Goal: Task Accomplishment & Management: Complete application form

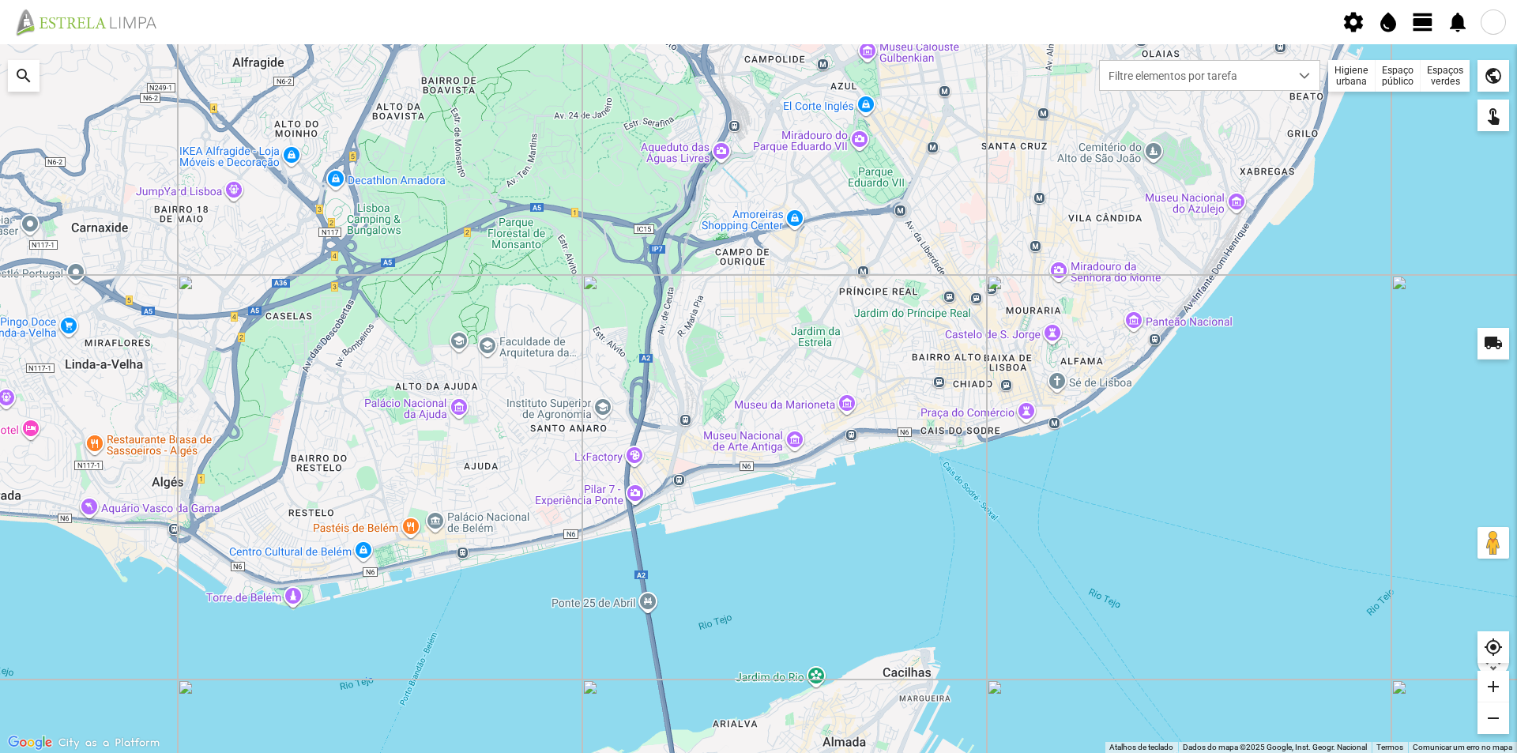
drag, startPoint x: 1432, startPoint y: 16, endPoint x: 1426, endPoint y: 23, distance: 9.0
click at [1427, 16] on span "view_day" at bounding box center [1423, 22] width 24 height 24
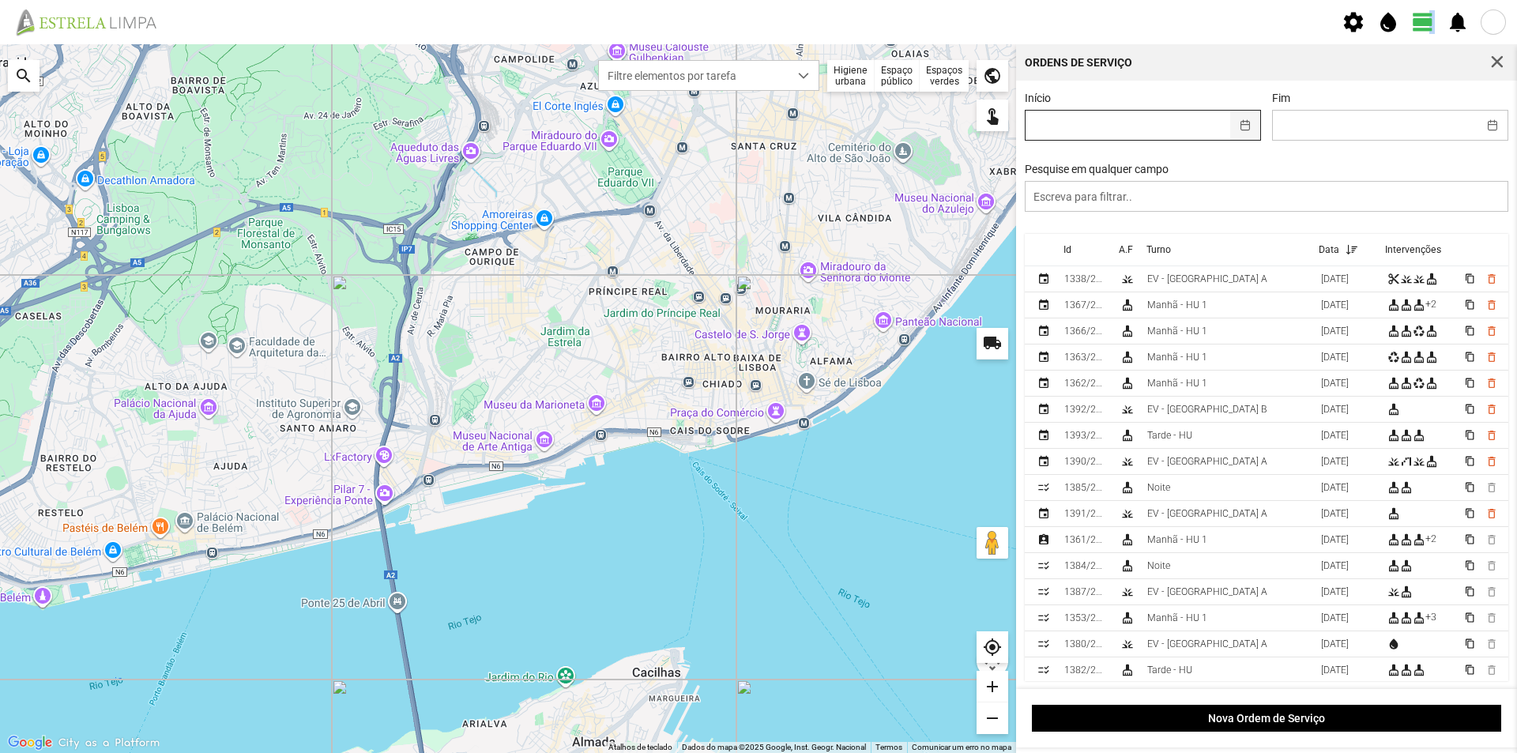
click at [1242, 127] on button "button" at bounding box center [1245, 125] width 31 height 29
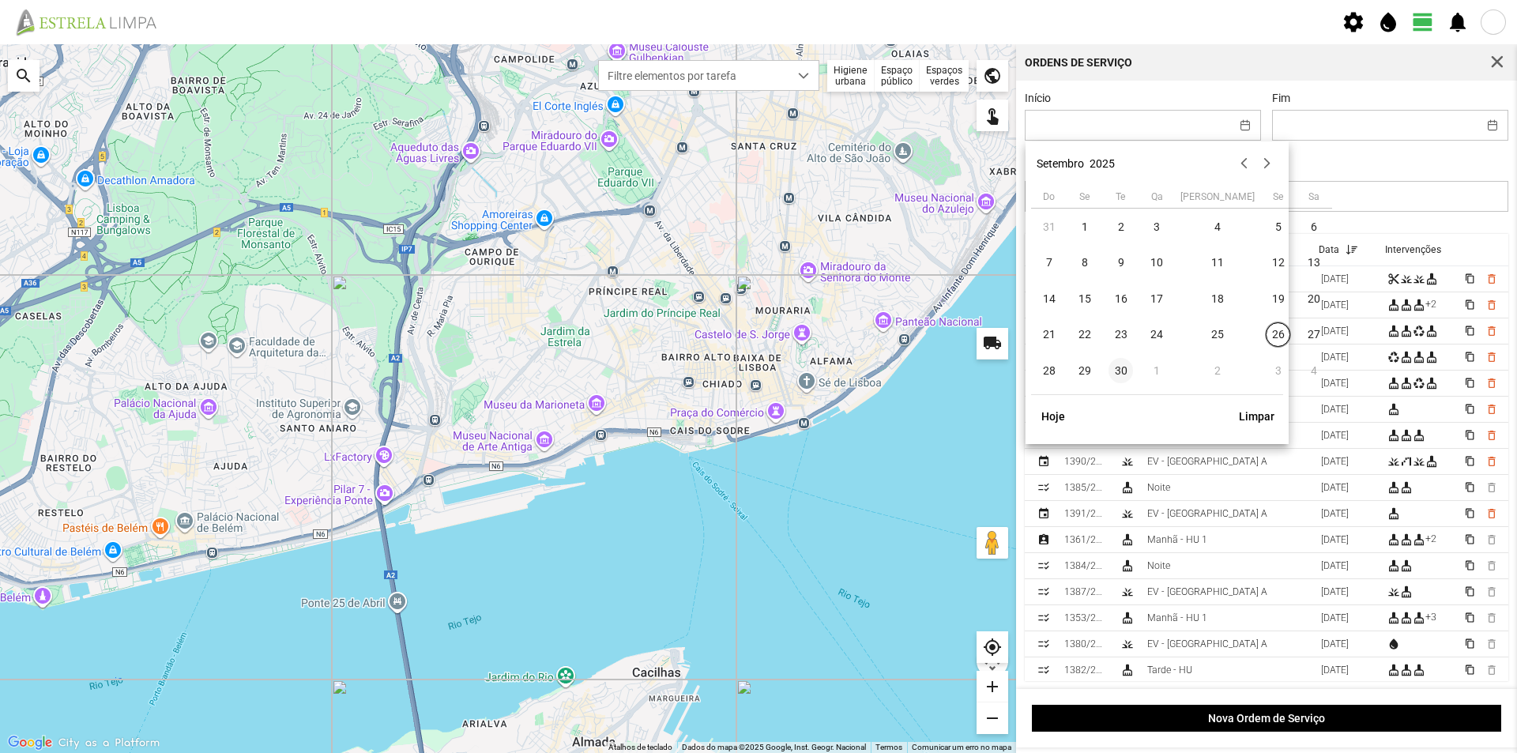
click at [1121, 371] on span "30" at bounding box center [1121, 370] width 25 height 25
type input "[DATE]"
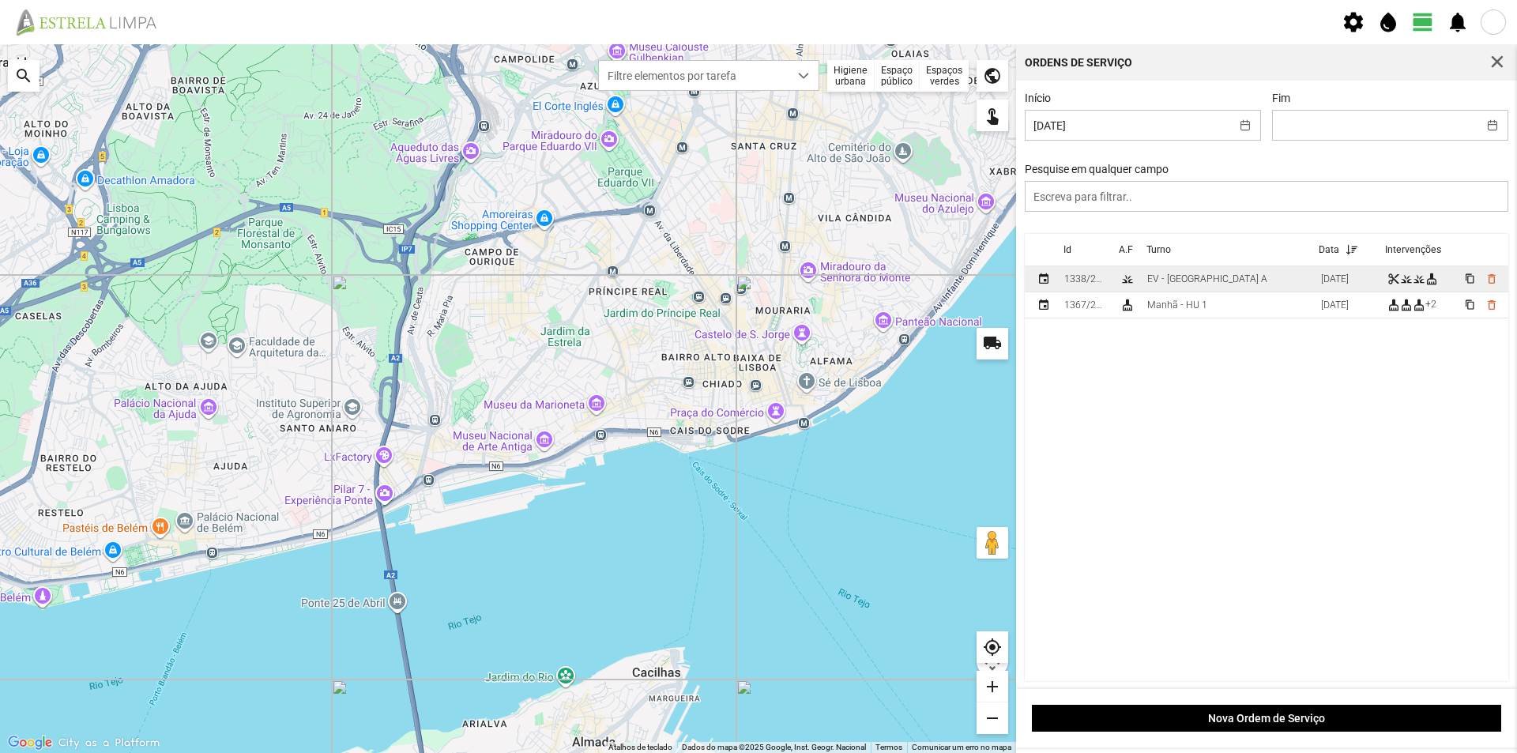
click at [1215, 279] on td "EV - [GEOGRAPHIC_DATA] A" at bounding box center [1228, 279] width 174 height 26
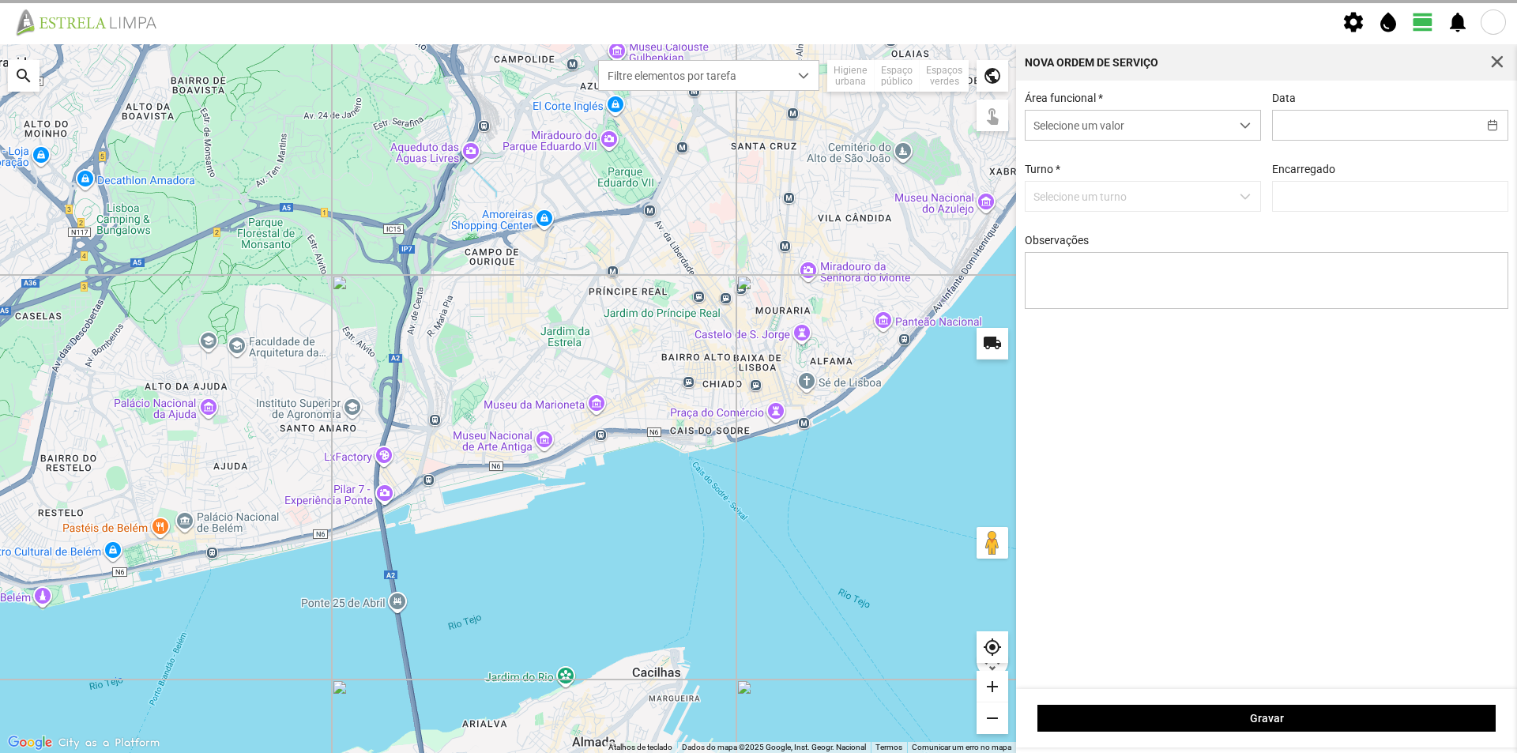
type input "[DATE]"
type textarea "Canteiros do Borja"
type input "[PERSON_NAME]"
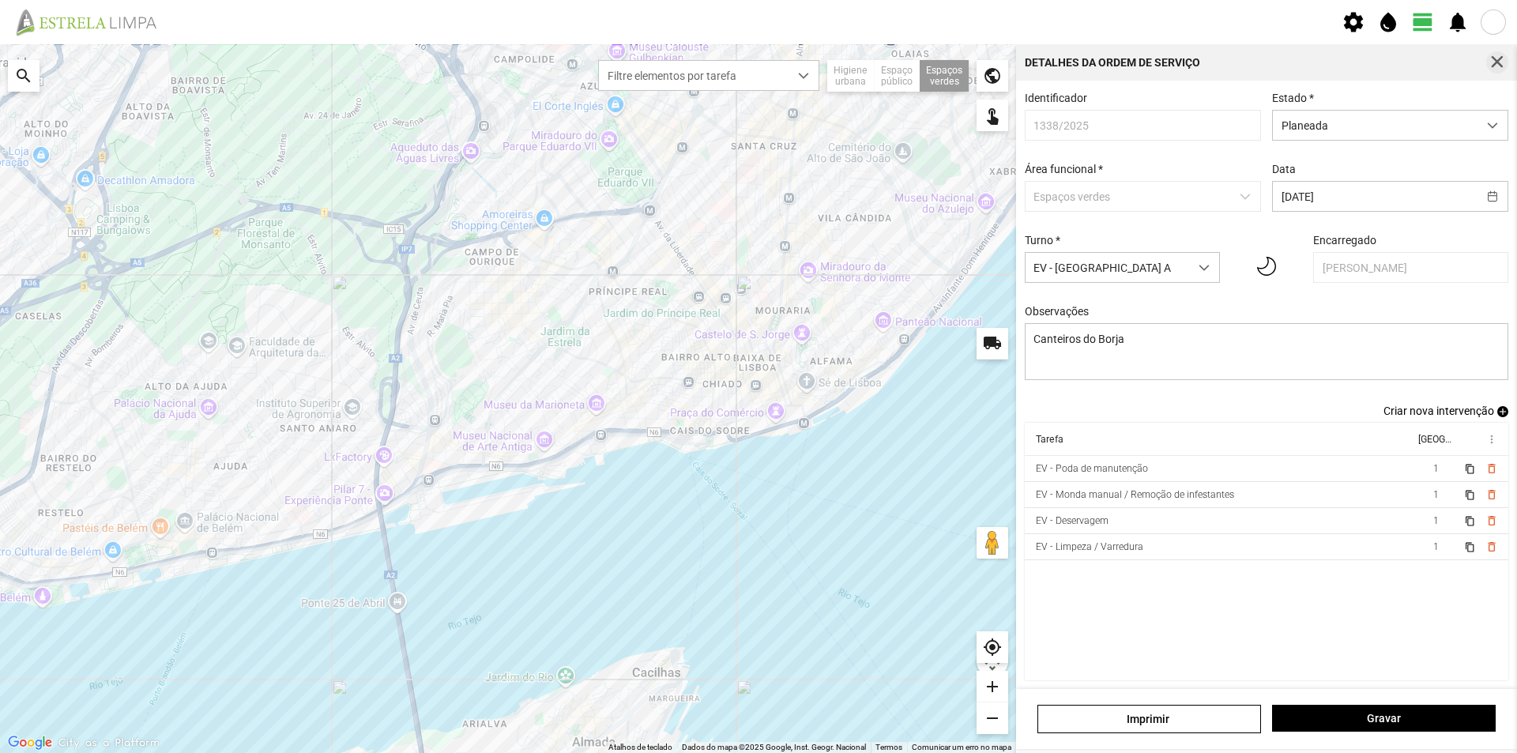
click at [1495, 64] on span "button" at bounding box center [1497, 62] width 14 height 14
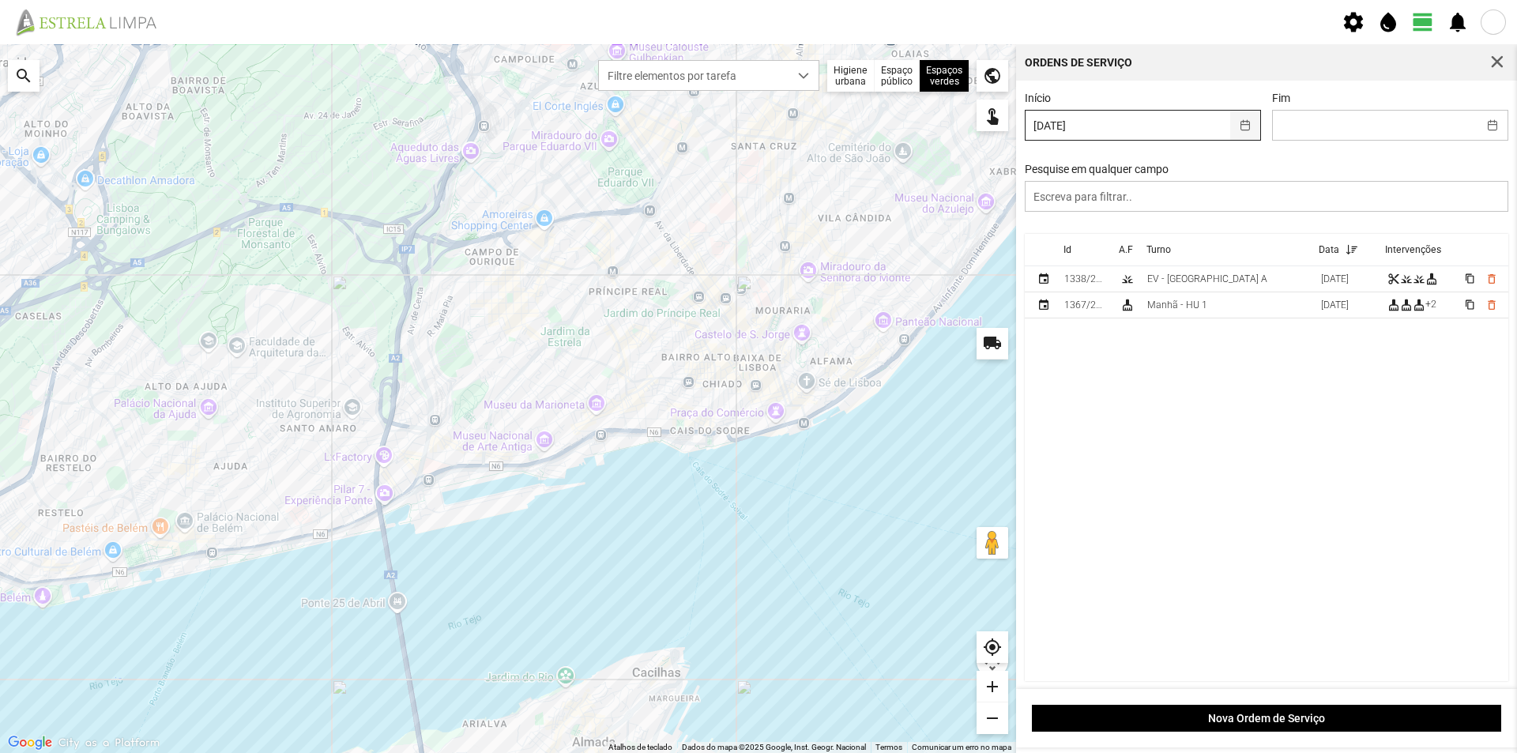
click at [1238, 122] on button "button" at bounding box center [1245, 125] width 31 height 29
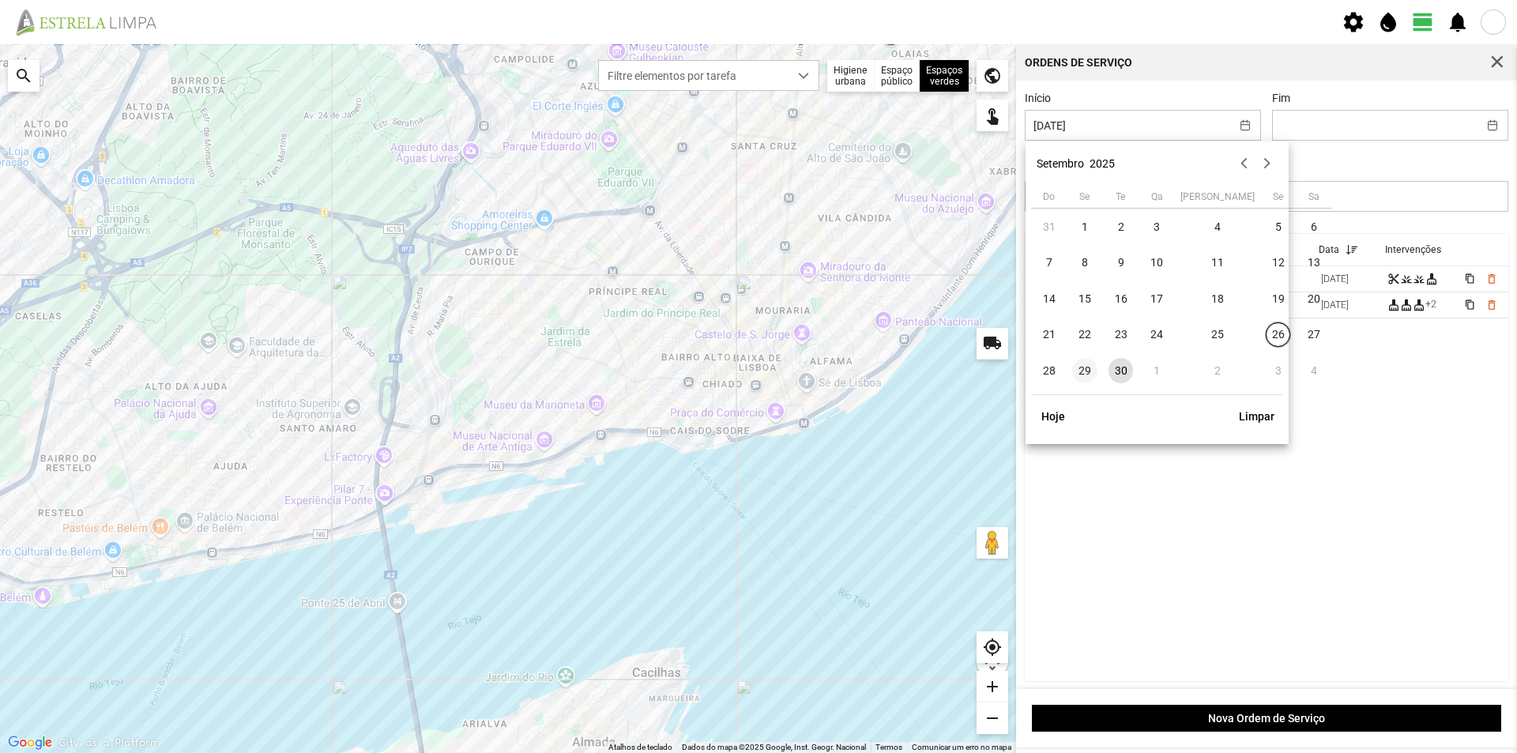
click at [1088, 370] on span "29" at bounding box center [1084, 370] width 25 height 25
type input "[DATE]"
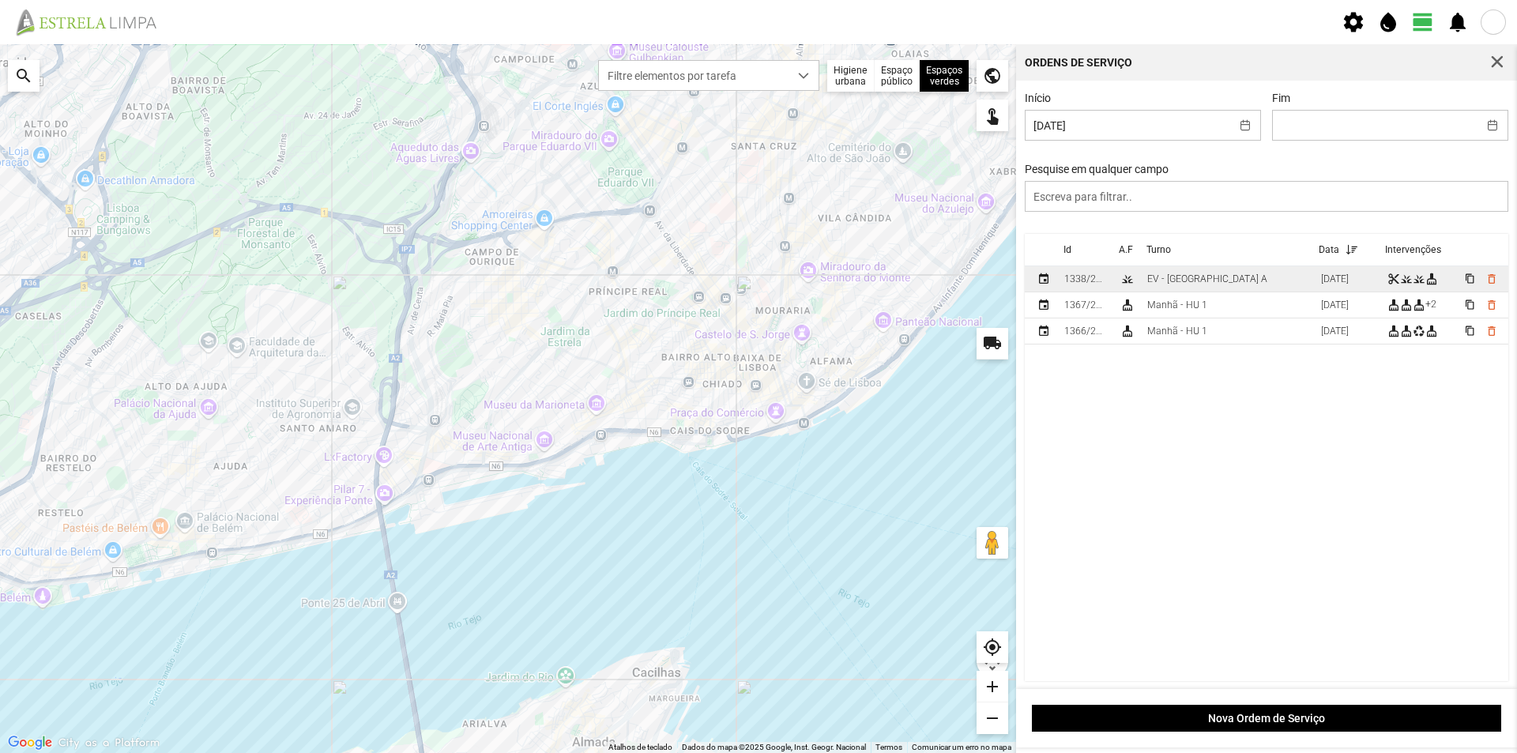
click at [1227, 273] on td "EV - [GEOGRAPHIC_DATA] A" at bounding box center [1228, 279] width 174 height 26
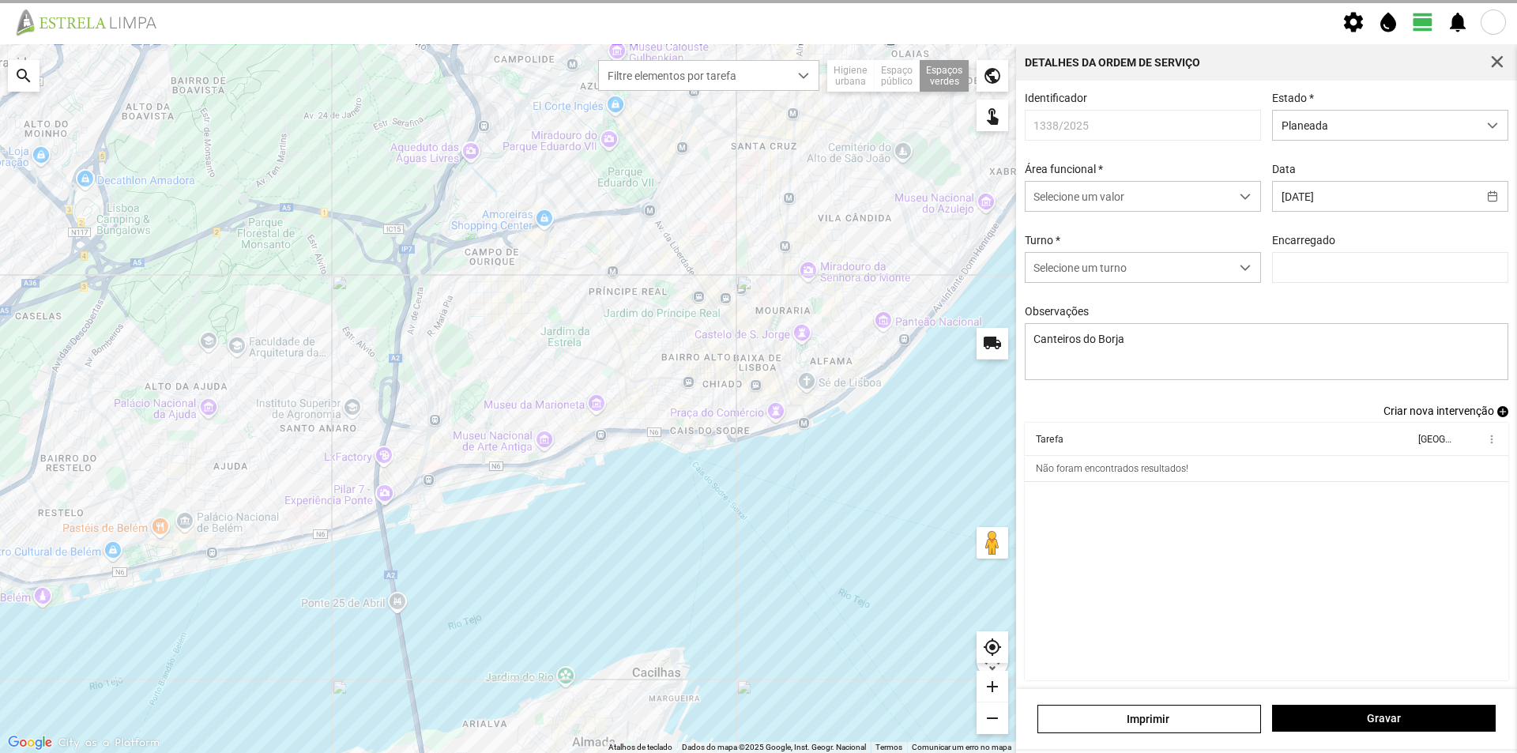
type input "[PERSON_NAME]"
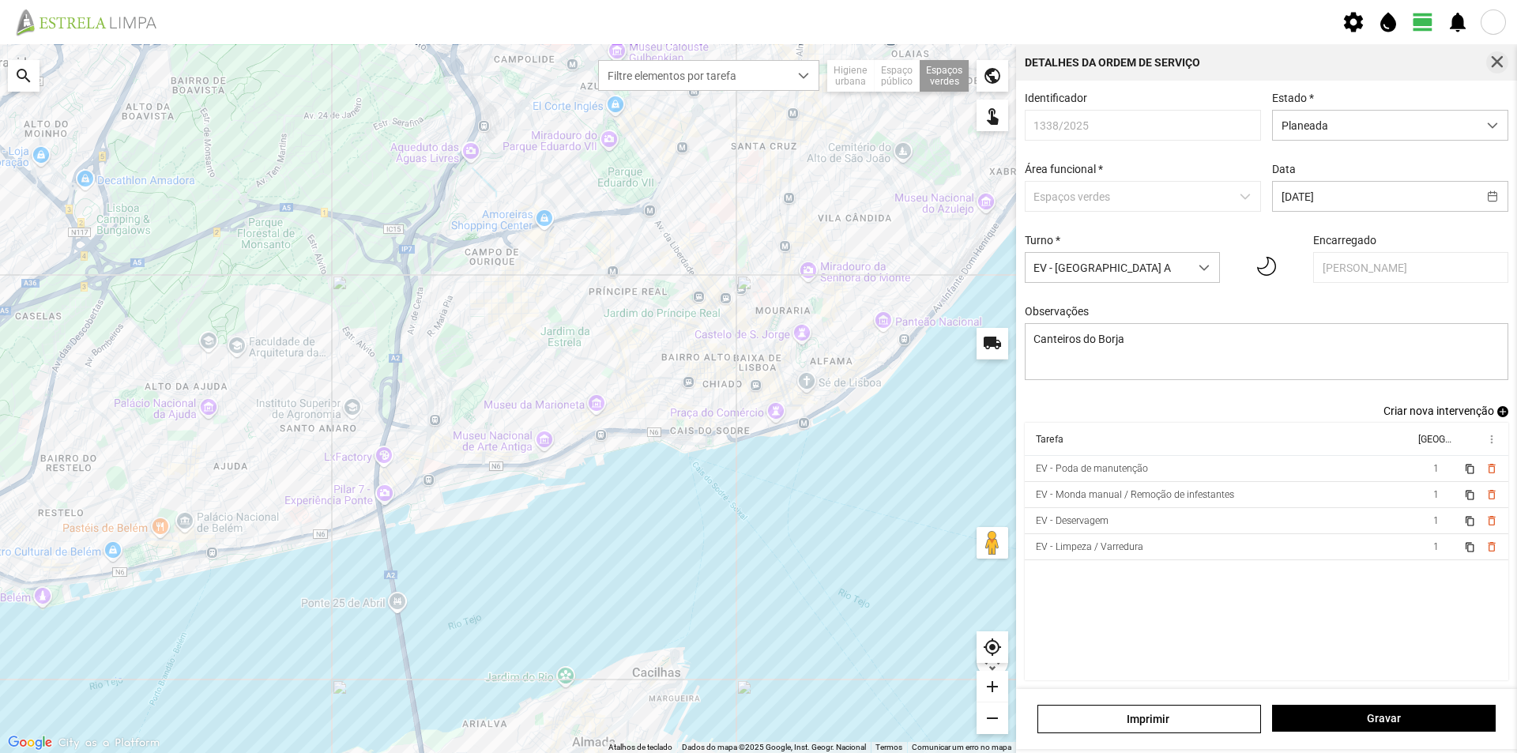
click at [1495, 60] on span "button" at bounding box center [1497, 62] width 14 height 14
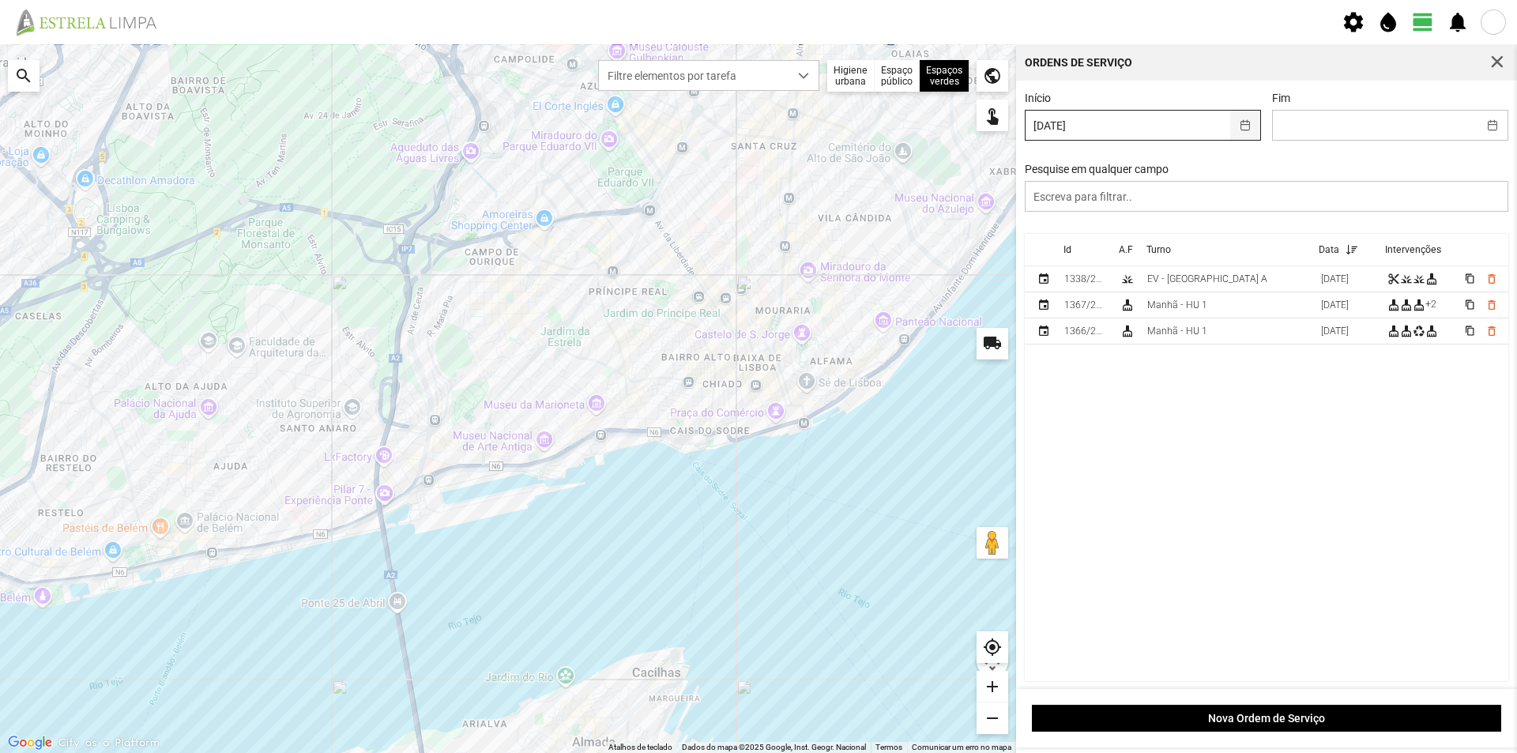
click at [1237, 125] on button "button" at bounding box center [1245, 125] width 31 height 29
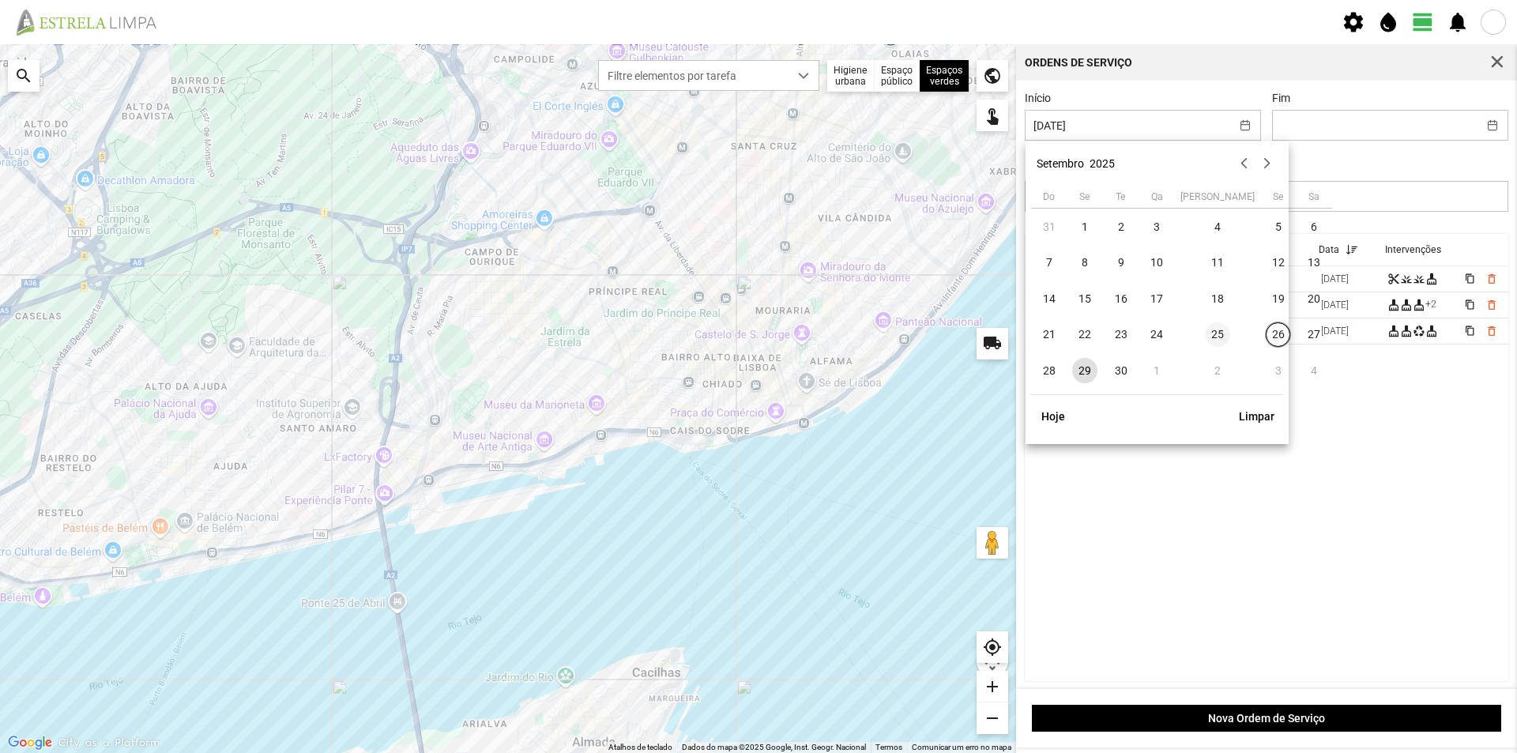
click at [1205, 333] on span "25" at bounding box center [1217, 334] width 25 height 25
type input "[DATE]"
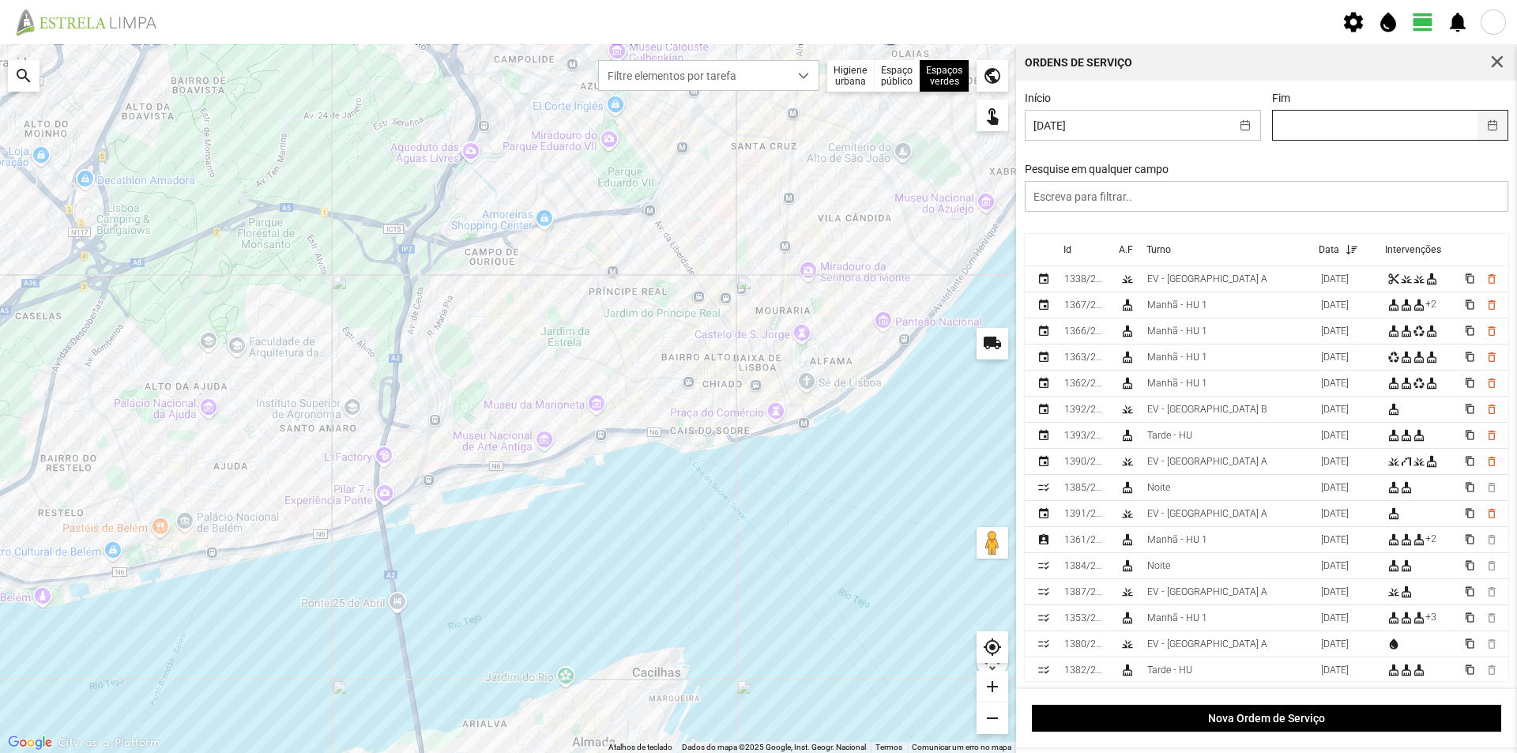
click at [1480, 128] on button "button" at bounding box center [1493, 125] width 31 height 29
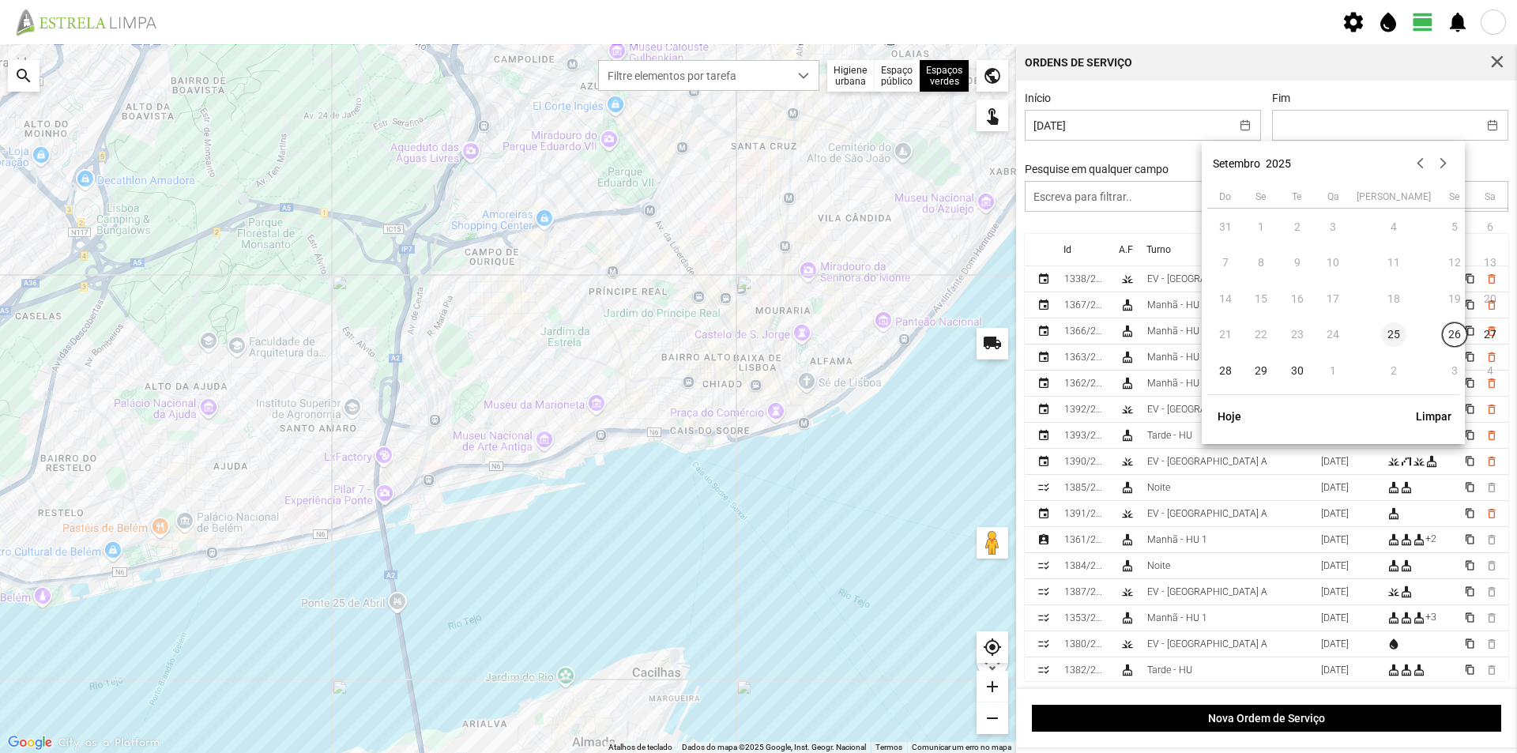
click at [1381, 336] on span "25" at bounding box center [1393, 334] width 25 height 25
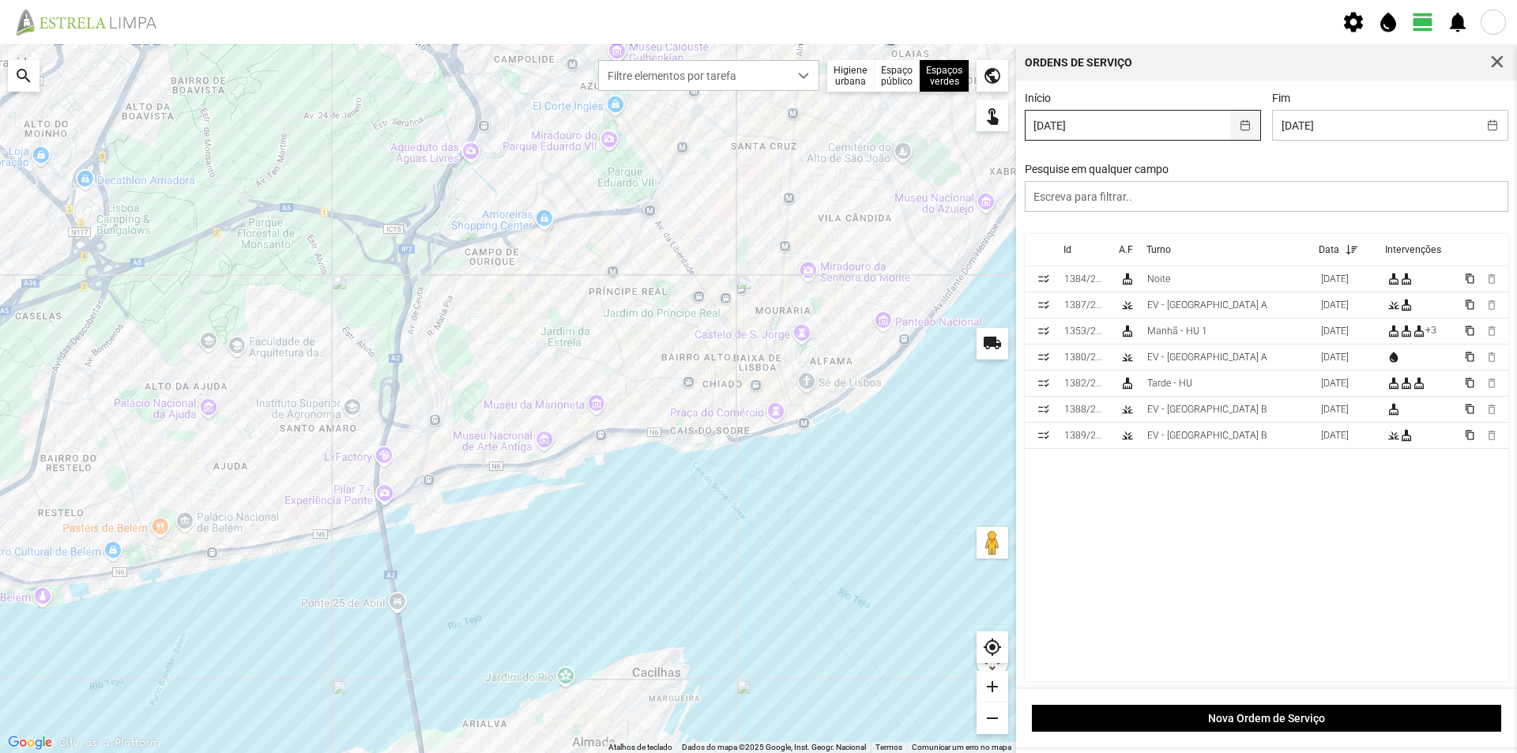
click at [1242, 124] on button "button" at bounding box center [1245, 125] width 31 height 29
click at [1483, 122] on button "button" at bounding box center [1493, 125] width 31 height 29
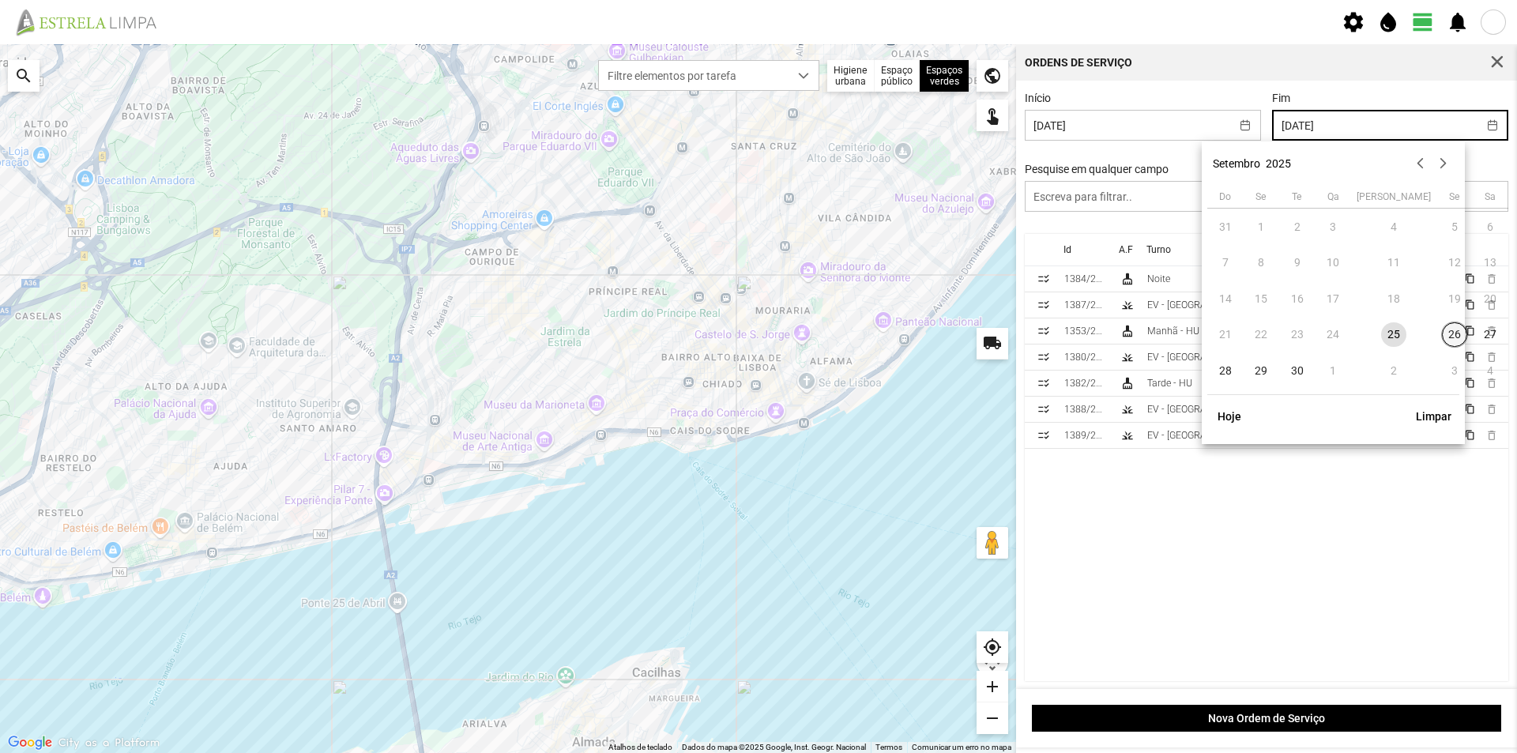
click at [1442, 337] on span "26" at bounding box center [1454, 334] width 25 height 25
type input "[DATE]"
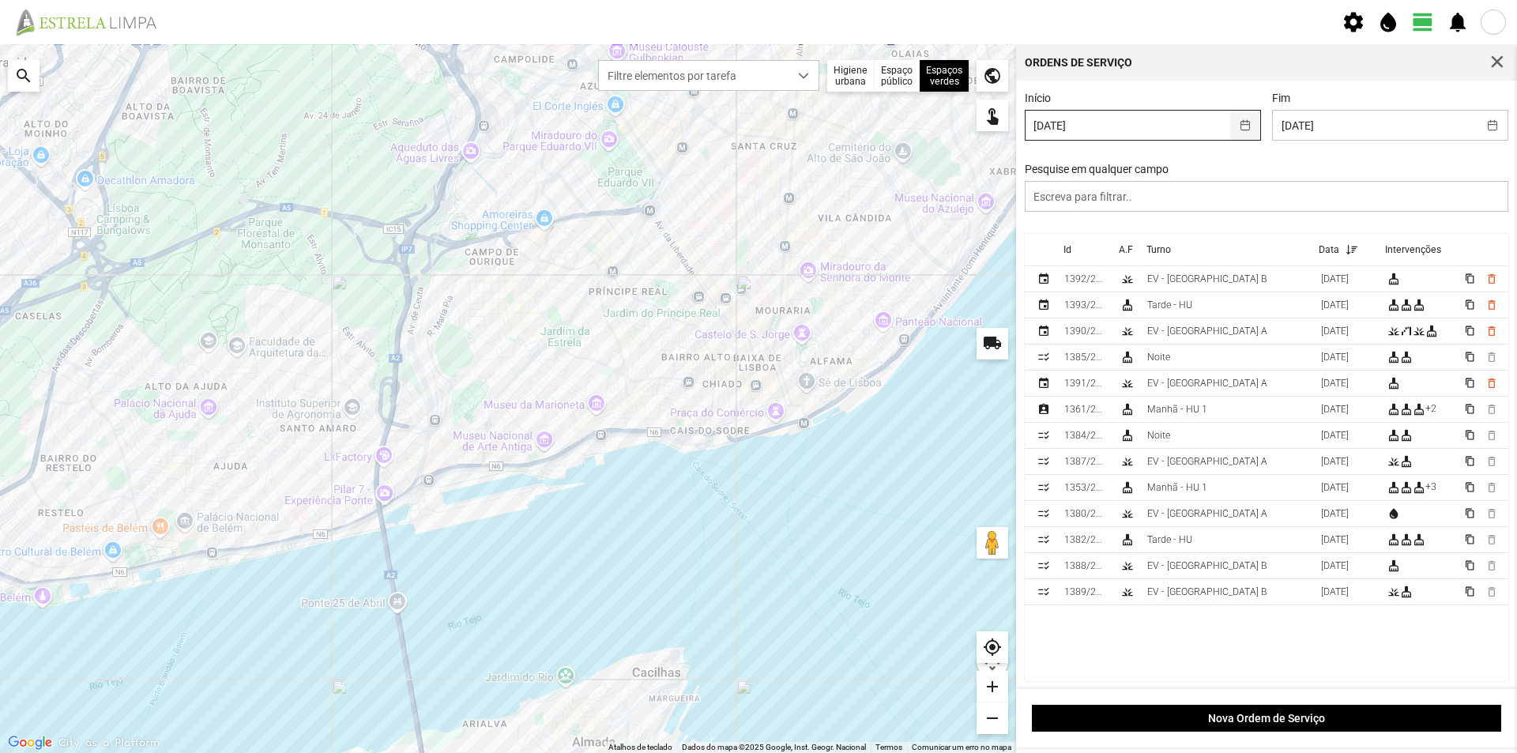
click at [1240, 128] on button "button" at bounding box center [1245, 125] width 31 height 29
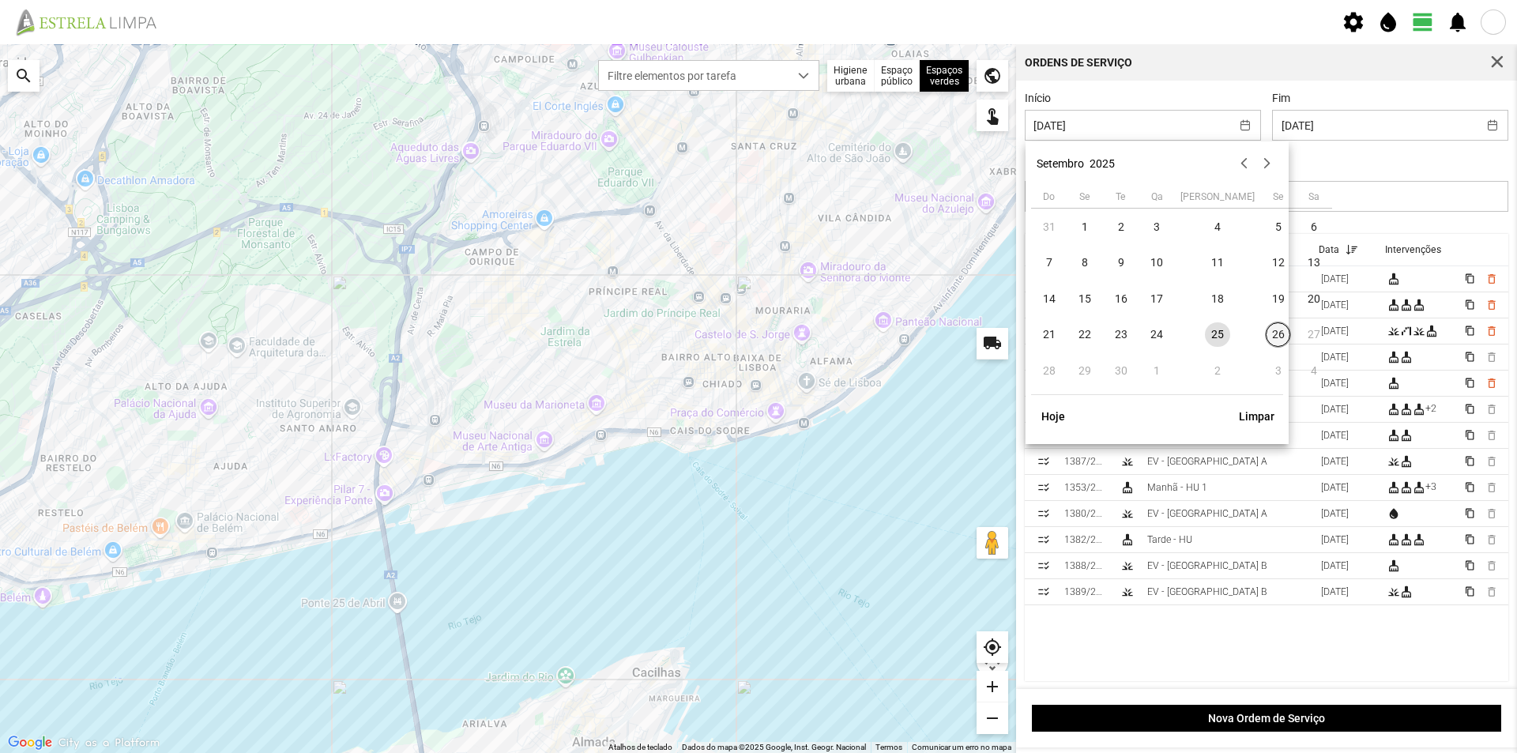
click at [1266, 337] on span "26" at bounding box center [1278, 334] width 25 height 25
type input "[DATE]"
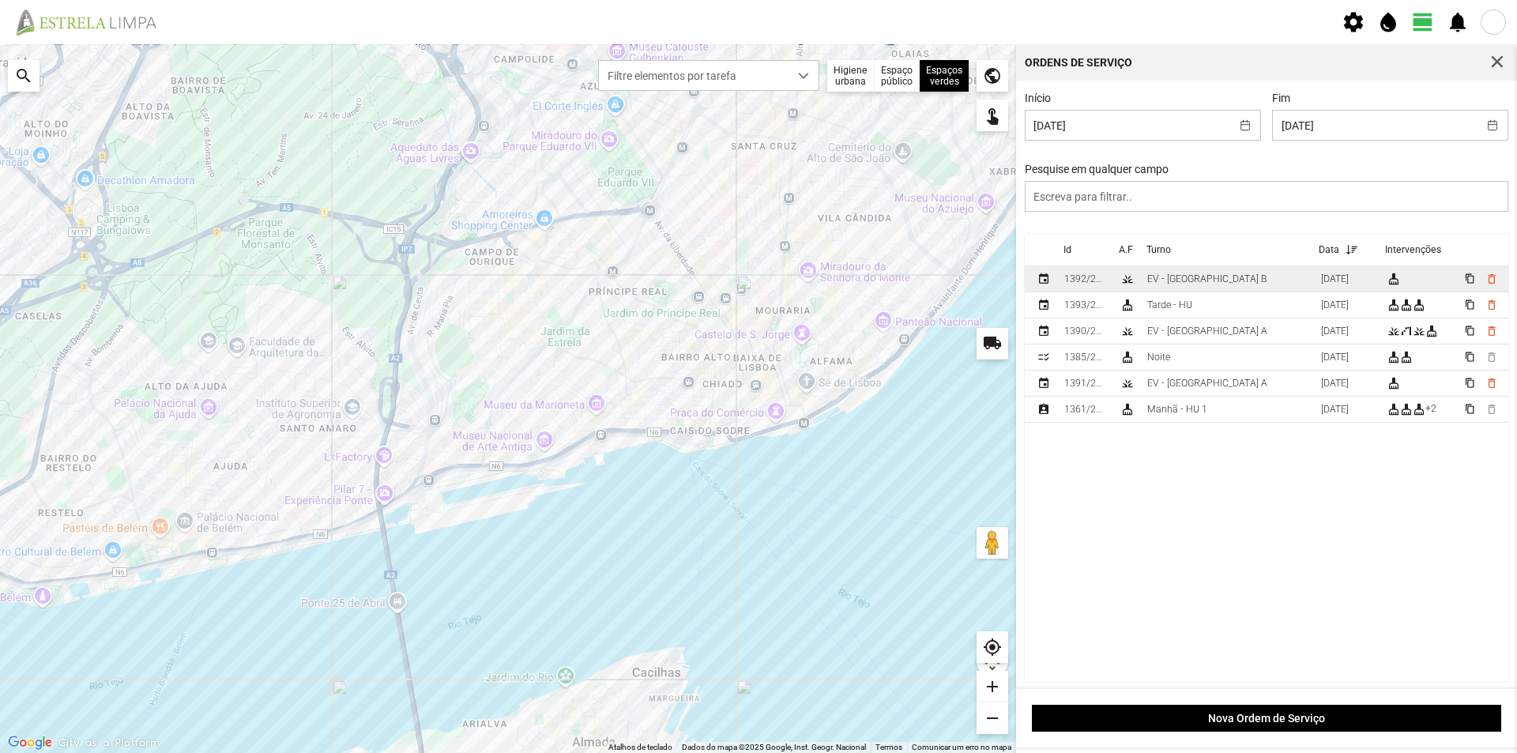
click at [1226, 284] on td "EV - [GEOGRAPHIC_DATA] B" at bounding box center [1228, 279] width 174 height 26
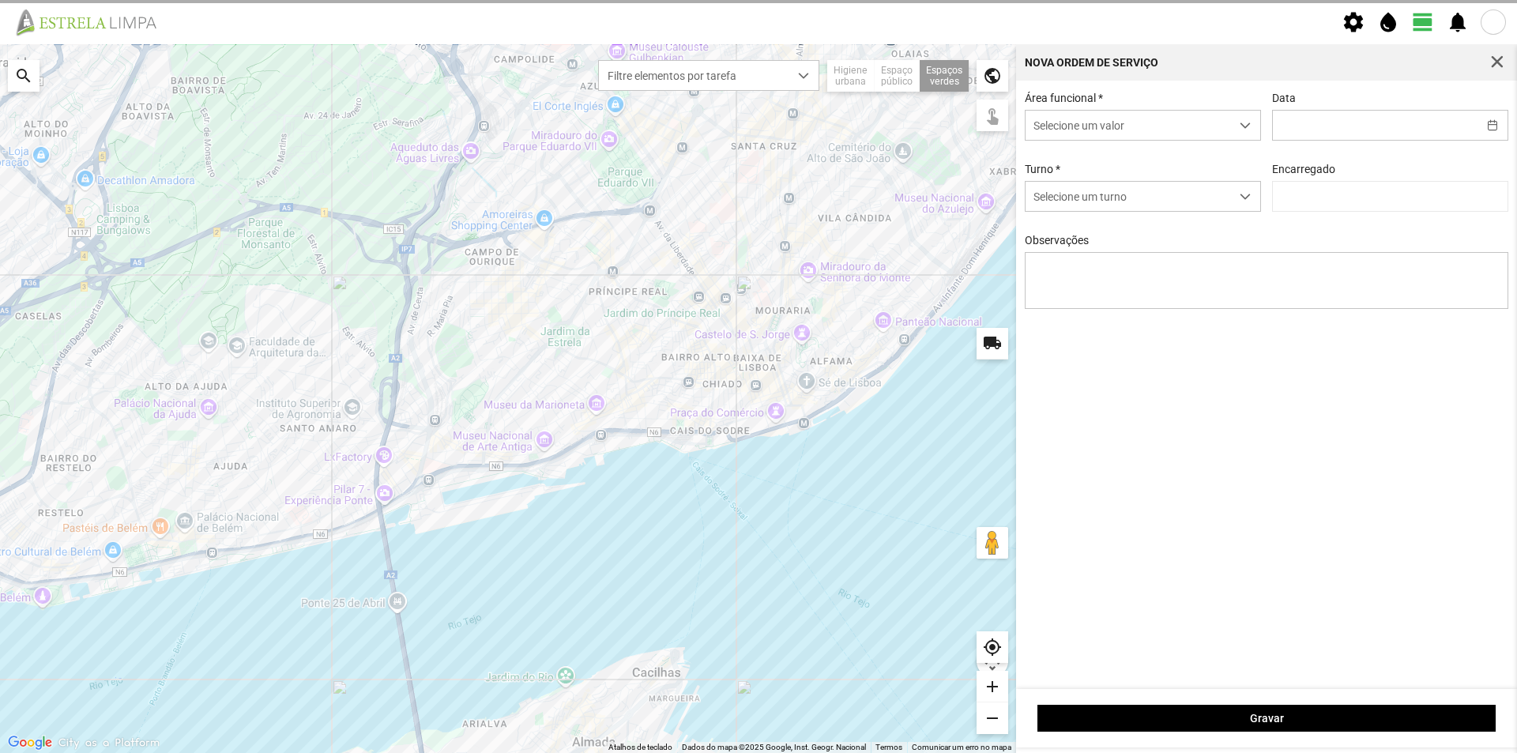
type input "[DATE]"
type textarea "[GEOGRAPHIC_DATA]"
type input "[PERSON_NAME]"
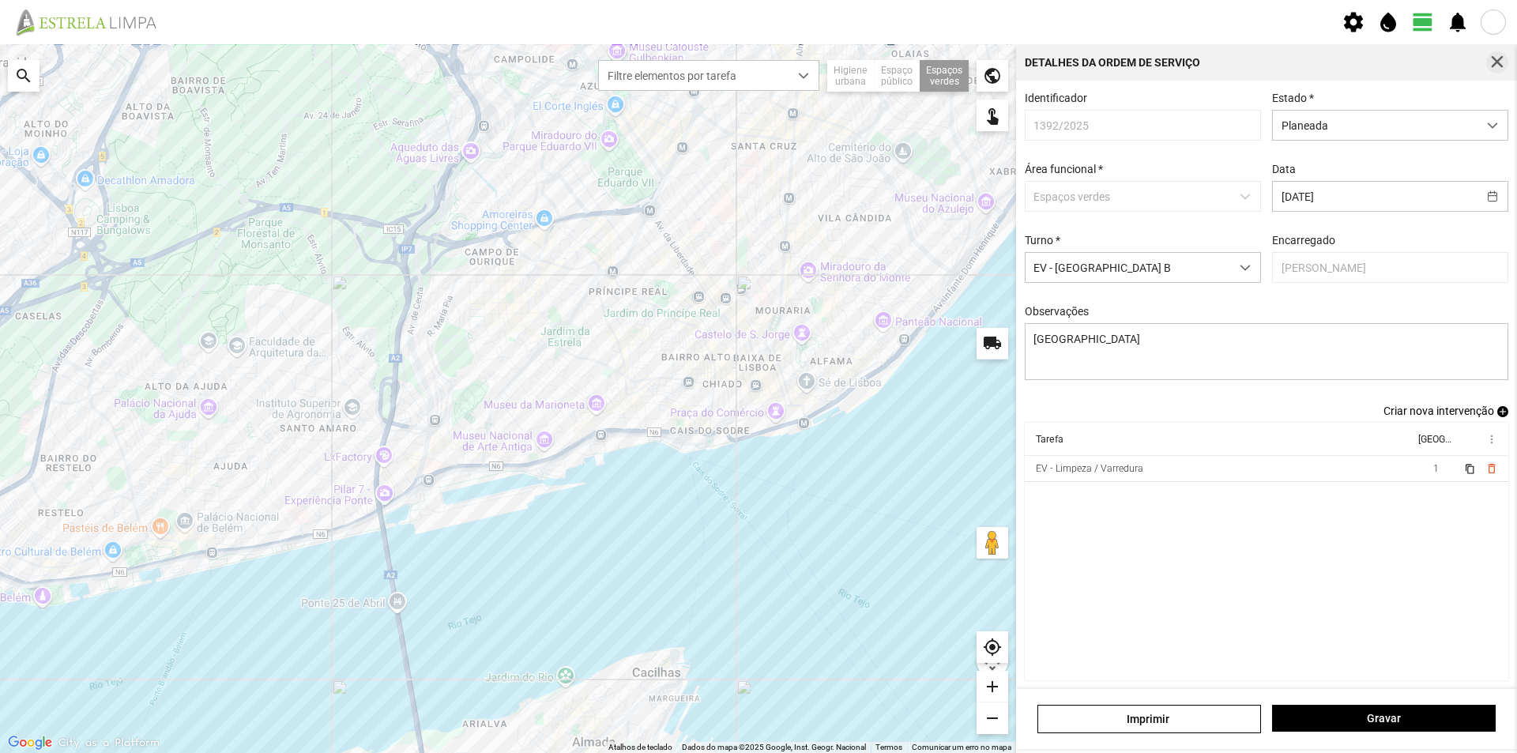
click at [1493, 58] on span "button" at bounding box center [1497, 62] width 14 height 14
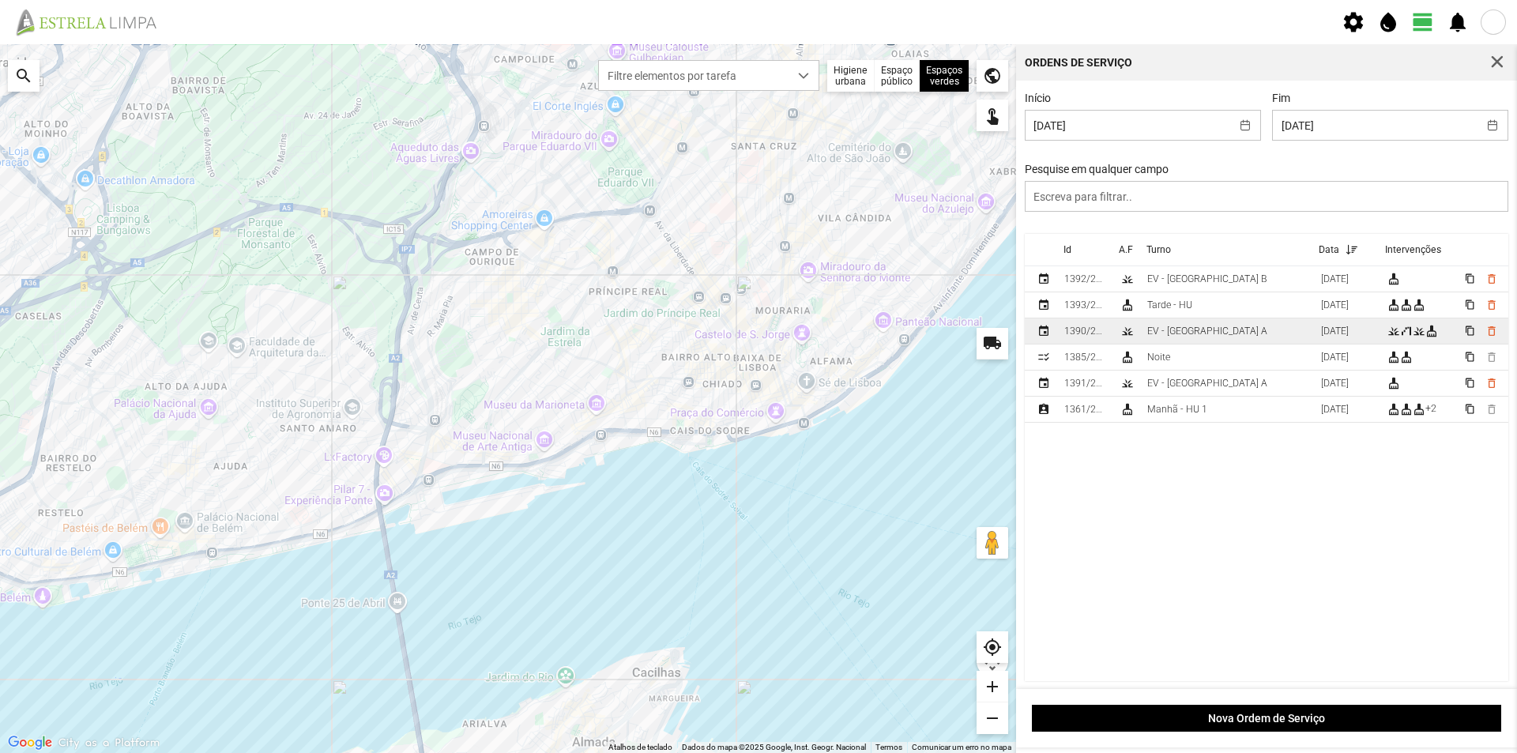
click at [1210, 334] on td "EV - [GEOGRAPHIC_DATA] A" at bounding box center [1228, 331] width 174 height 26
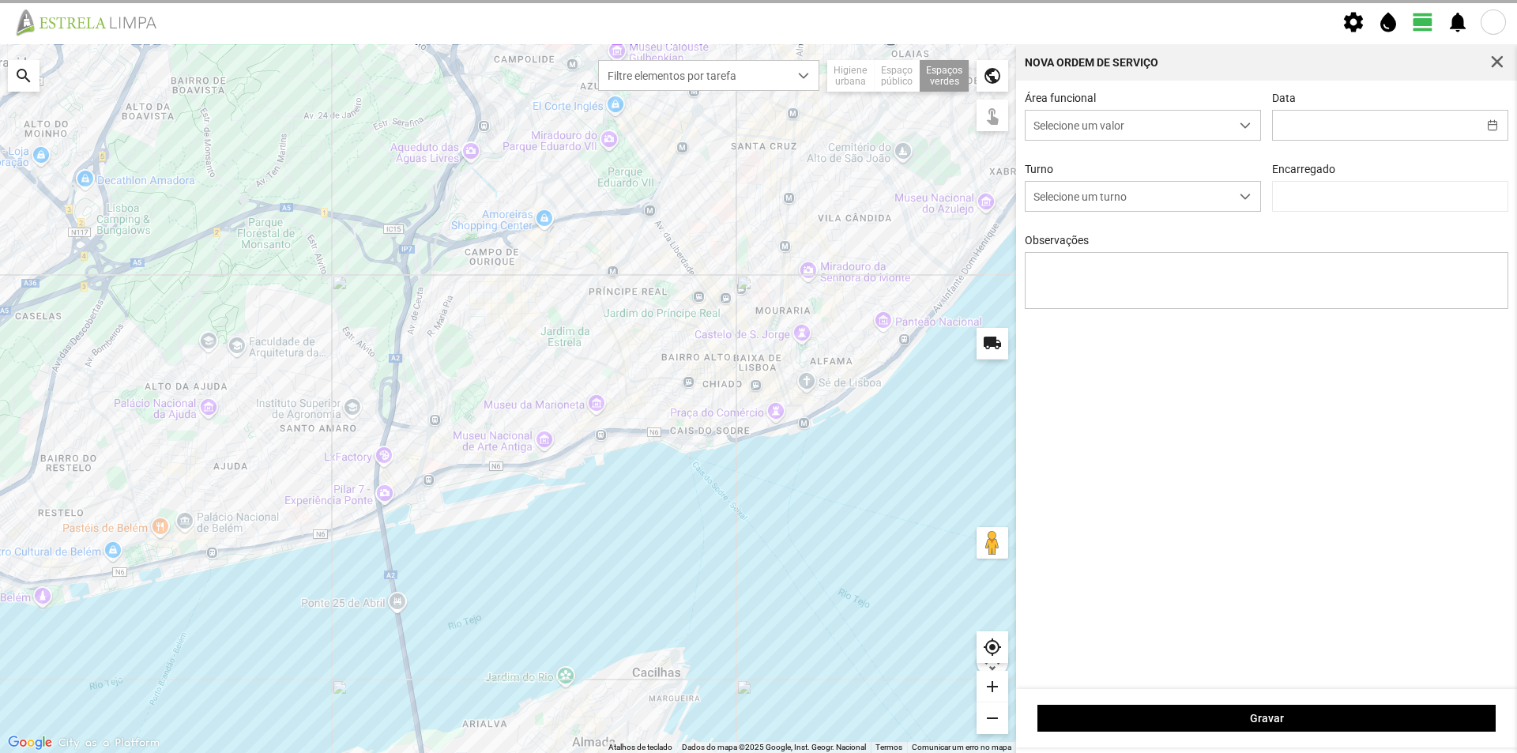
type input "[DATE]"
type textarea "[PERSON_NAME]"
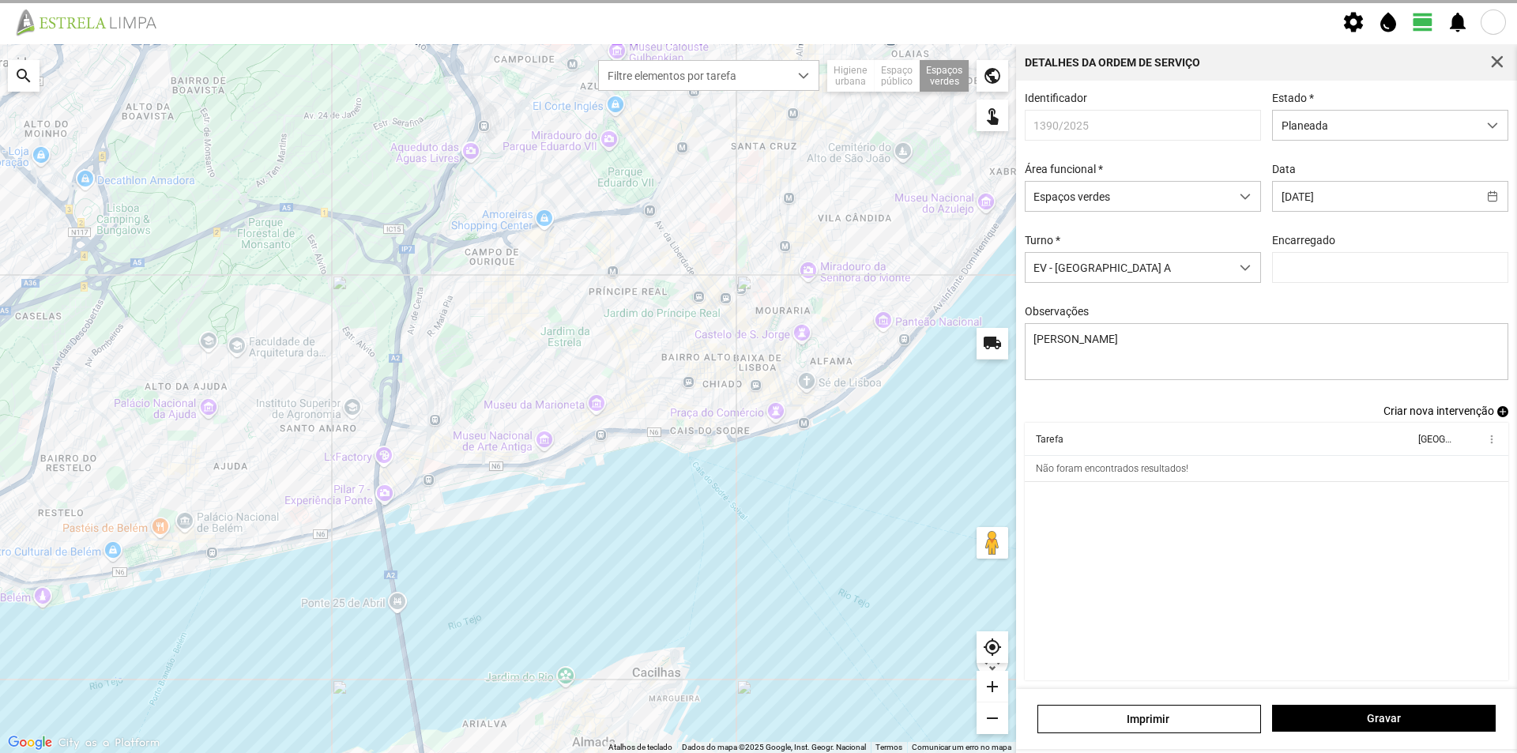
type input "[PERSON_NAME]"
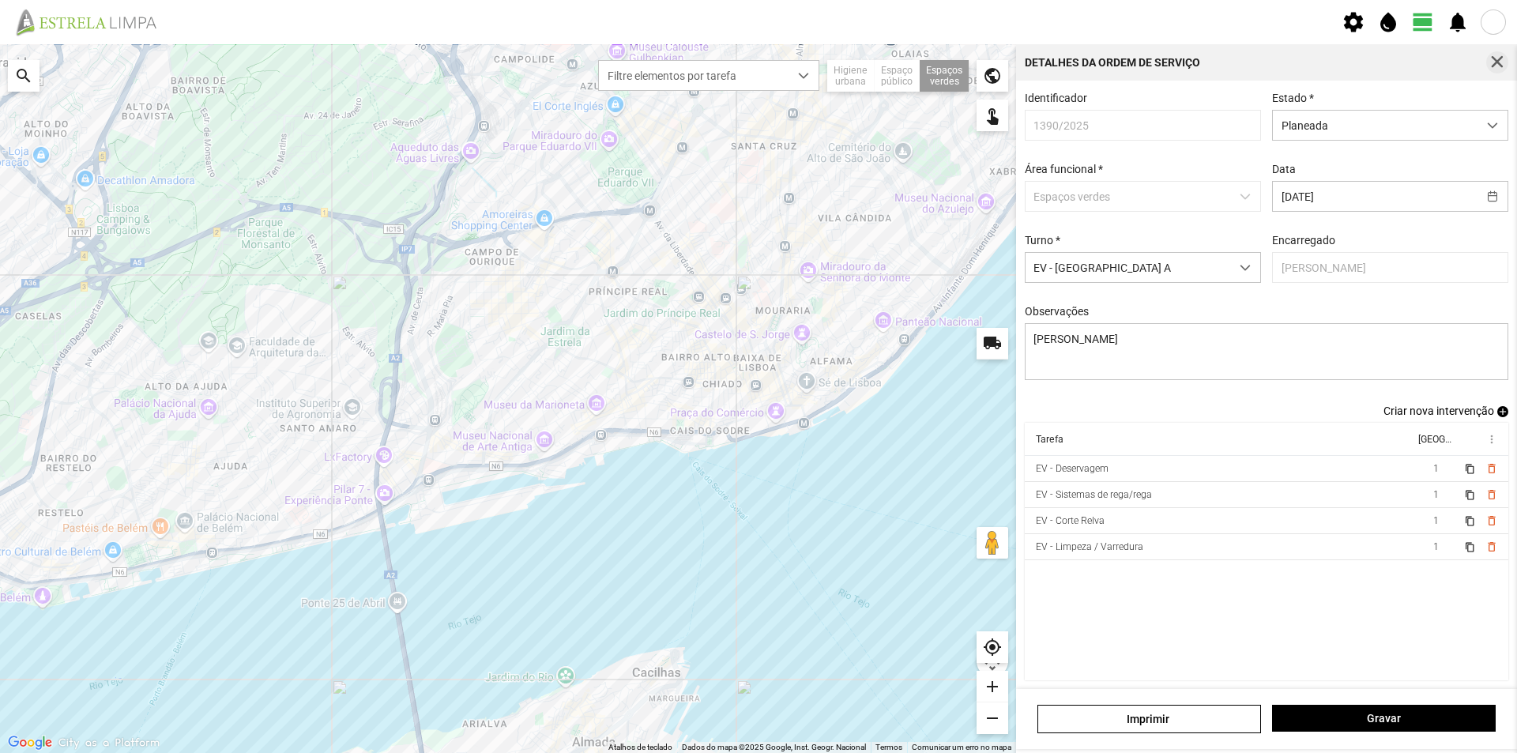
click at [1500, 62] on span "button" at bounding box center [1497, 62] width 14 height 14
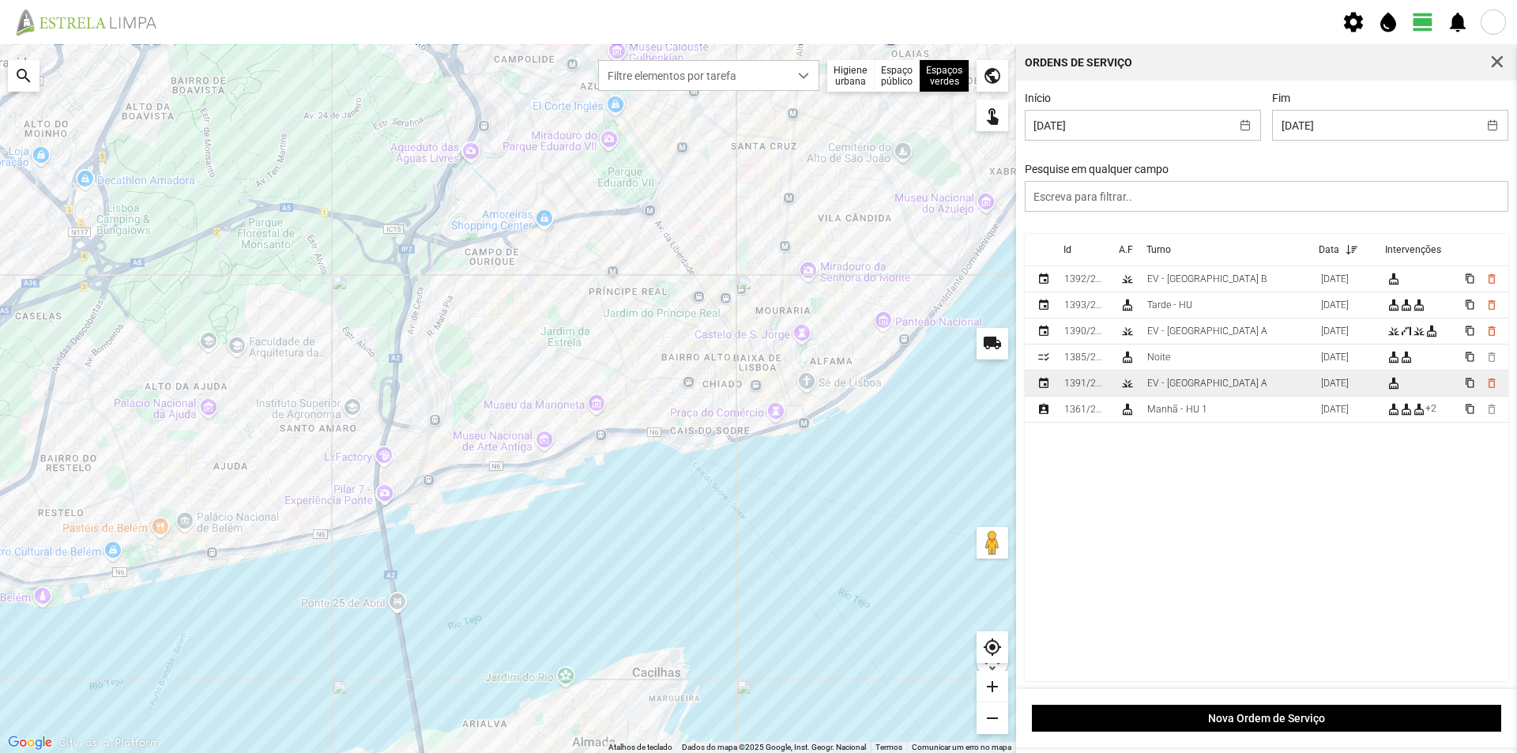
click at [1224, 380] on td "EV - [GEOGRAPHIC_DATA] A" at bounding box center [1228, 384] width 174 height 26
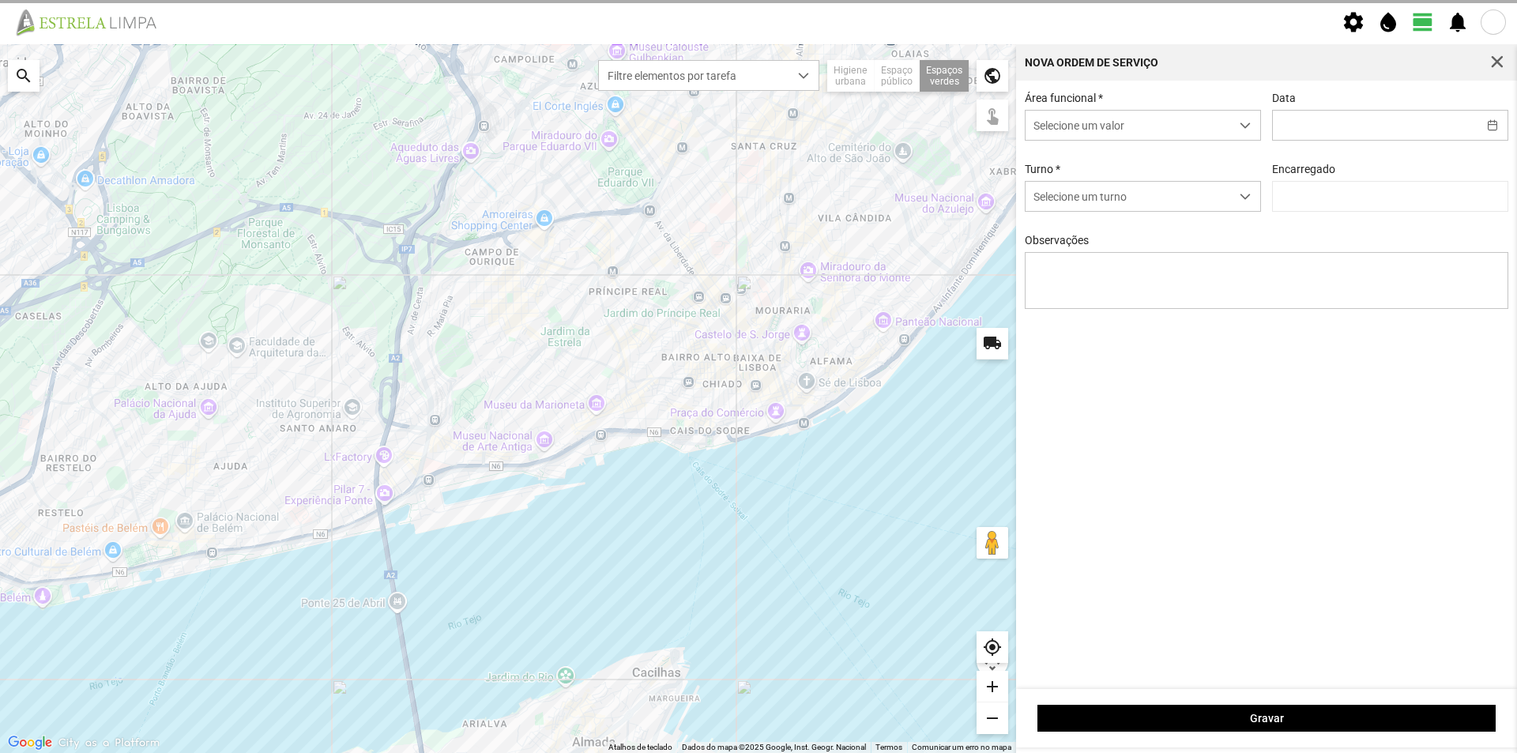
type input "[DATE]"
type textarea "Recolha de papeleiras"
type input "[PERSON_NAME]"
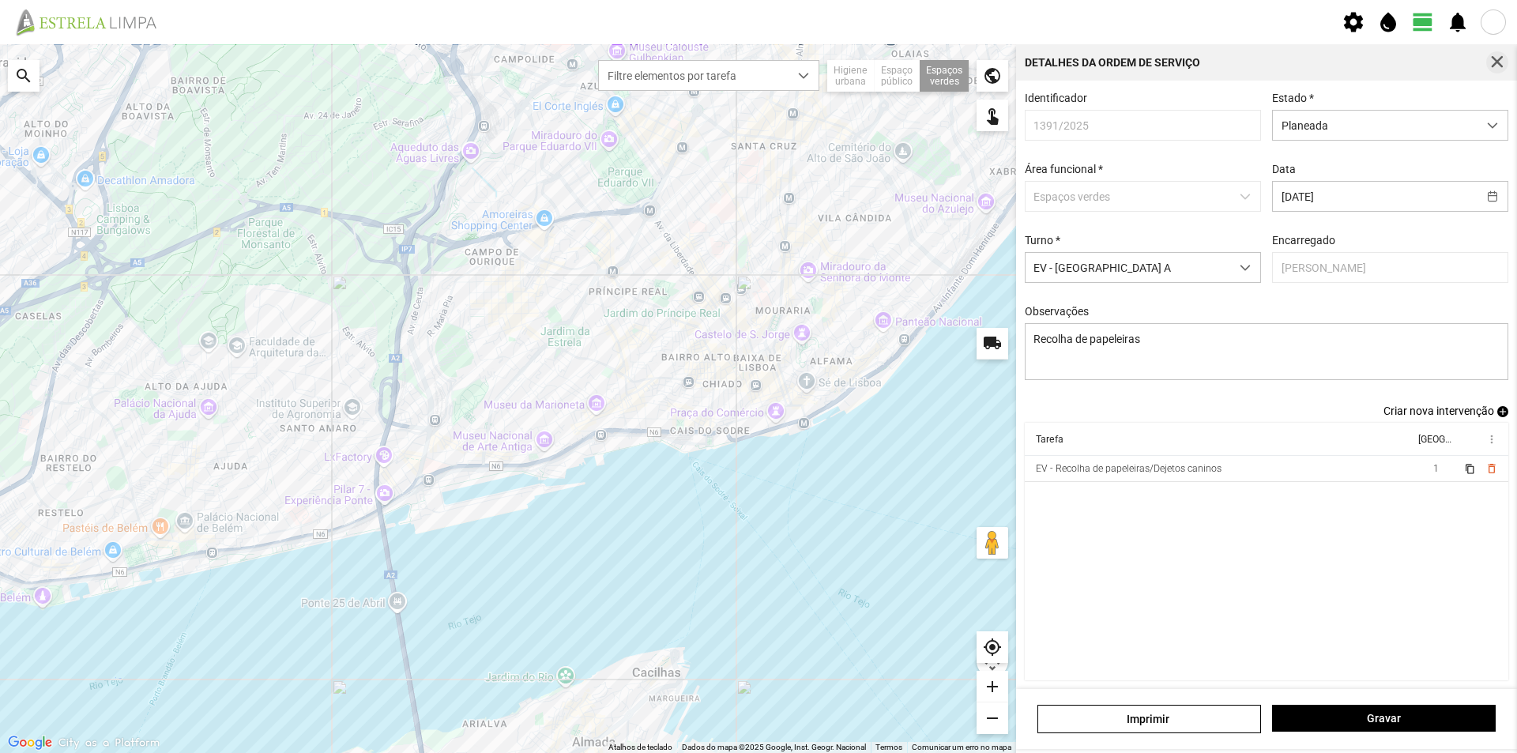
click at [1500, 58] on span "button" at bounding box center [1497, 62] width 14 height 14
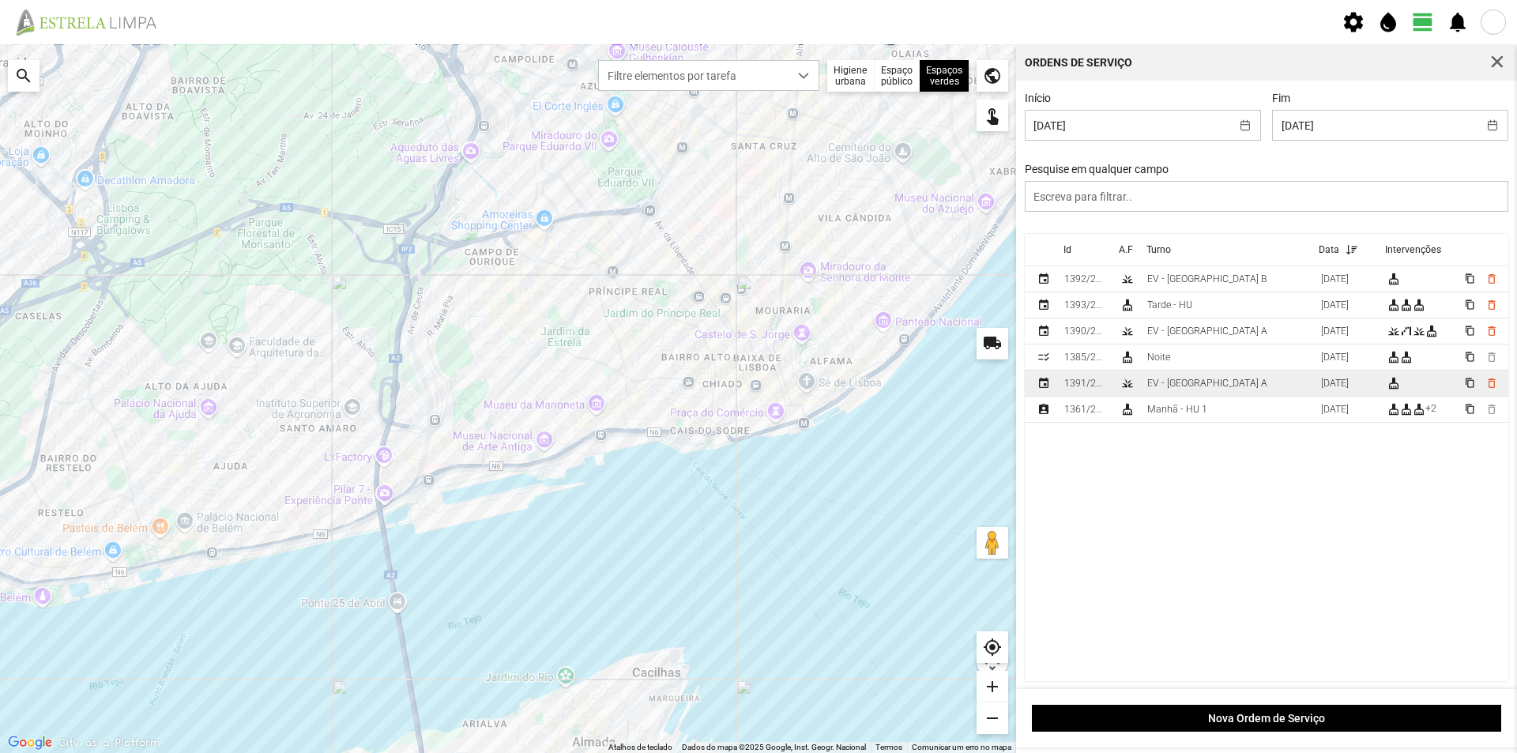
click at [1226, 388] on td "EV - [GEOGRAPHIC_DATA] A" at bounding box center [1228, 384] width 174 height 26
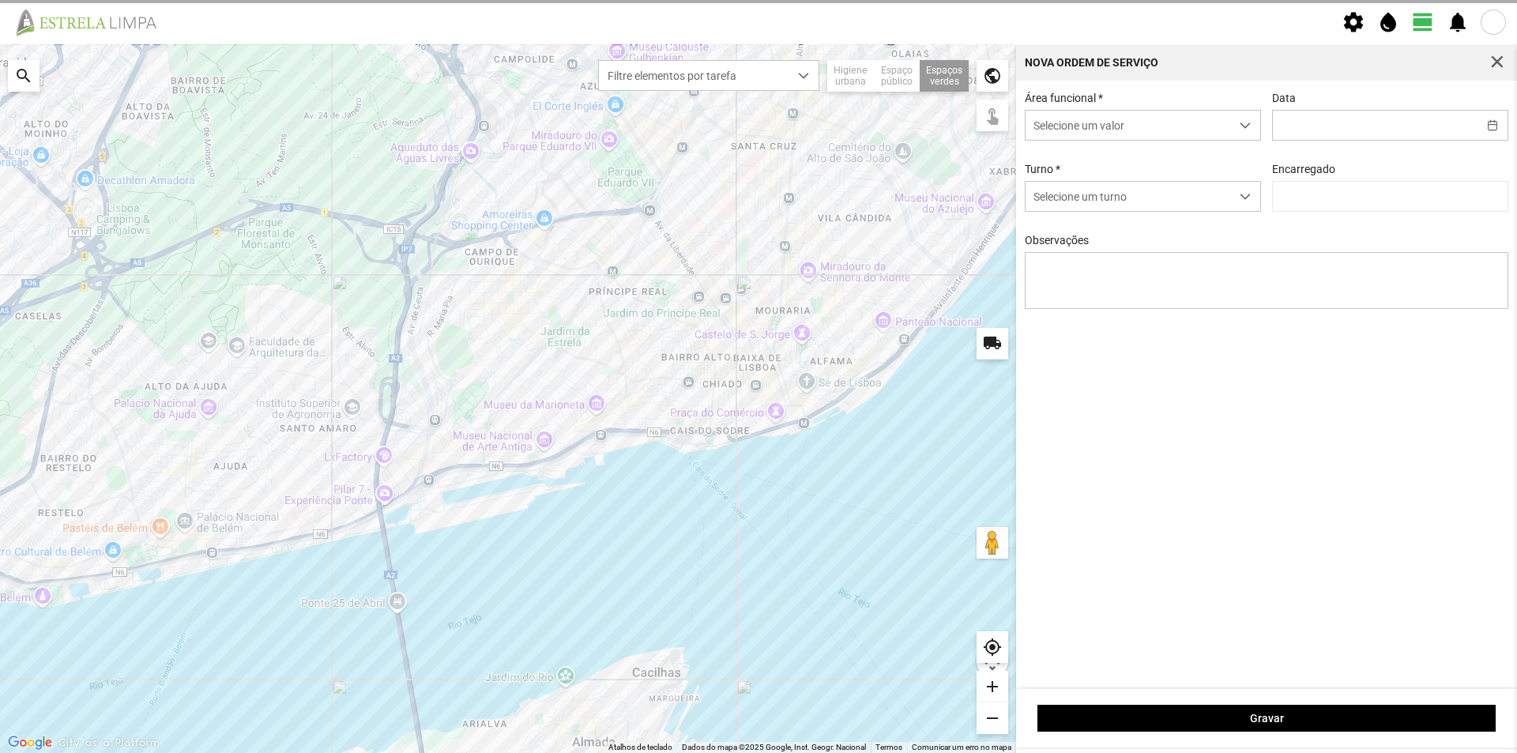
type input "[DATE]"
type textarea "Recolha de papeleiras"
type input "[PERSON_NAME]"
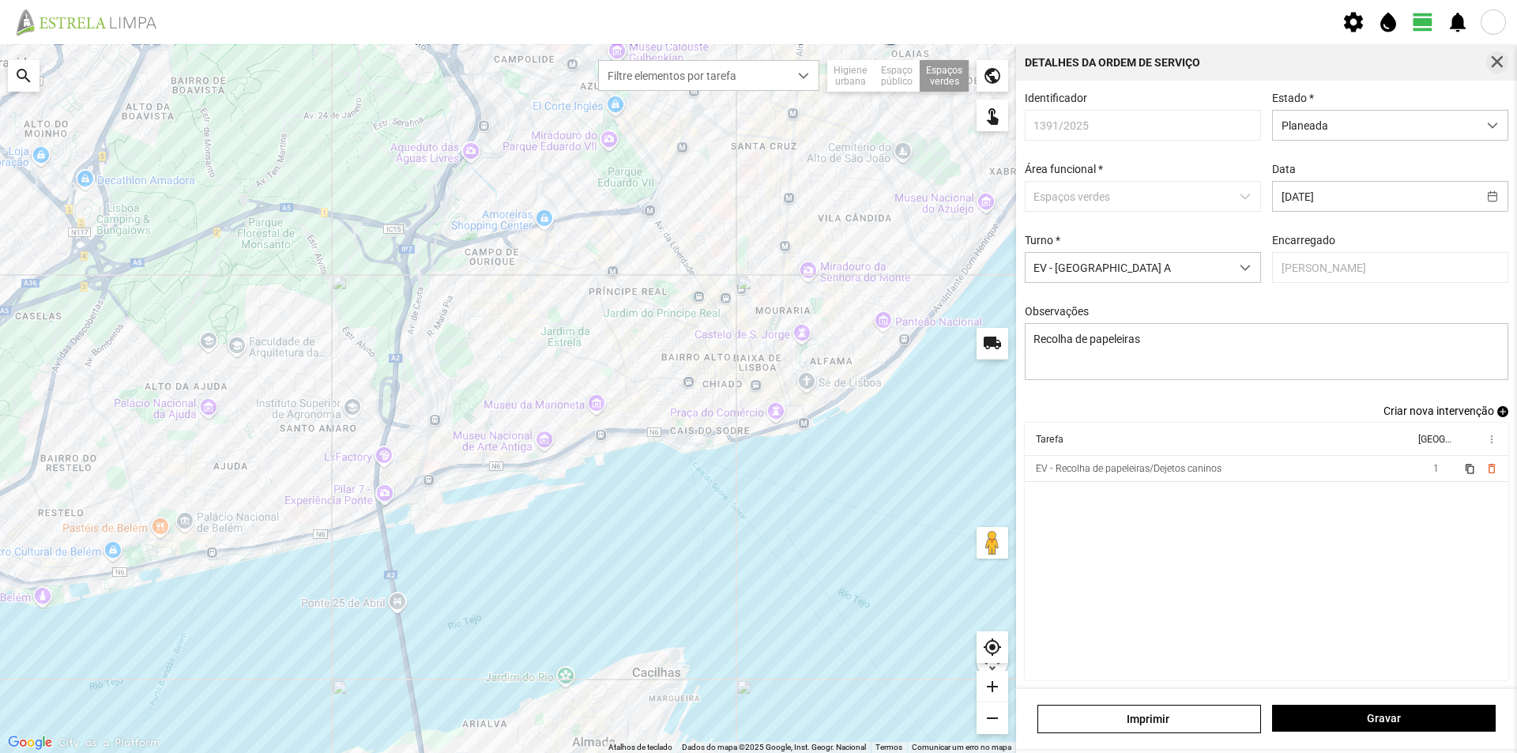
click at [1497, 62] on span "button" at bounding box center [1497, 62] width 14 height 14
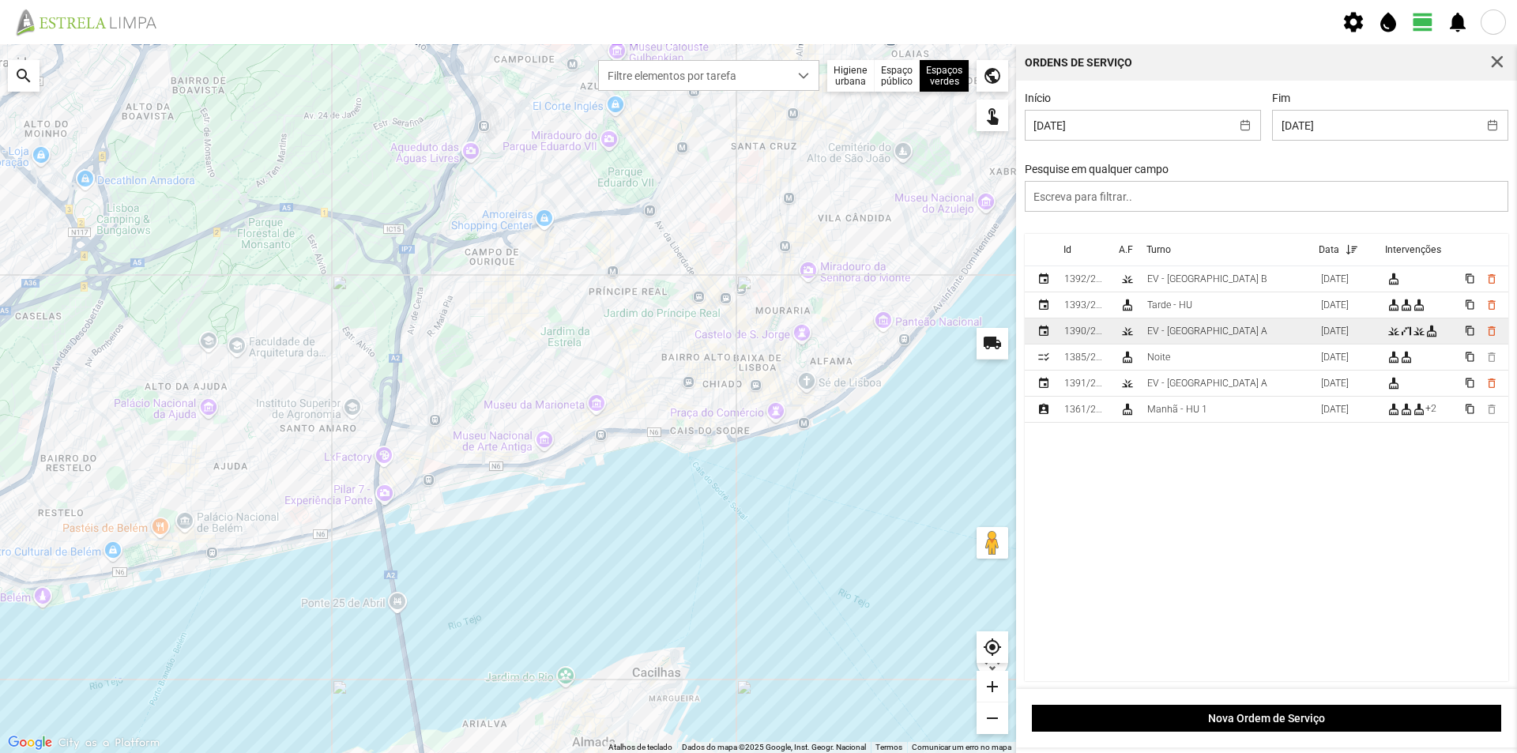
click at [1223, 332] on td "EV - [GEOGRAPHIC_DATA] A" at bounding box center [1228, 331] width 174 height 26
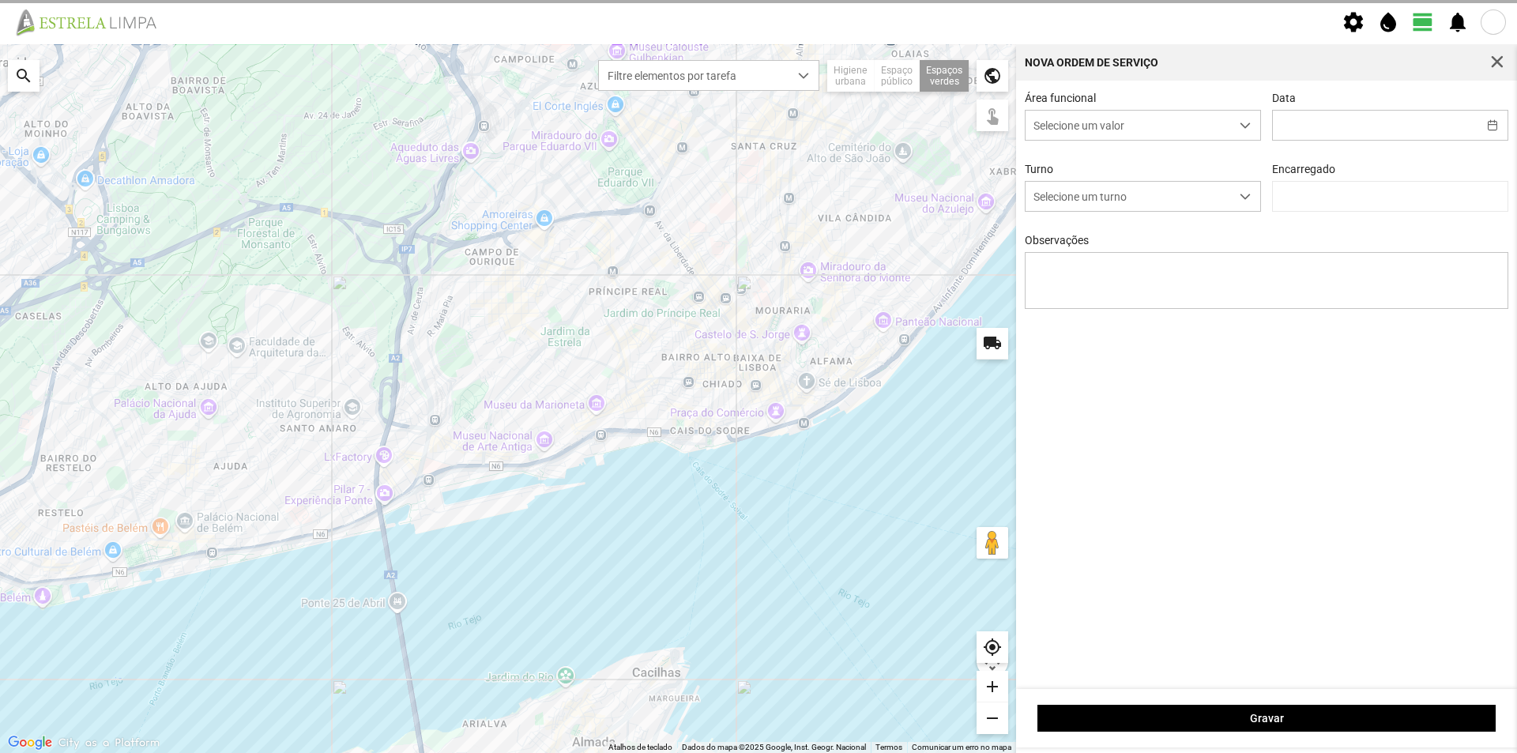
type input "[DATE]"
type textarea "[PERSON_NAME]"
type input "[PERSON_NAME]"
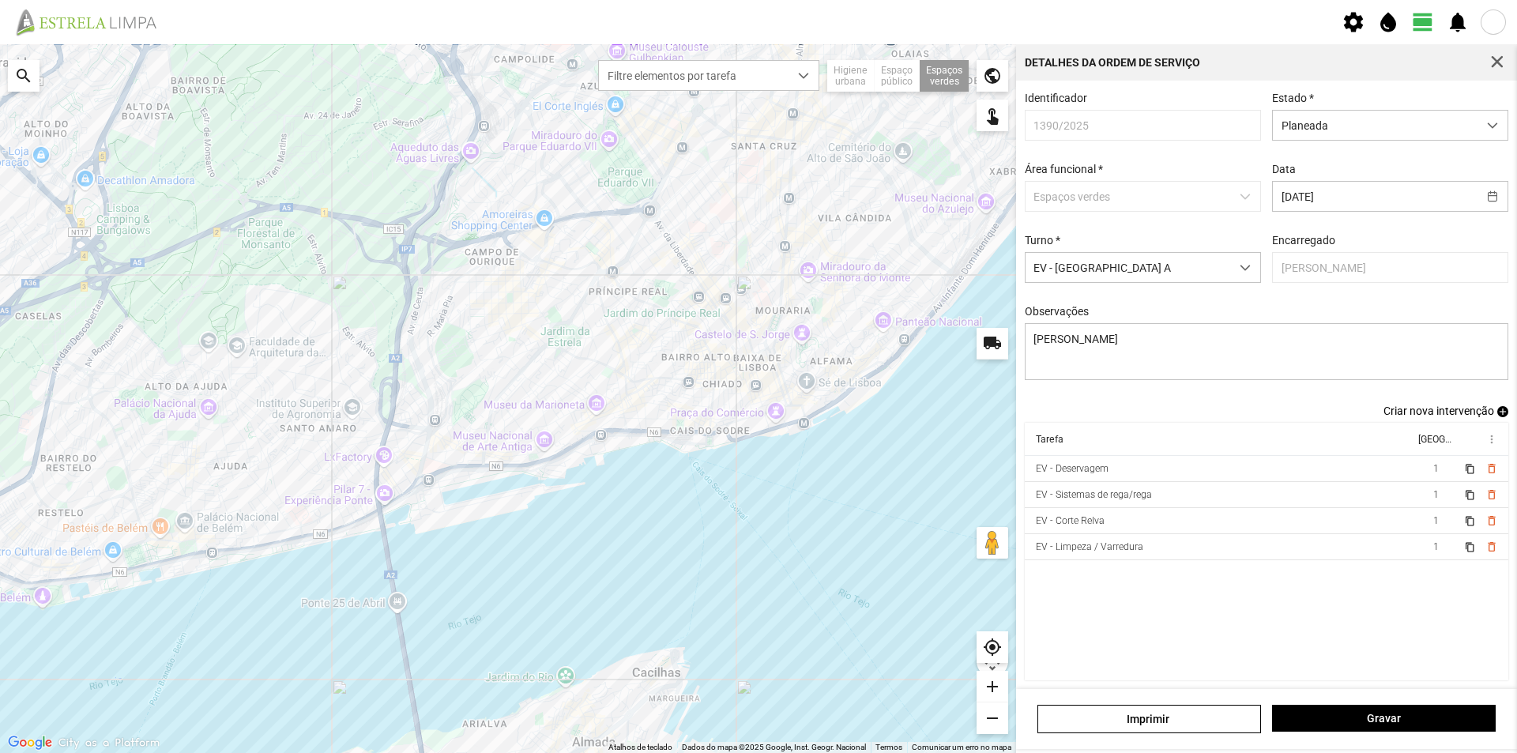
click at [1501, 49] on div "Detalhes da Ordem de Serviço" at bounding box center [1266, 62] width 501 height 36
click at [1501, 55] on button "button" at bounding box center [1498, 62] width 22 height 22
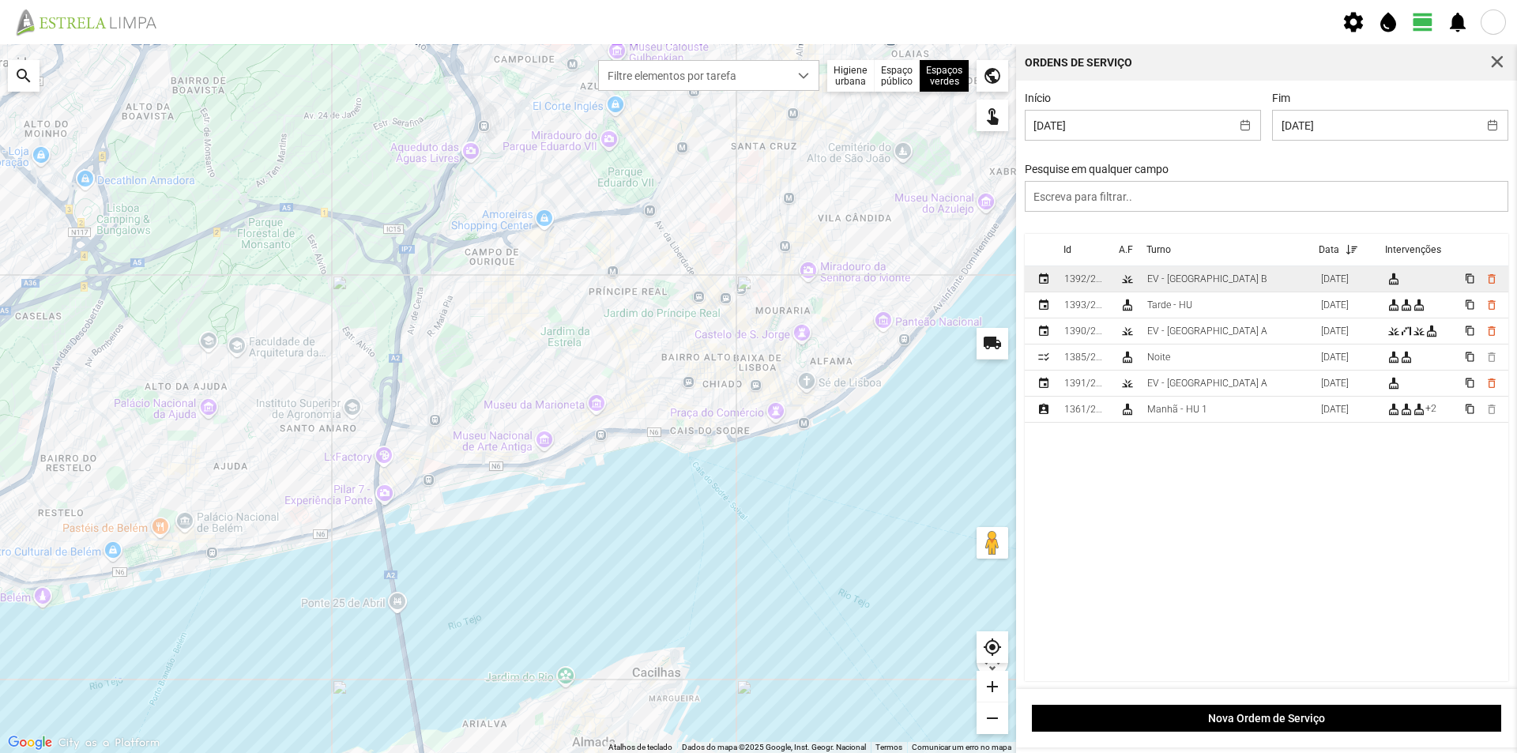
click at [1214, 284] on td "EV - [GEOGRAPHIC_DATA] B" at bounding box center [1228, 279] width 174 height 26
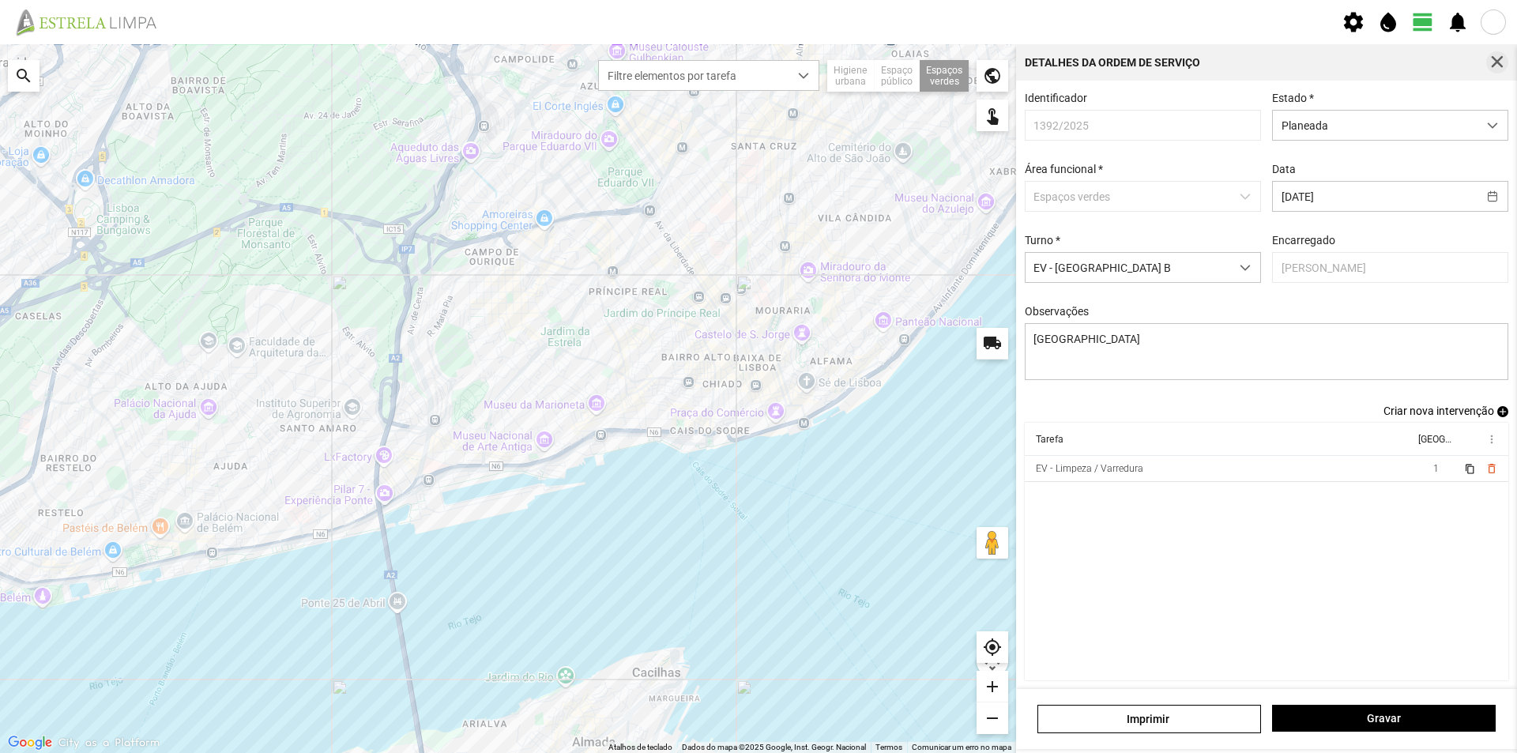
click at [1498, 62] on span "button" at bounding box center [1497, 62] width 14 height 14
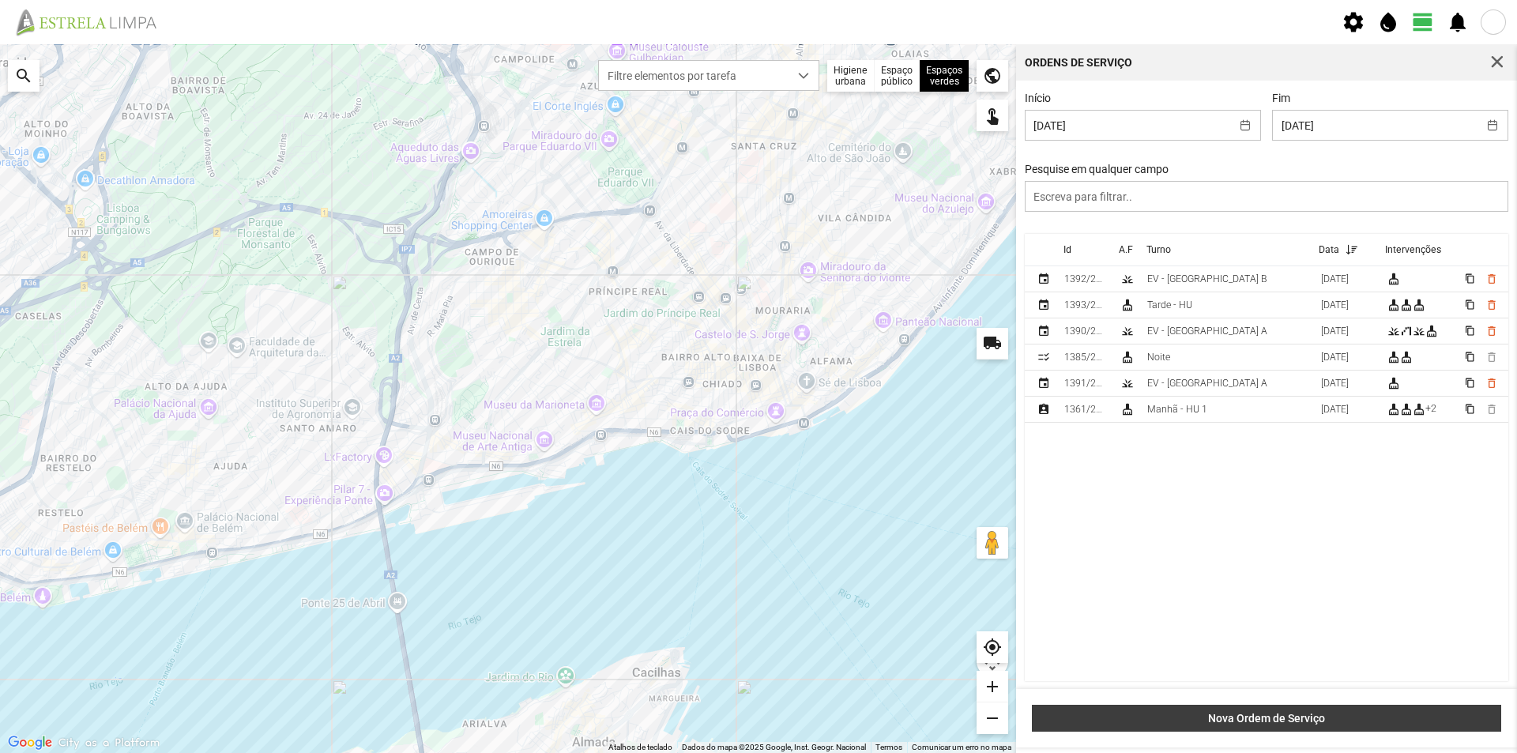
click at [1328, 723] on span "Nova Ordem de Serviço" at bounding box center [1267, 718] width 453 height 13
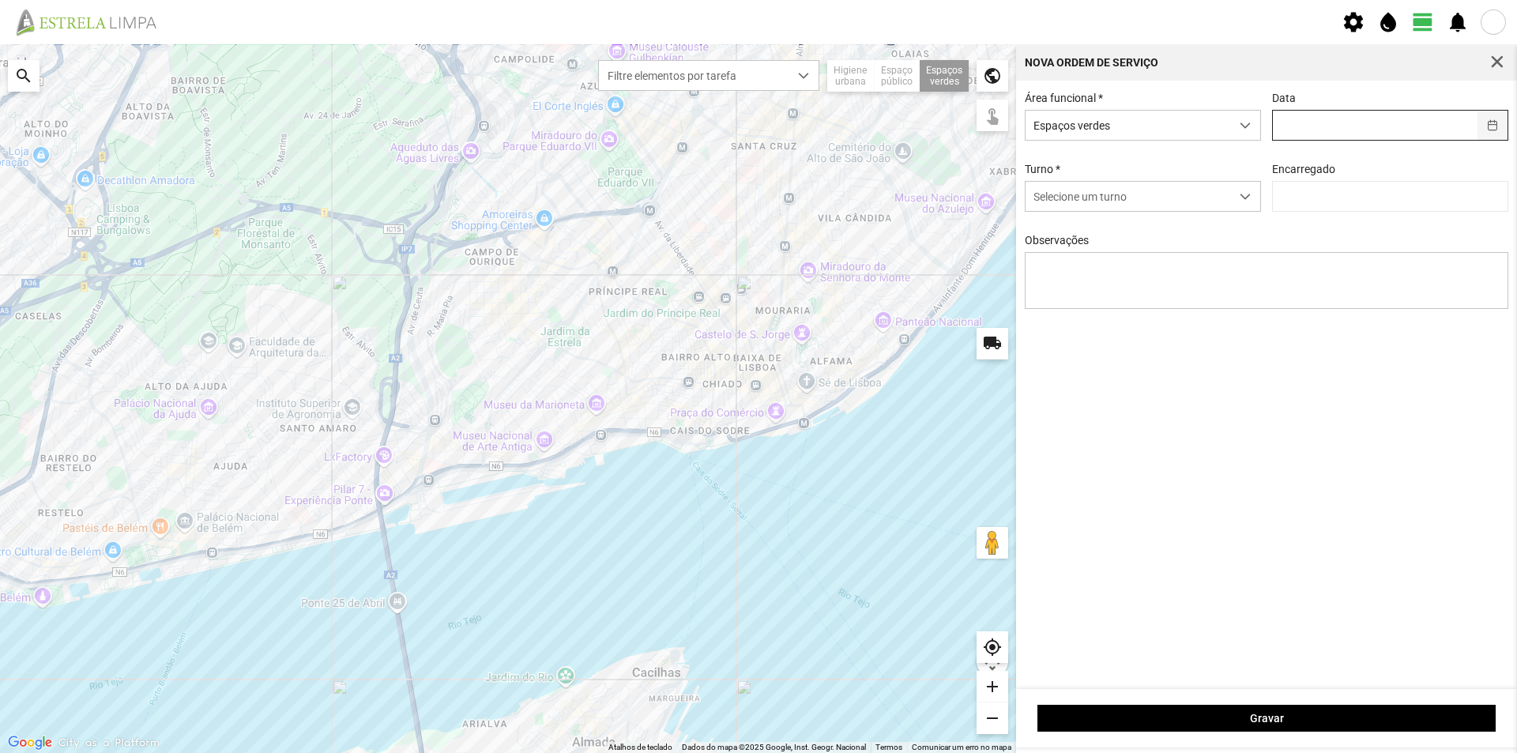
click at [1498, 129] on button "button" at bounding box center [1493, 125] width 31 height 29
click at [1455, 340] on span "26" at bounding box center [1467, 334] width 25 height 25
type input "[DATE]"
click at [1115, 200] on span "Selecione um turno" at bounding box center [1128, 196] width 205 height 29
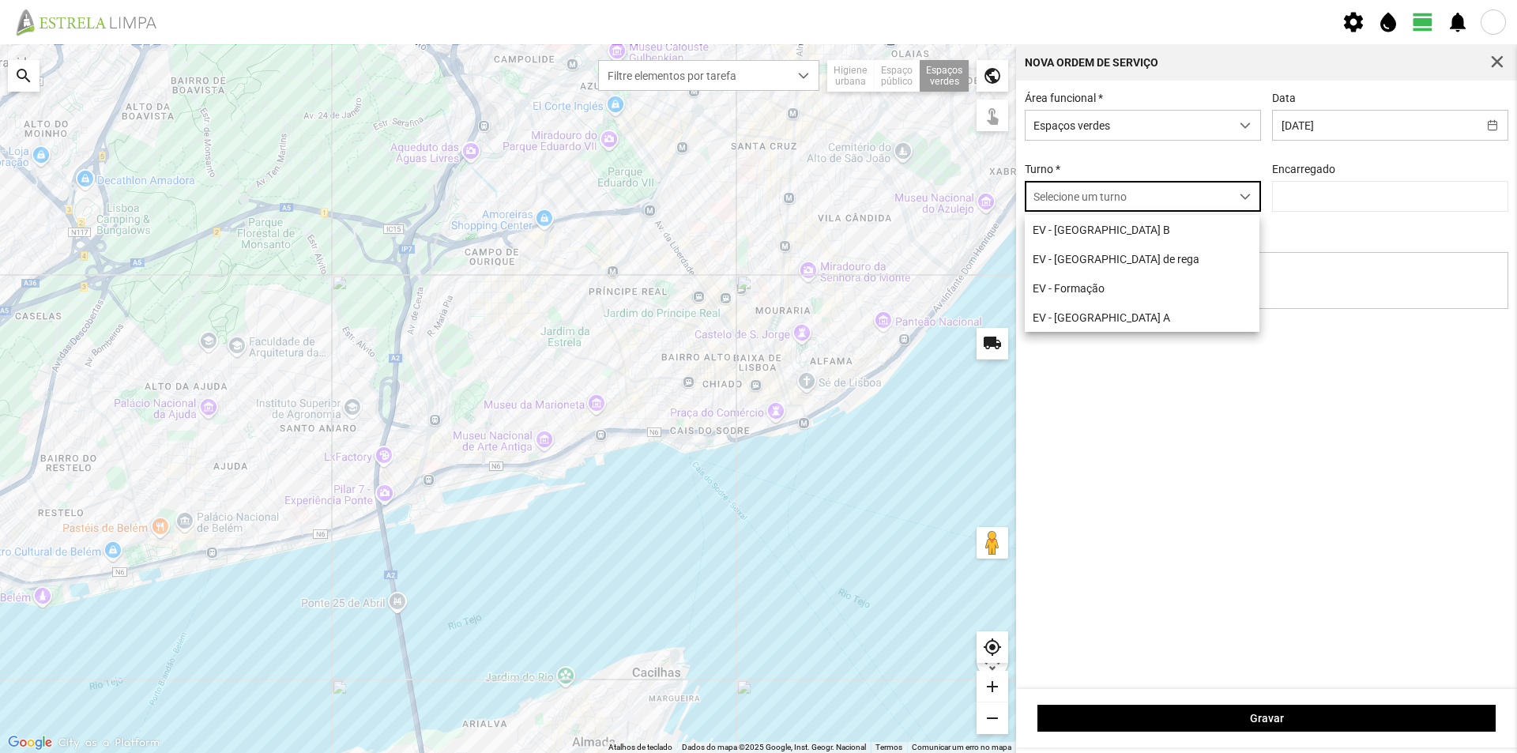
scroll to position [9, 70]
click at [1065, 238] on li "EV - [GEOGRAPHIC_DATA] B" at bounding box center [1142, 229] width 235 height 29
type input "[PERSON_NAME]"
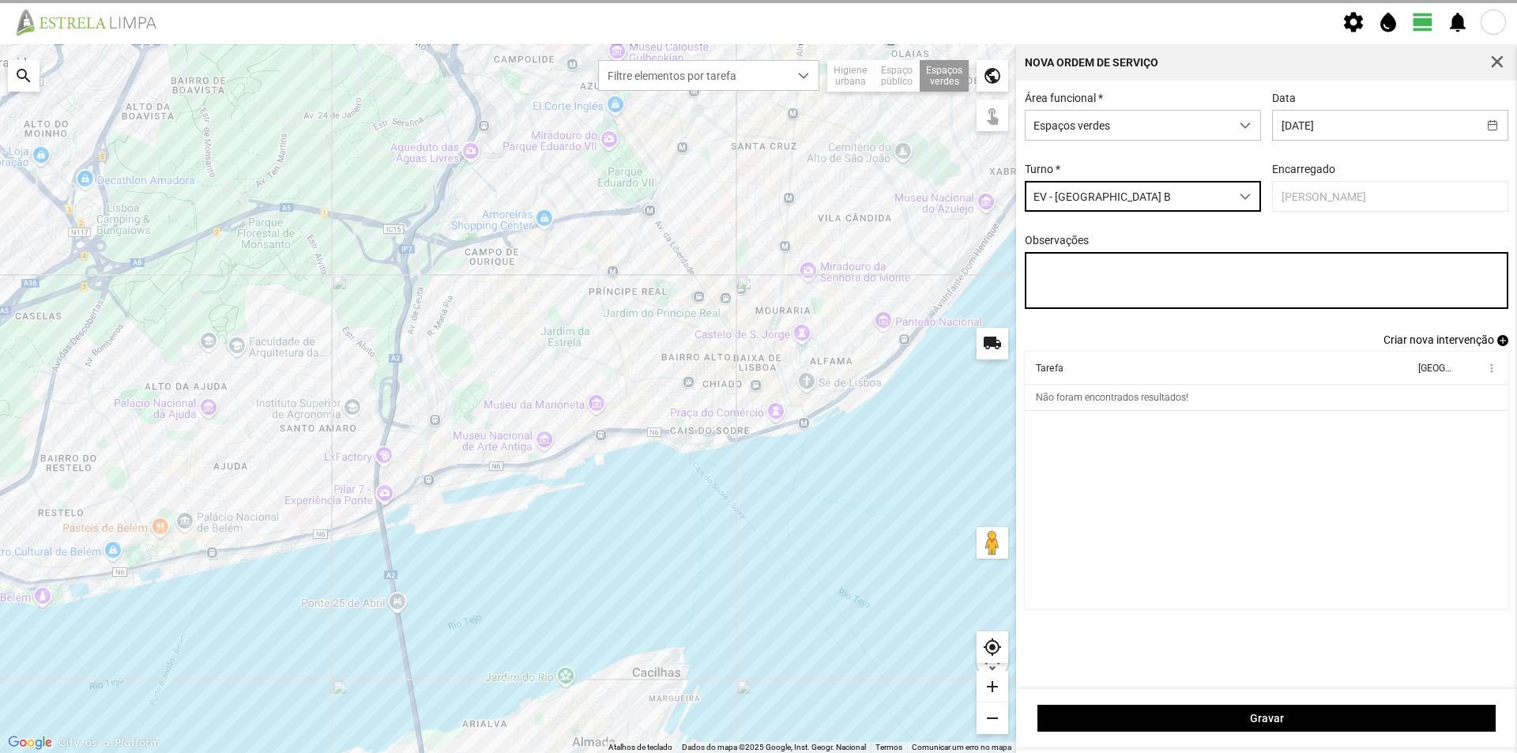
click at [1050, 284] on textarea "Observações" at bounding box center [1267, 280] width 484 height 57
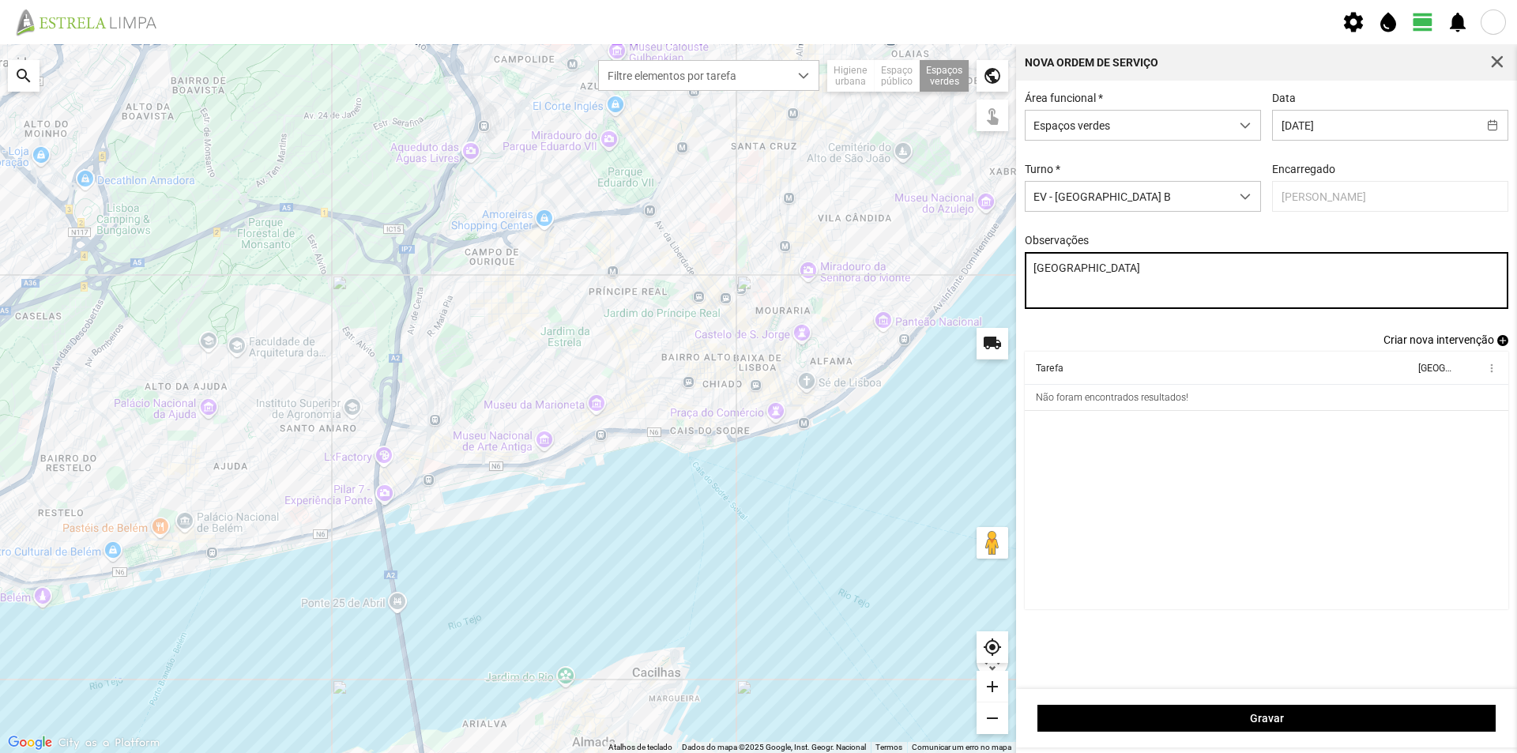
type textarea "[GEOGRAPHIC_DATA]"
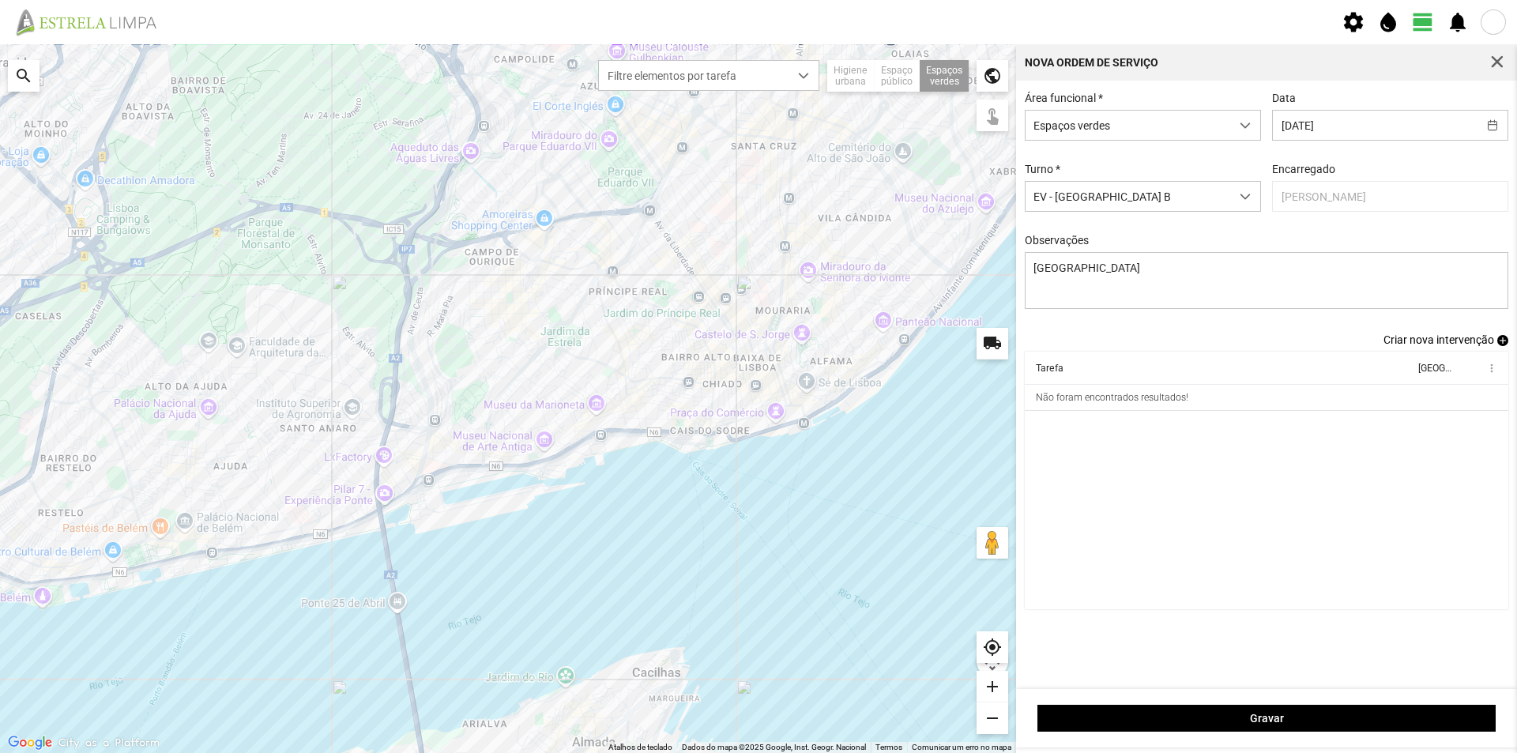
click at [1498, 346] on span "add" at bounding box center [1503, 340] width 11 height 11
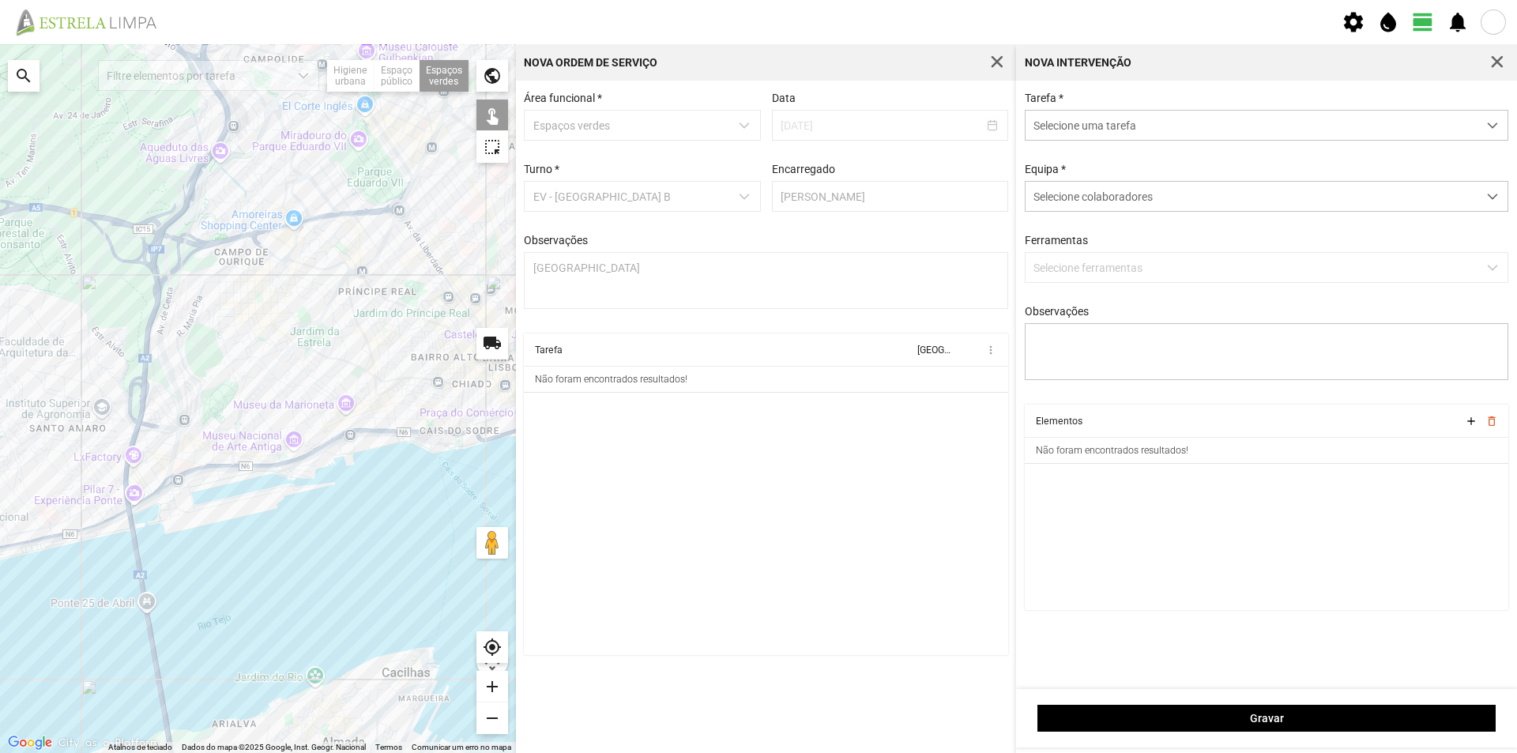
click at [1083, 130] on span "Selecione uma tarefa" at bounding box center [1252, 125] width 452 height 29
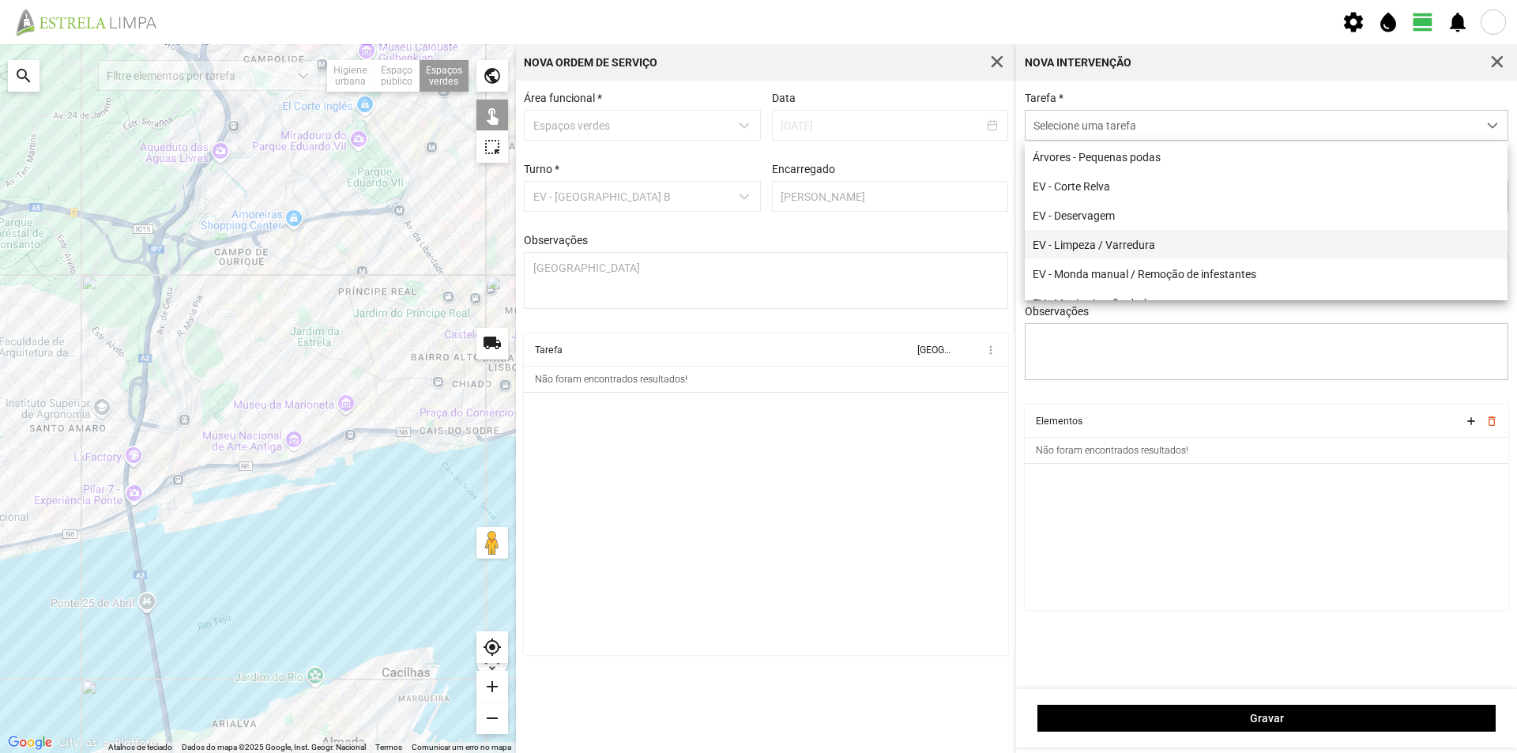
click at [1167, 239] on li "EV - Limpeza / Varredura" at bounding box center [1266, 244] width 483 height 29
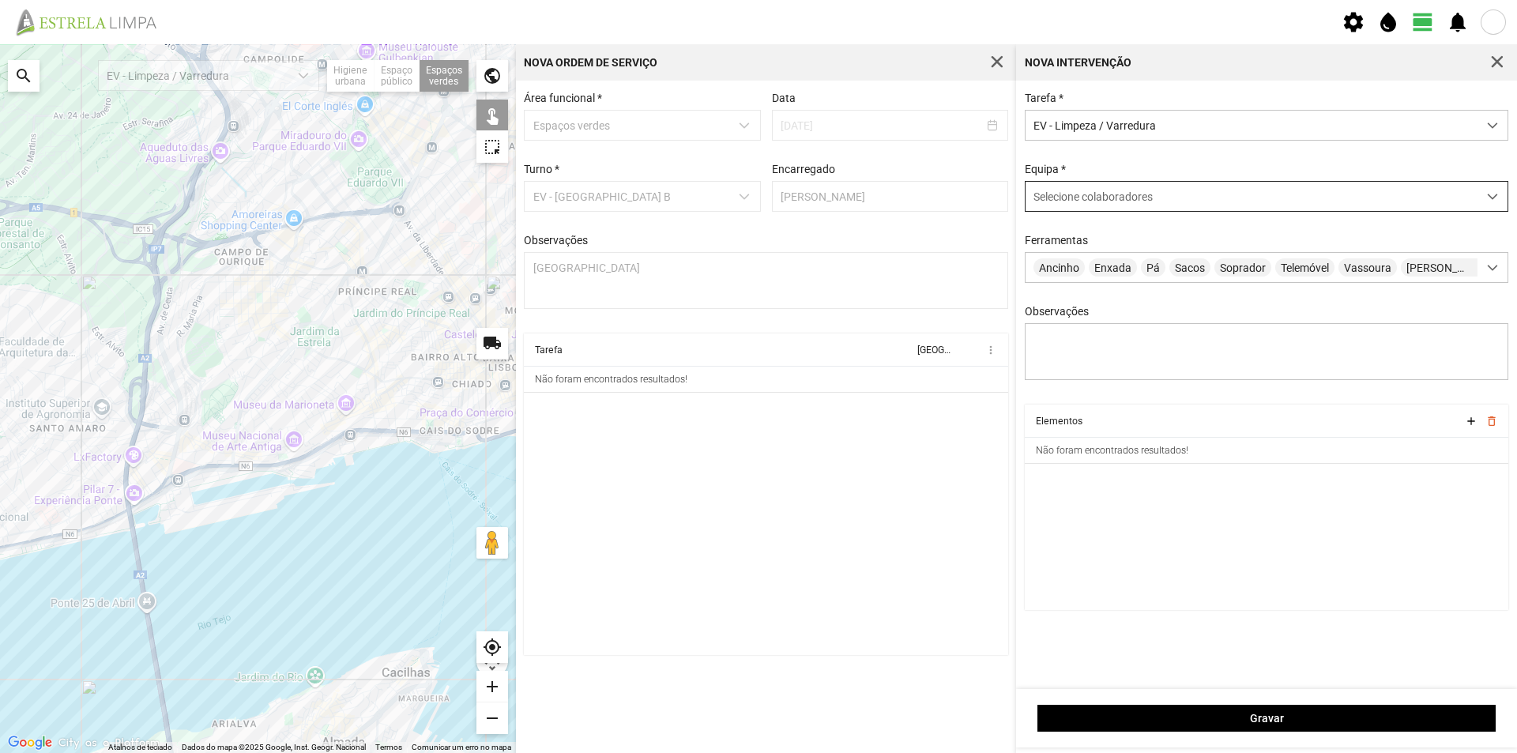
click at [1094, 195] on span "Selecione colaboradores" at bounding box center [1093, 196] width 119 height 13
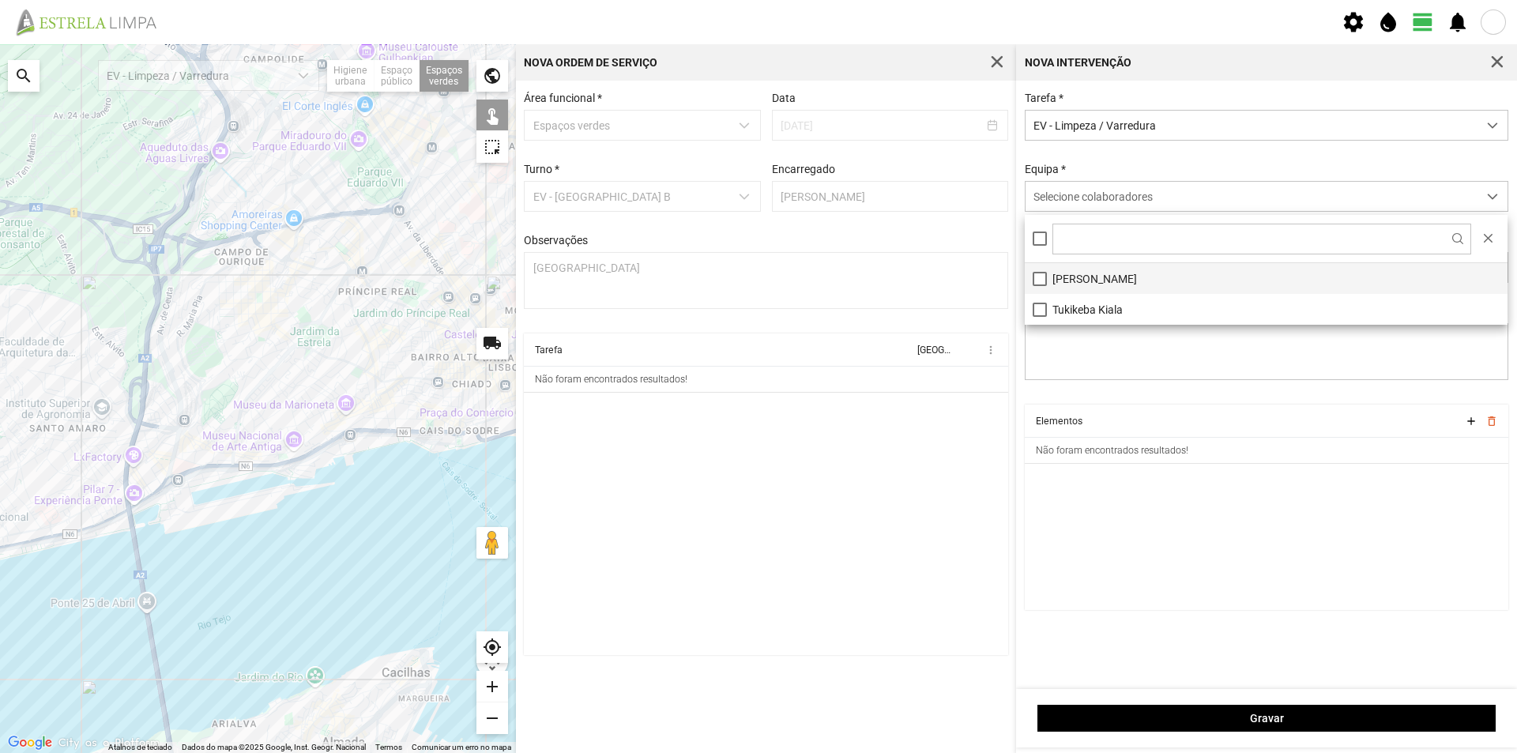
click at [1119, 271] on li "[PERSON_NAME]" at bounding box center [1266, 278] width 483 height 31
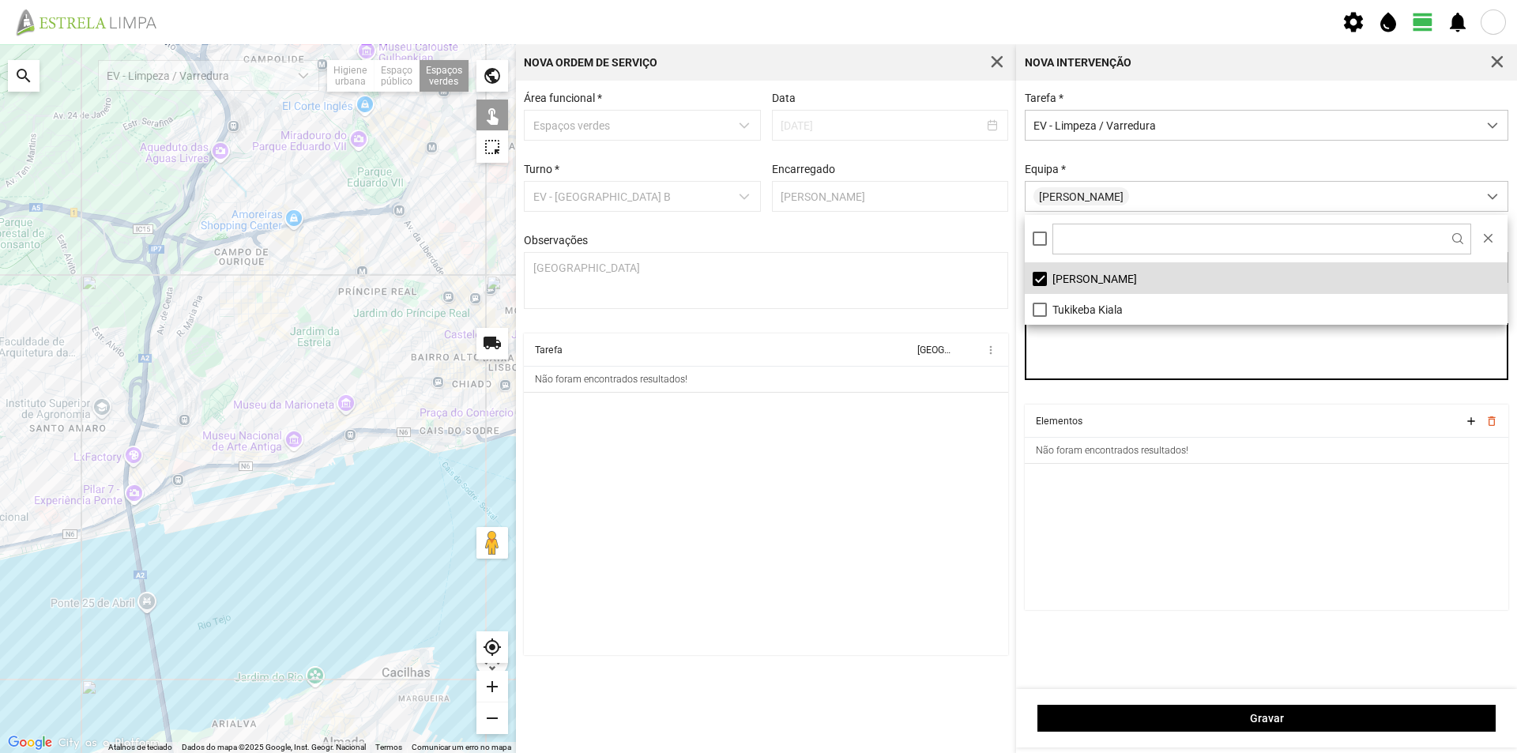
click at [1095, 369] on textarea "Observações" at bounding box center [1267, 351] width 484 height 57
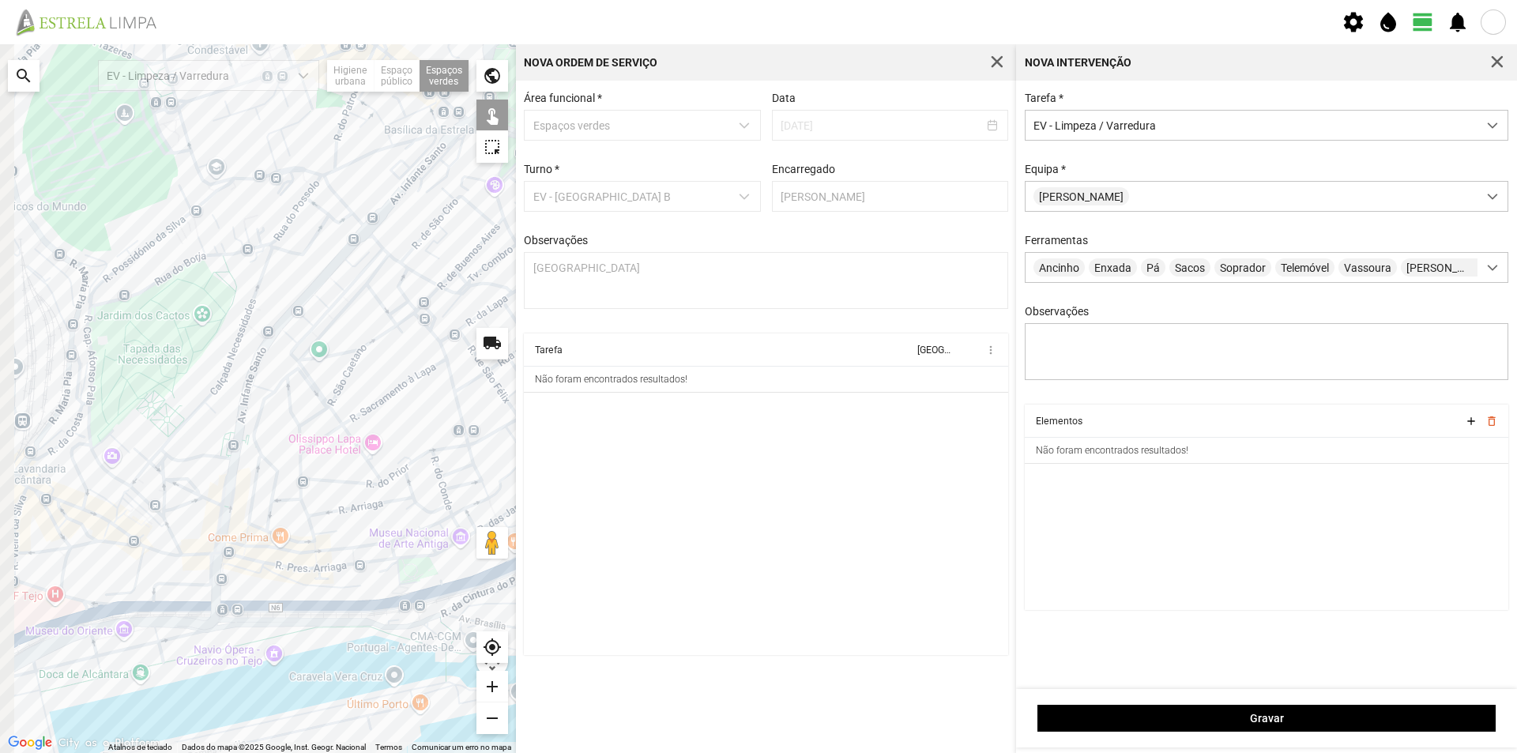
drag, startPoint x: 173, startPoint y: 489, endPoint x: 315, endPoint y: 460, distance: 144.5
click at [324, 443] on div at bounding box center [258, 398] width 516 height 709
click at [126, 533] on div at bounding box center [258, 398] width 516 height 709
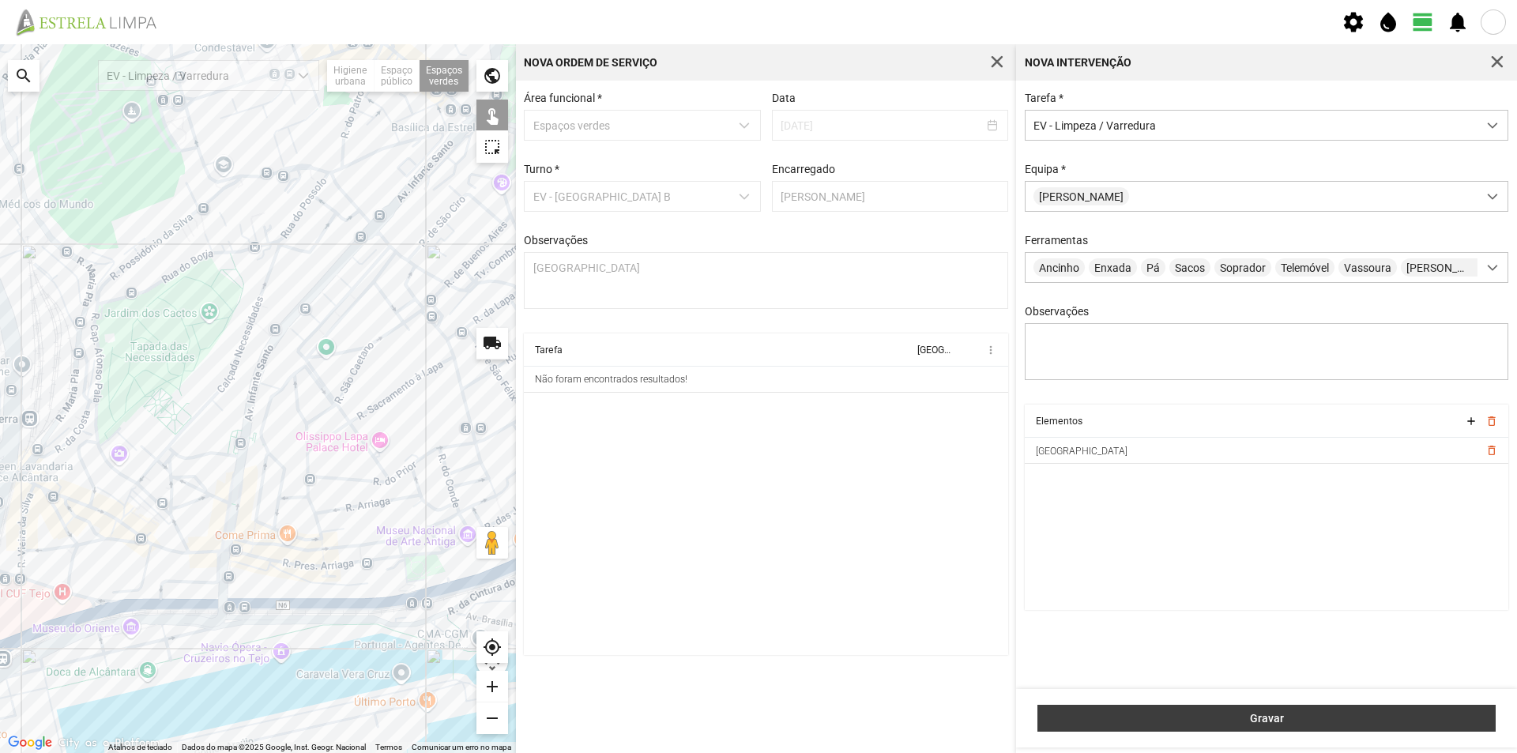
click at [1166, 722] on span "Gravar" at bounding box center [1267, 718] width 442 height 13
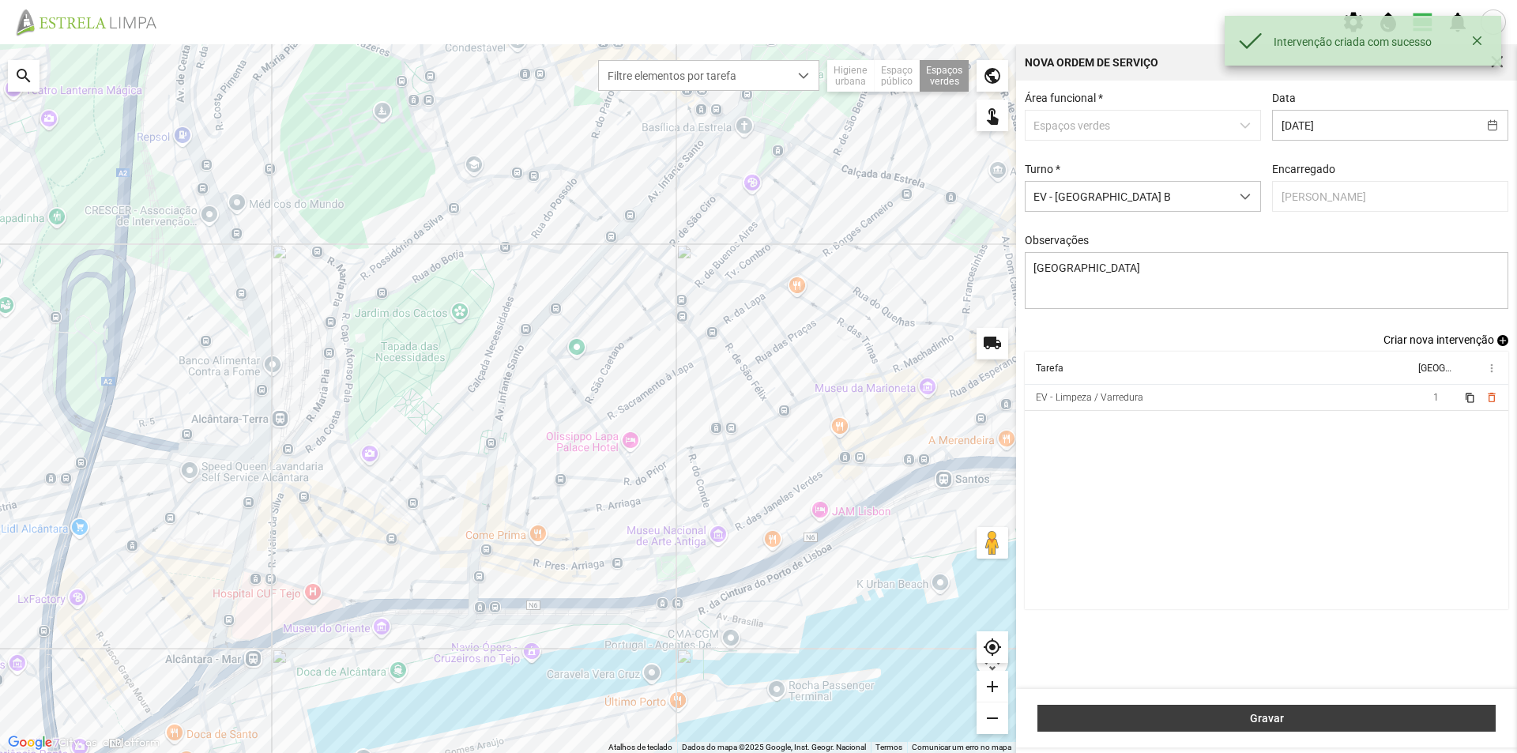
click at [1152, 710] on button "Gravar" at bounding box center [1267, 718] width 458 height 27
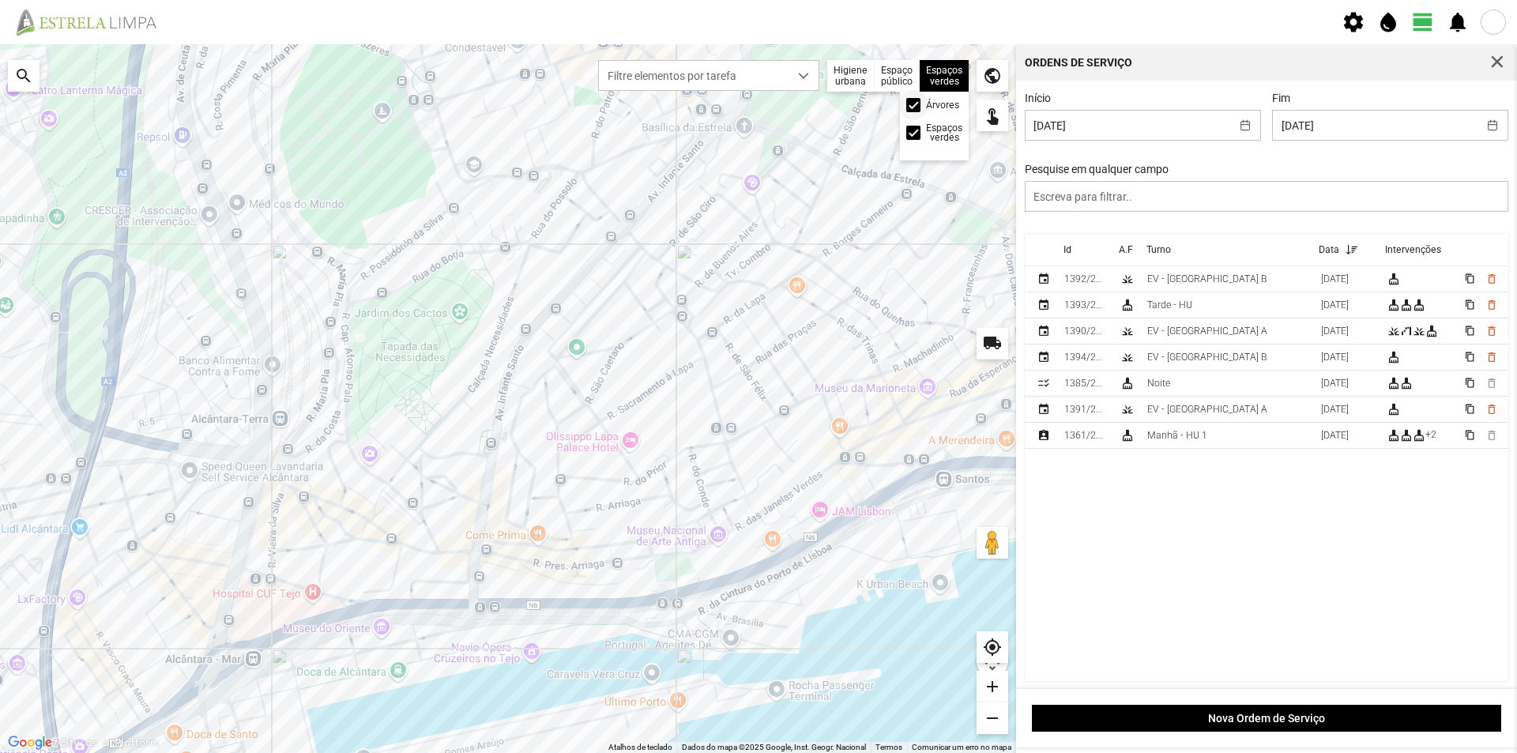
click at [917, 107] on div at bounding box center [913, 105] width 14 height 14
click at [1505, 55] on button "button" at bounding box center [1498, 62] width 22 height 22
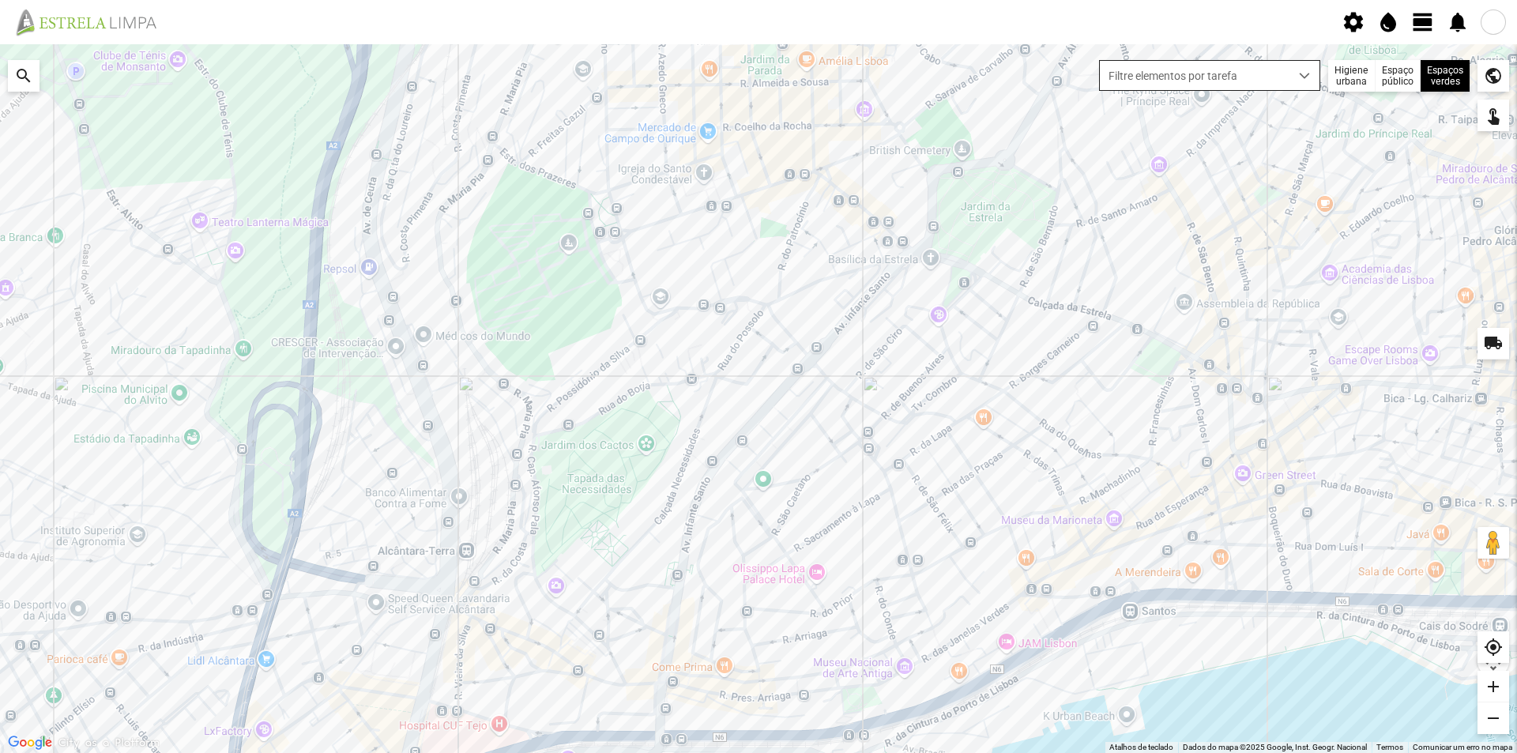
click at [1306, 77] on span "dropdown trigger" at bounding box center [1304, 75] width 11 height 11
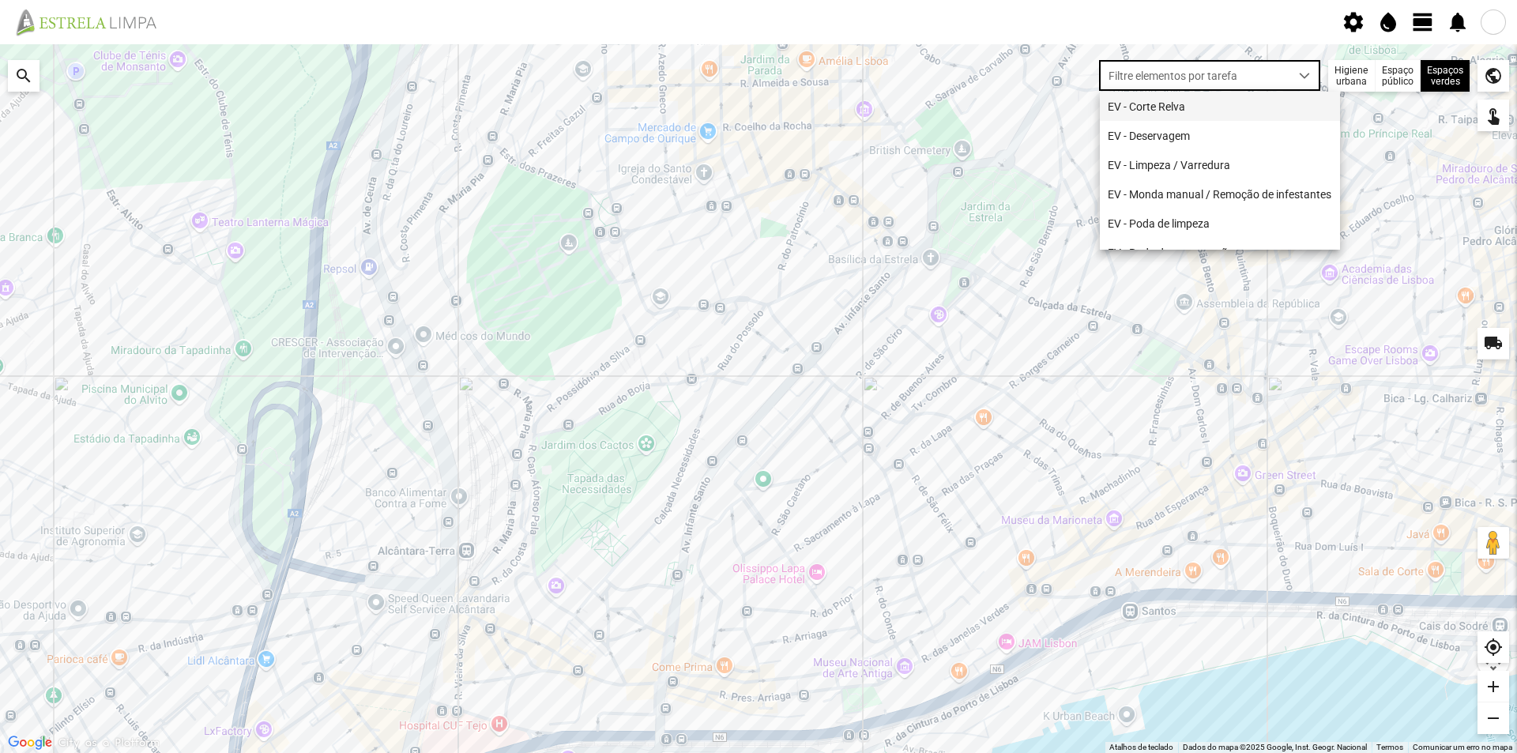
scroll to position [9, 70]
click at [1174, 164] on li "EV - Limpeza / Varredura" at bounding box center [1220, 164] width 240 height 29
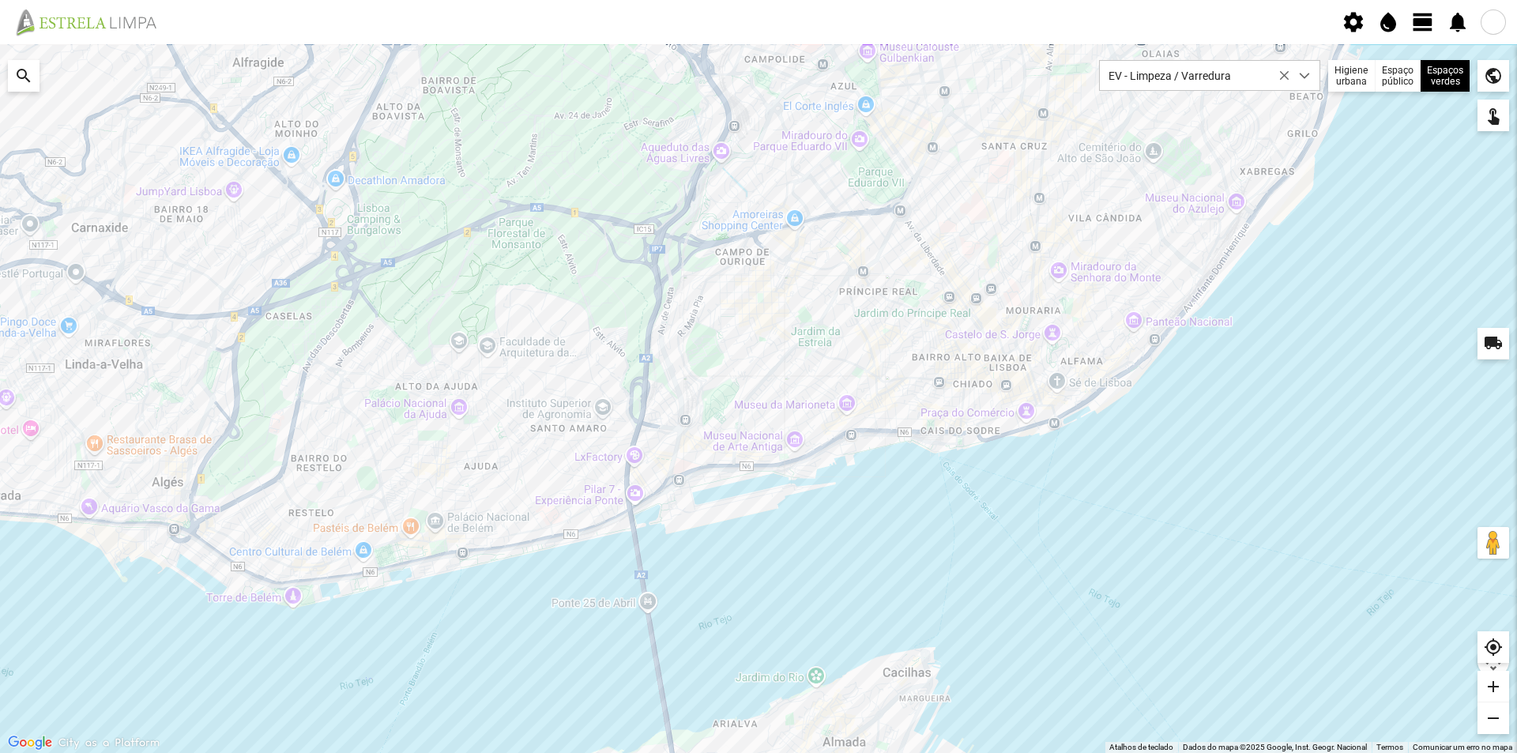
drag, startPoint x: 879, startPoint y: 351, endPoint x: 859, endPoint y: 279, distance: 74.6
click at [859, 279] on div at bounding box center [758, 398] width 1517 height 709
drag, startPoint x: 786, startPoint y: 350, endPoint x: 782, endPoint y: 333, distance: 17.7
click at [782, 333] on div at bounding box center [758, 398] width 1517 height 709
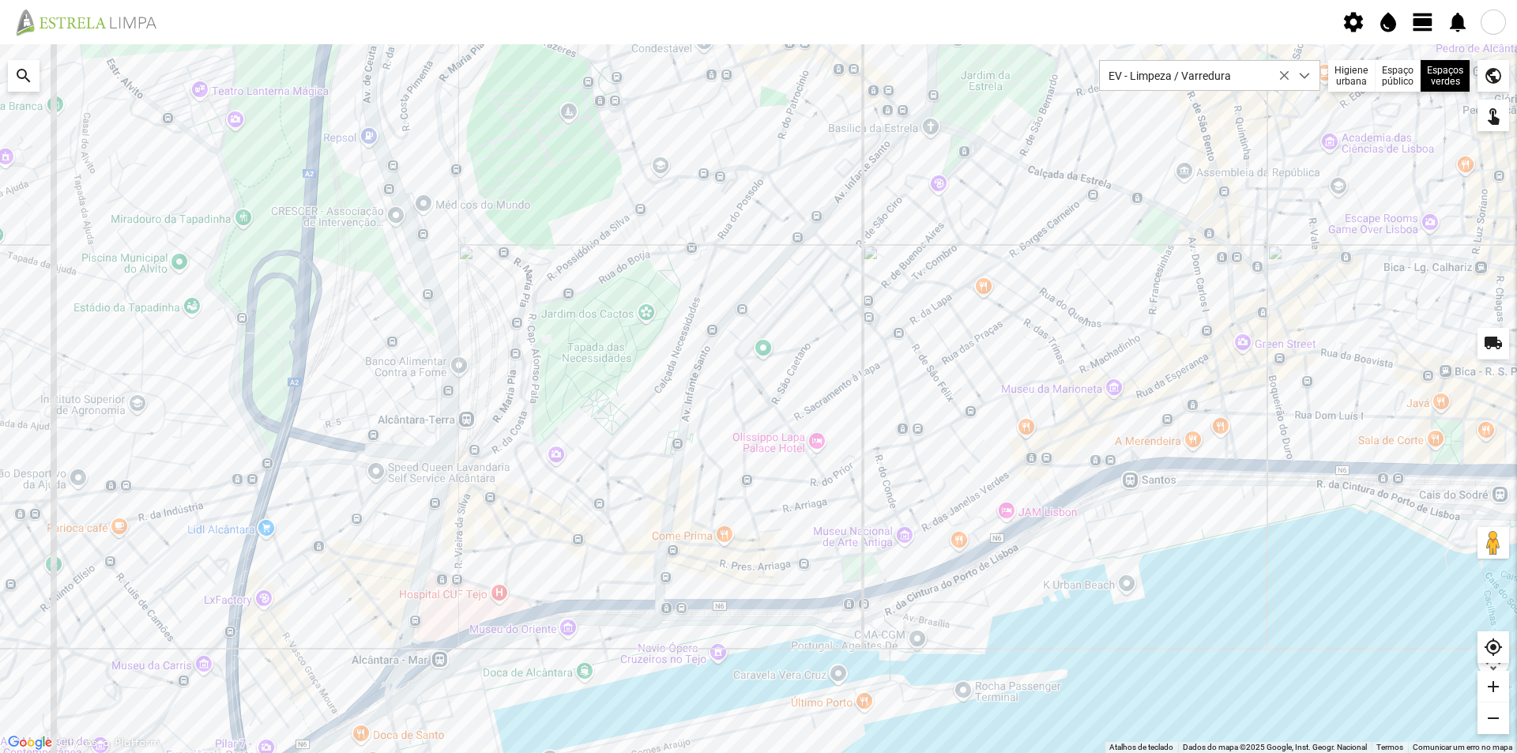
drag, startPoint x: 922, startPoint y: 325, endPoint x: 798, endPoint y: 153, distance: 211.7
click at [798, 153] on div at bounding box center [758, 398] width 1517 height 709
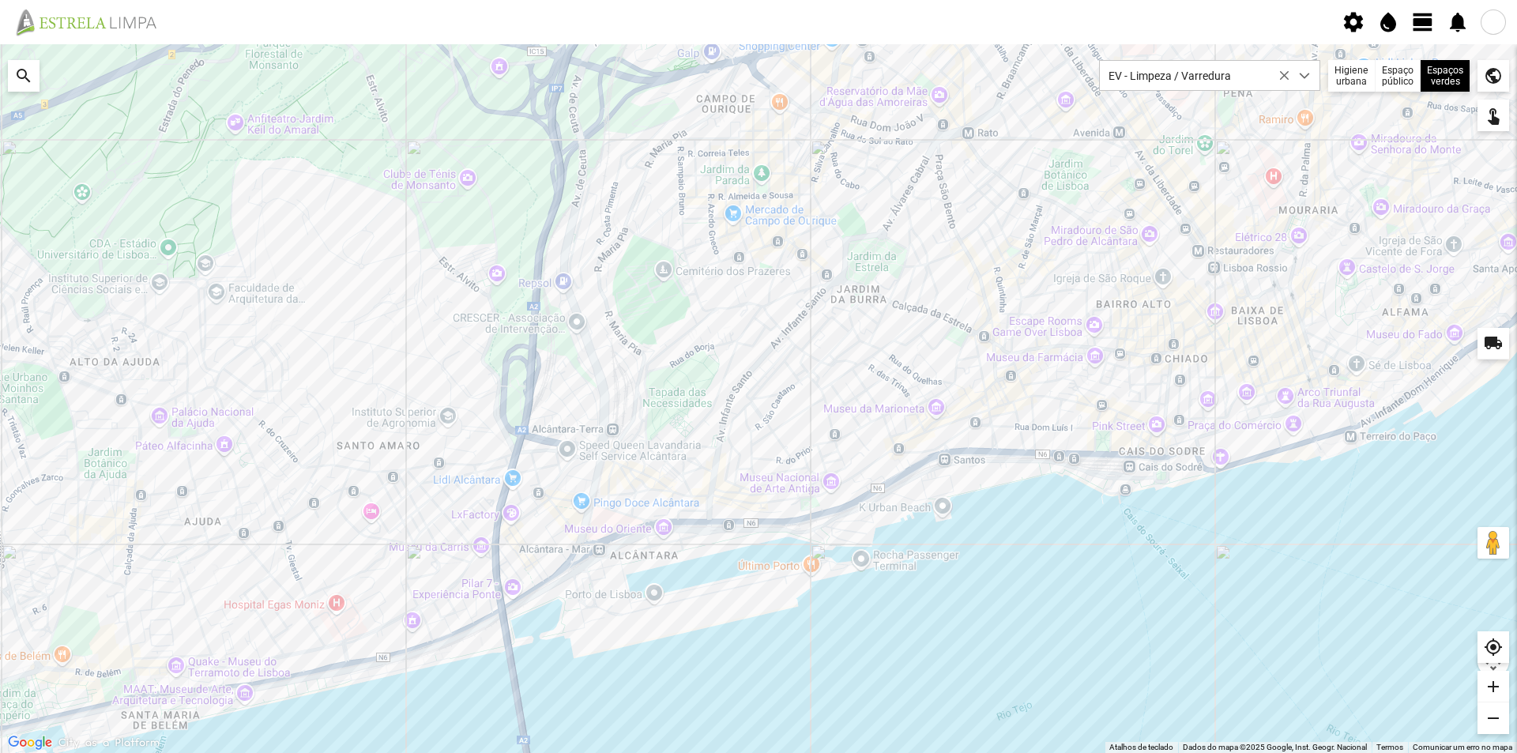
click at [1426, 24] on span "view_day" at bounding box center [1423, 22] width 24 height 24
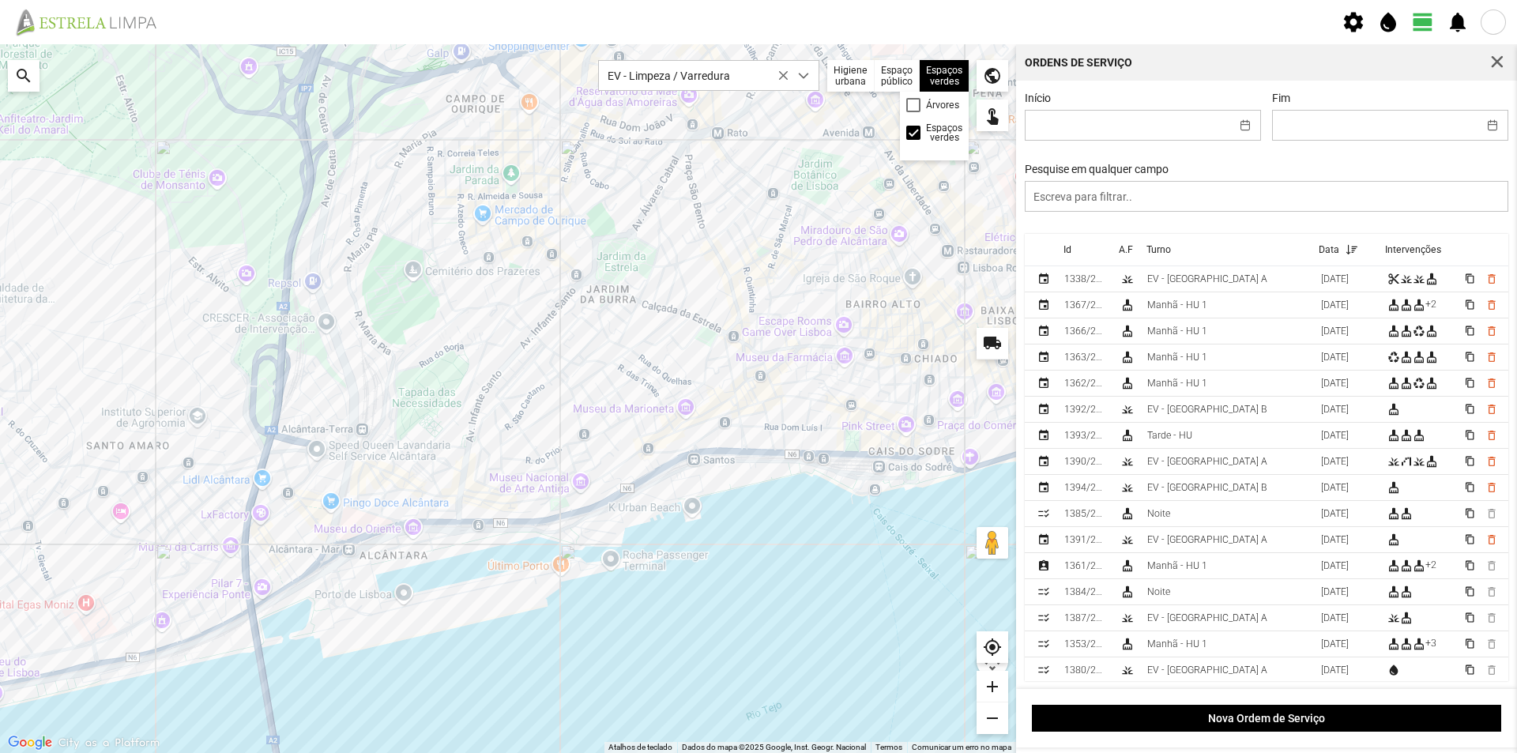
click at [951, 82] on div "Espaços verdes Árvores Espaços verdes" at bounding box center [944, 76] width 49 height 32
click at [1379, 19] on span "water_drop" at bounding box center [1389, 22] width 24 height 24
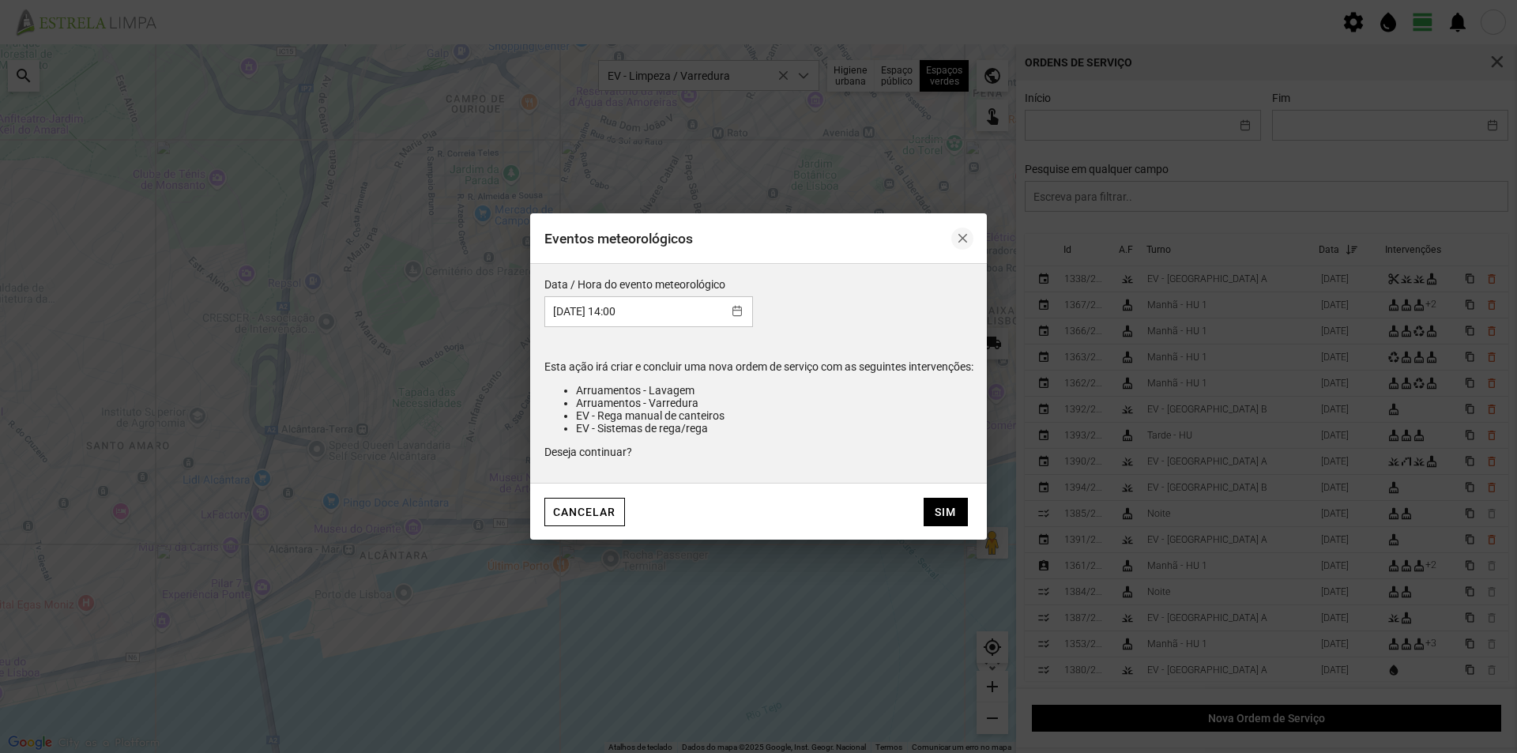
click at [971, 232] on button "button" at bounding box center [963, 239] width 22 height 22
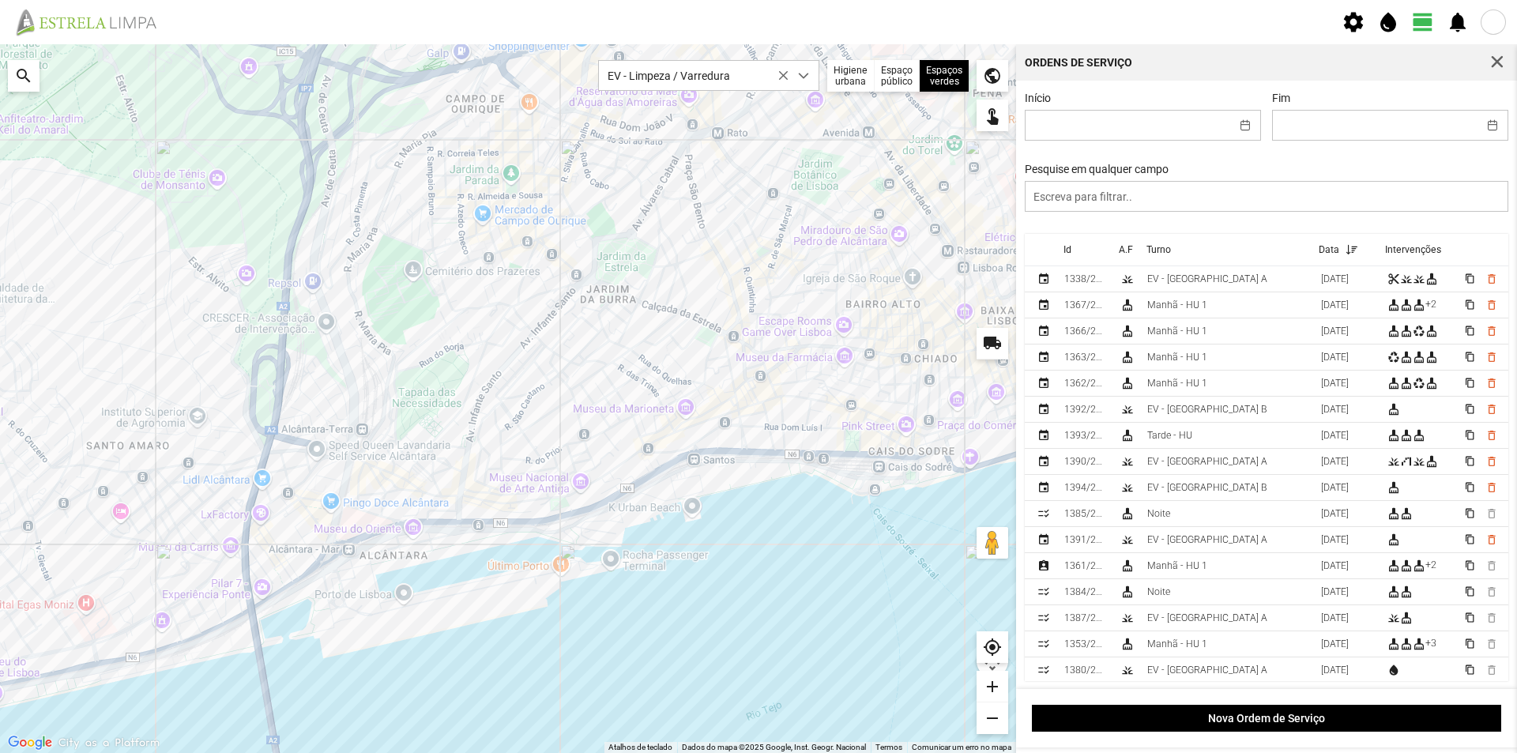
click at [1456, 21] on span "notifications" at bounding box center [1458, 22] width 24 height 24
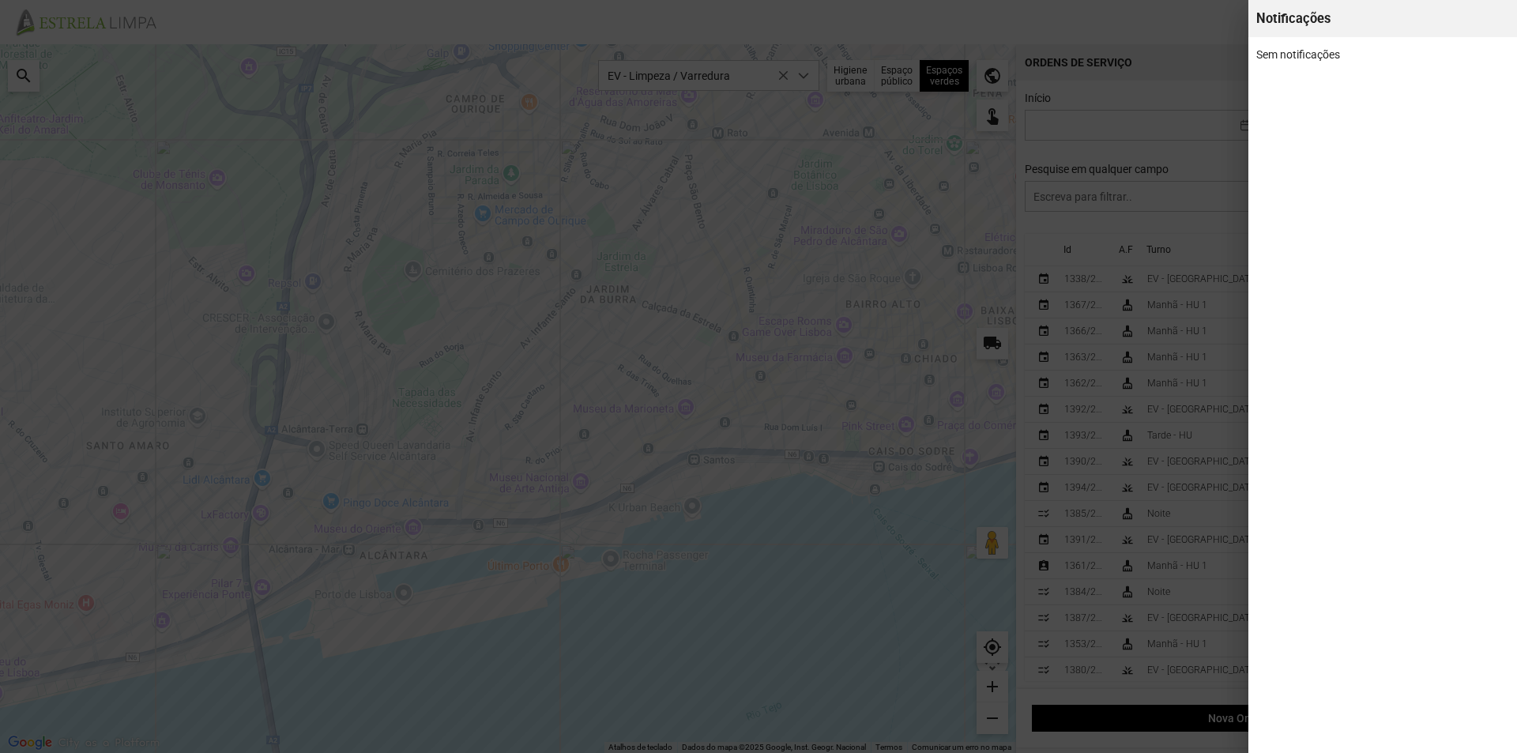
click at [1203, 103] on div at bounding box center [758, 376] width 1517 height 753
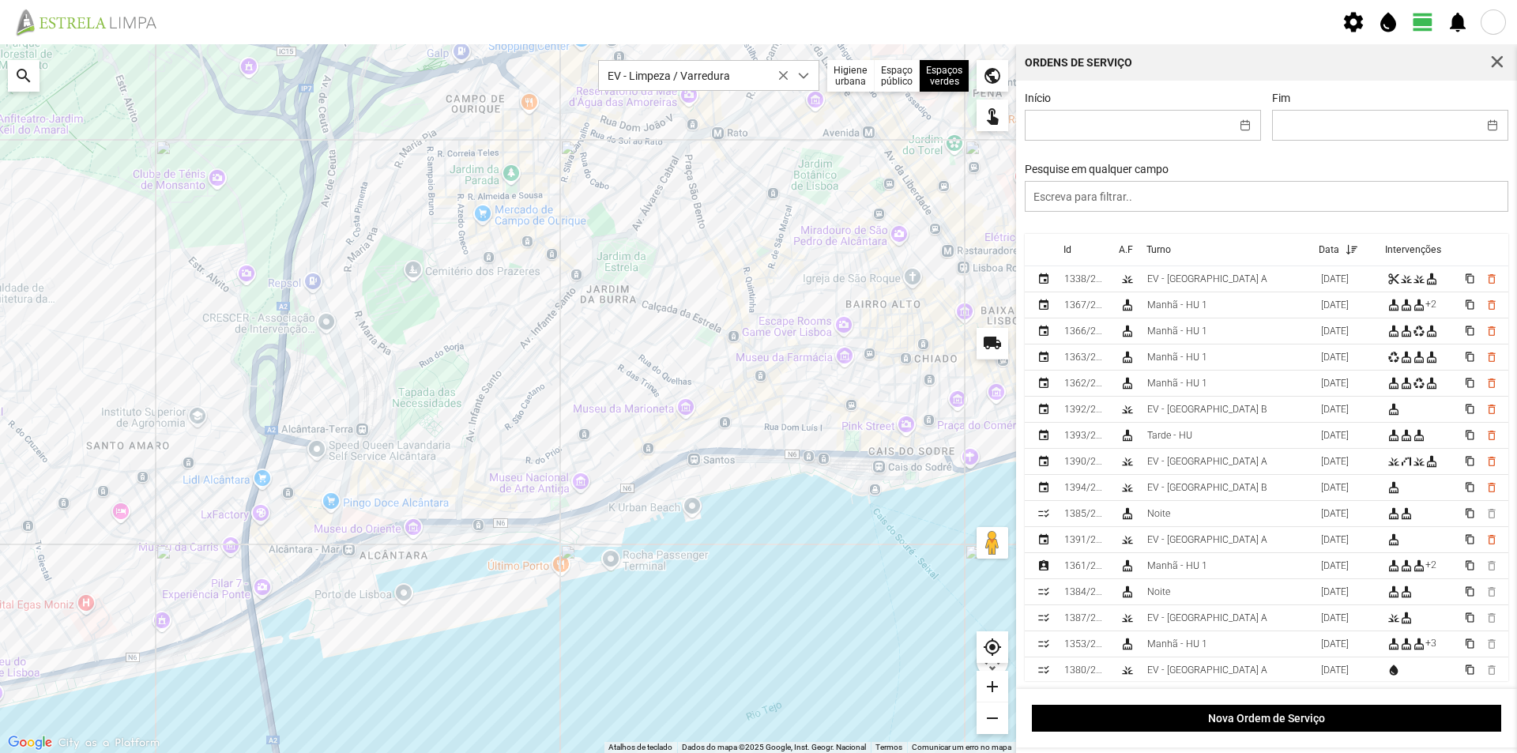
click at [706, 342] on div at bounding box center [508, 398] width 1016 height 709
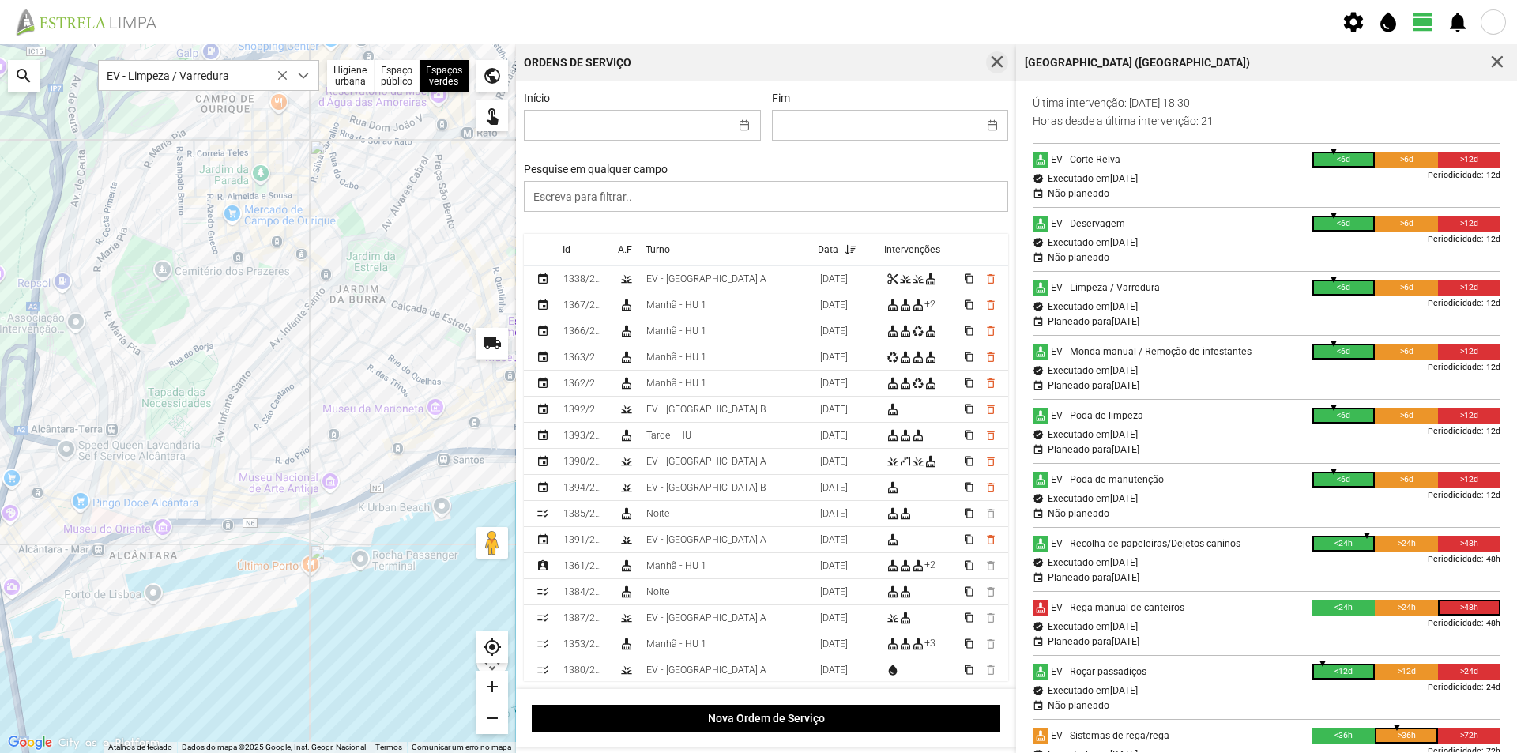
click at [994, 62] on span "button" at bounding box center [997, 62] width 14 height 14
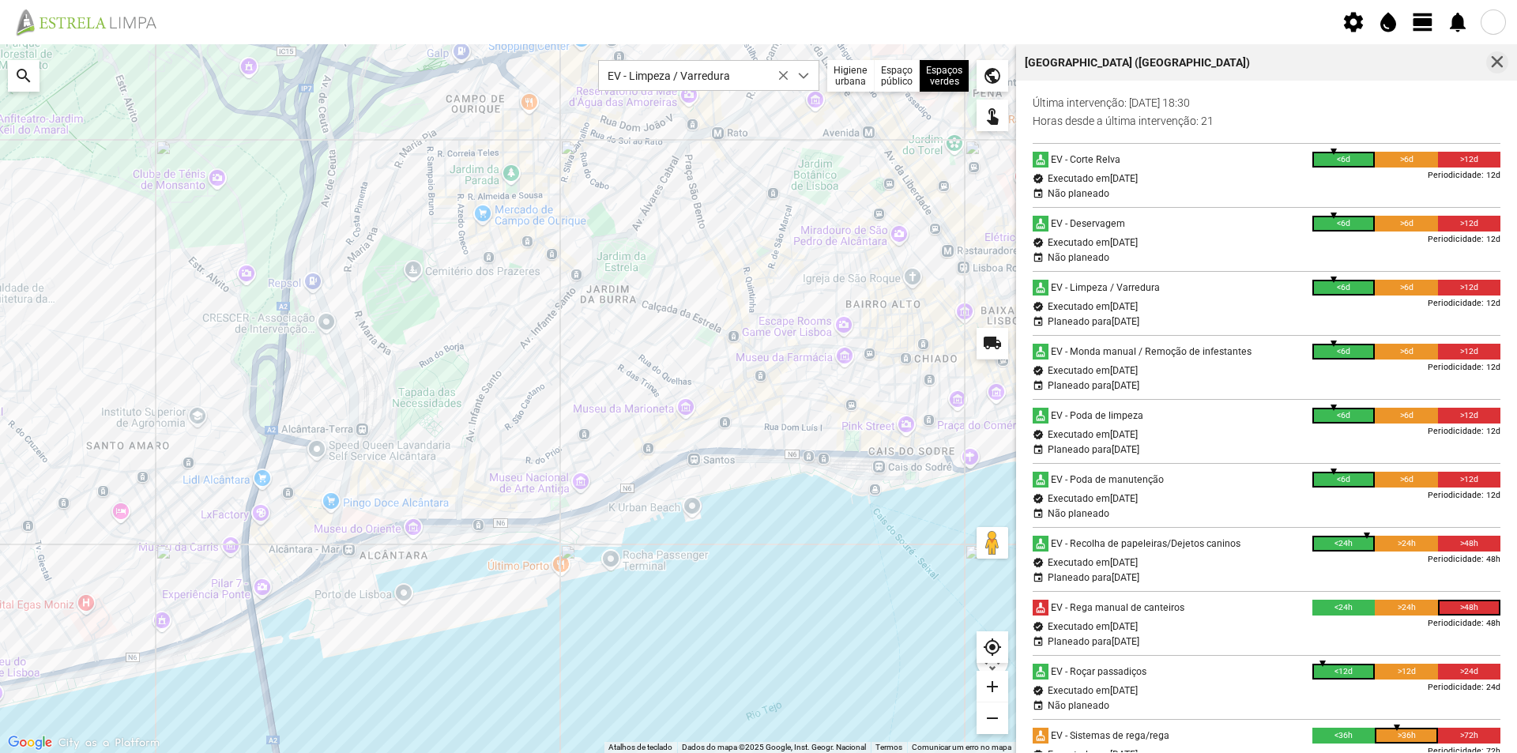
click at [1498, 58] on span "button" at bounding box center [1497, 62] width 14 height 14
